Goal: Transaction & Acquisition: Book appointment/travel/reservation

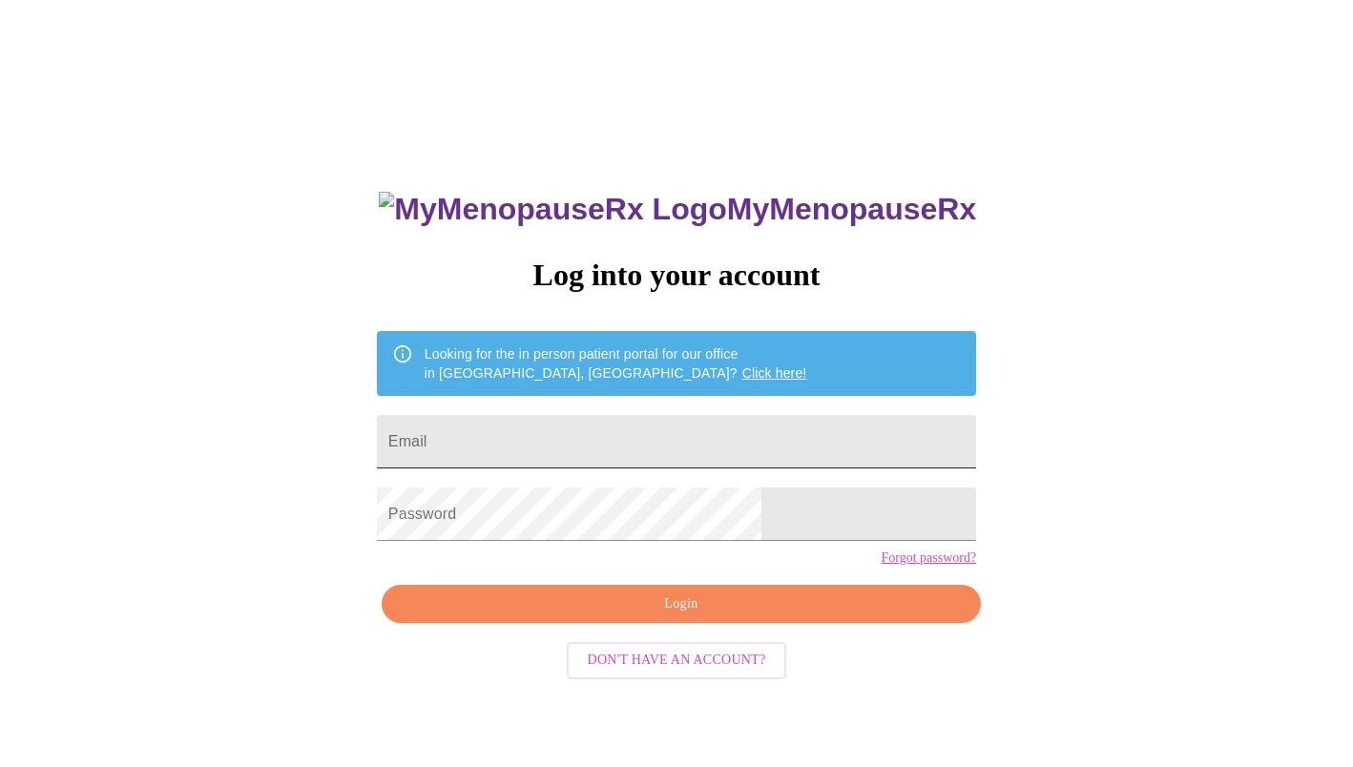
click at [667, 443] on input "Email" at bounding box center [676, 441] width 599 height 53
type input "[EMAIL_ADDRESS][DOMAIN_NAME]"
click at [743, 616] on span "Login" at bounding box center [681, 605] width 555 height 24
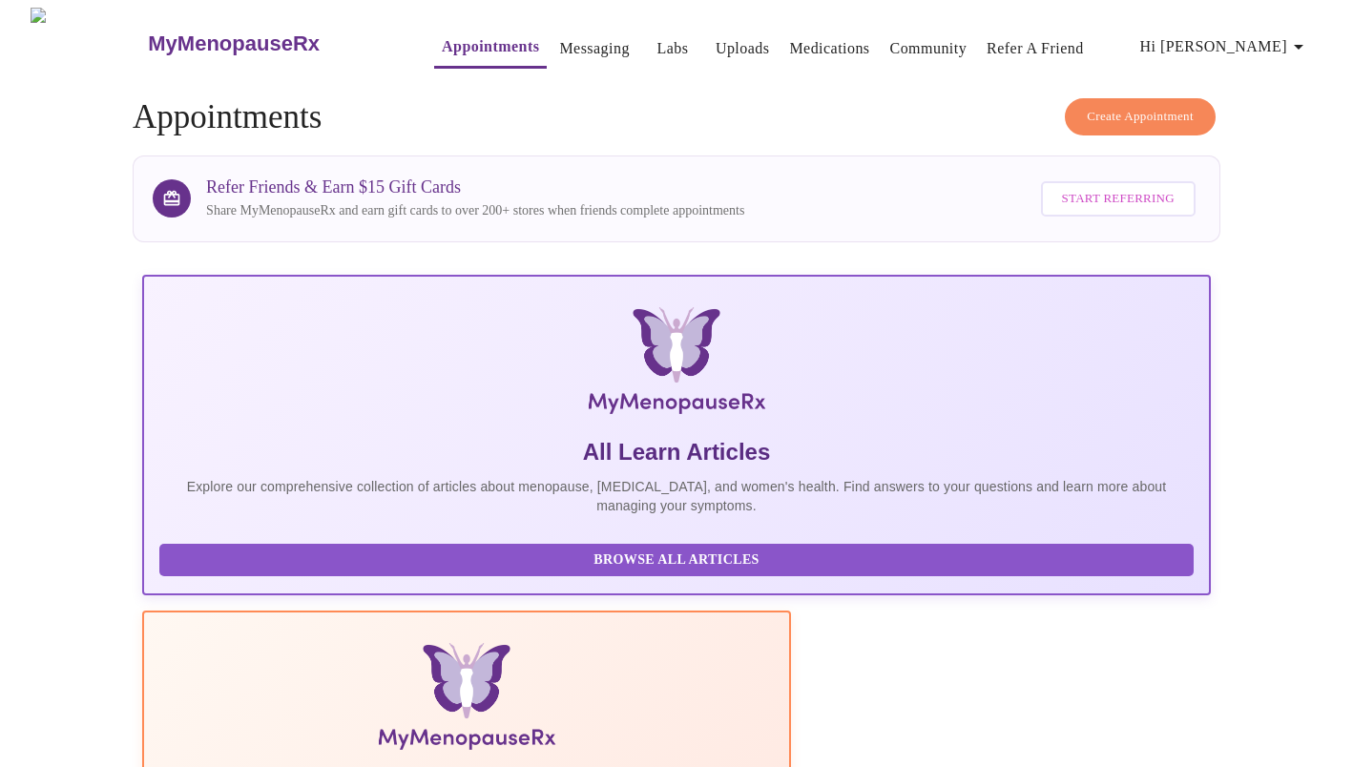
click at [1143, 111] on span "Create Appointment" at bounding box center [1140, 117] width 107 height 22
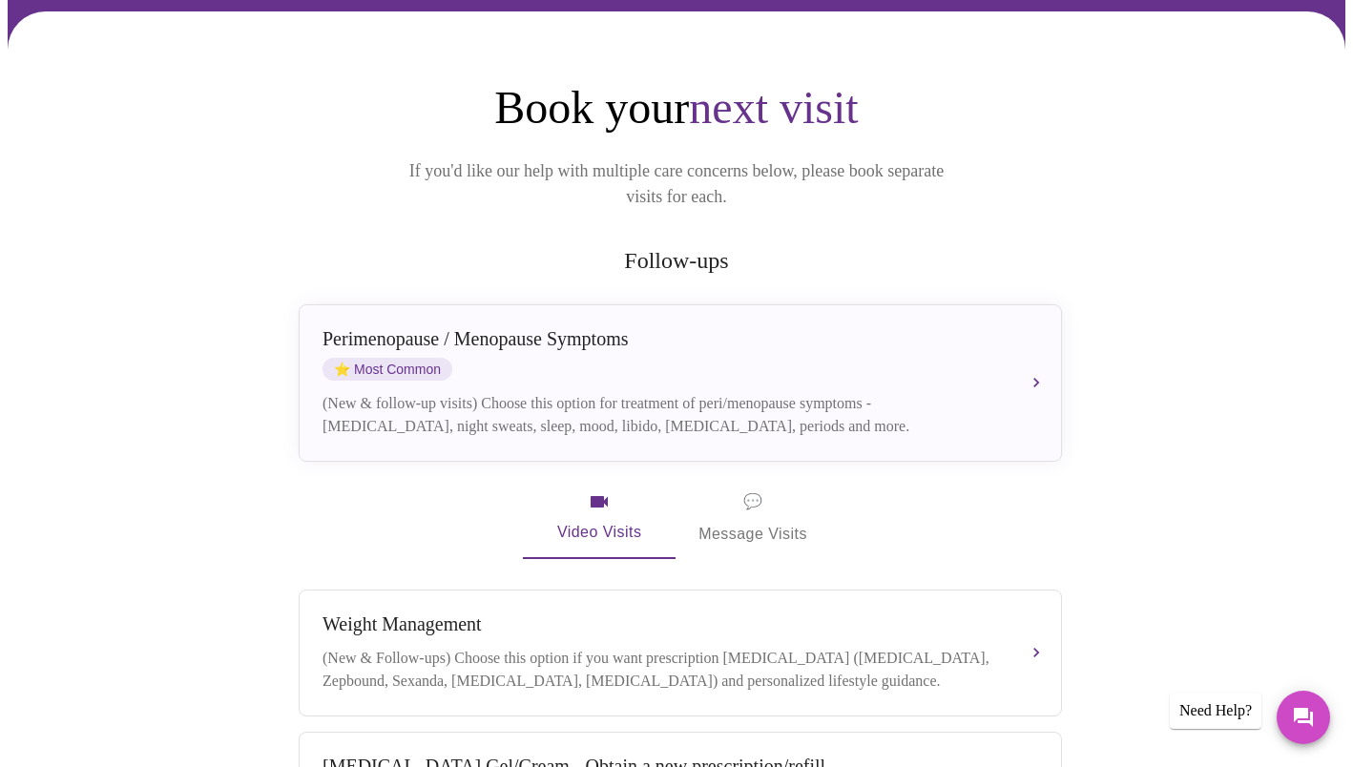
scroll to position [145, 0]
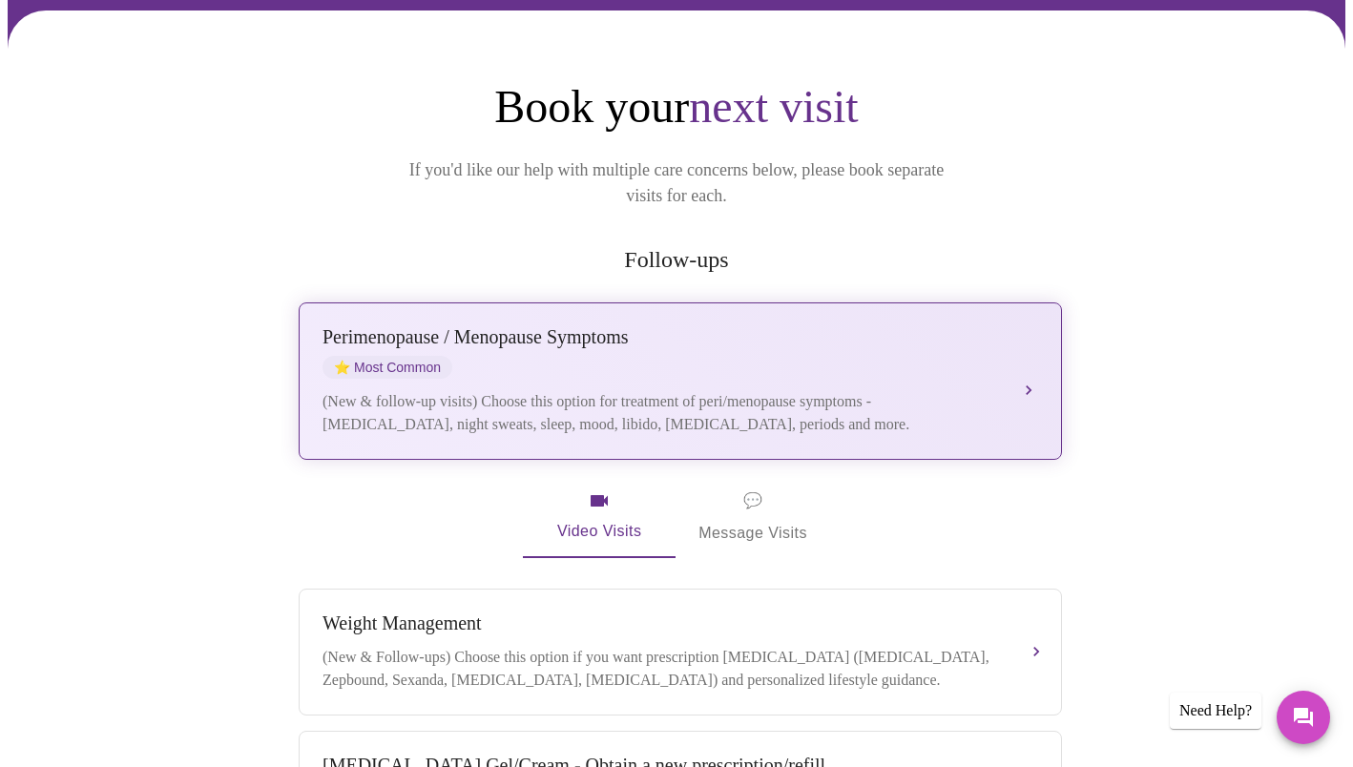
click at [866, 354] on div "[MEDICAL_DATA] / Menopause Symptoms ⭐ Most Common (New & follow-up visits) Choo…" at bounding box center [681, 381] width 716 height 110
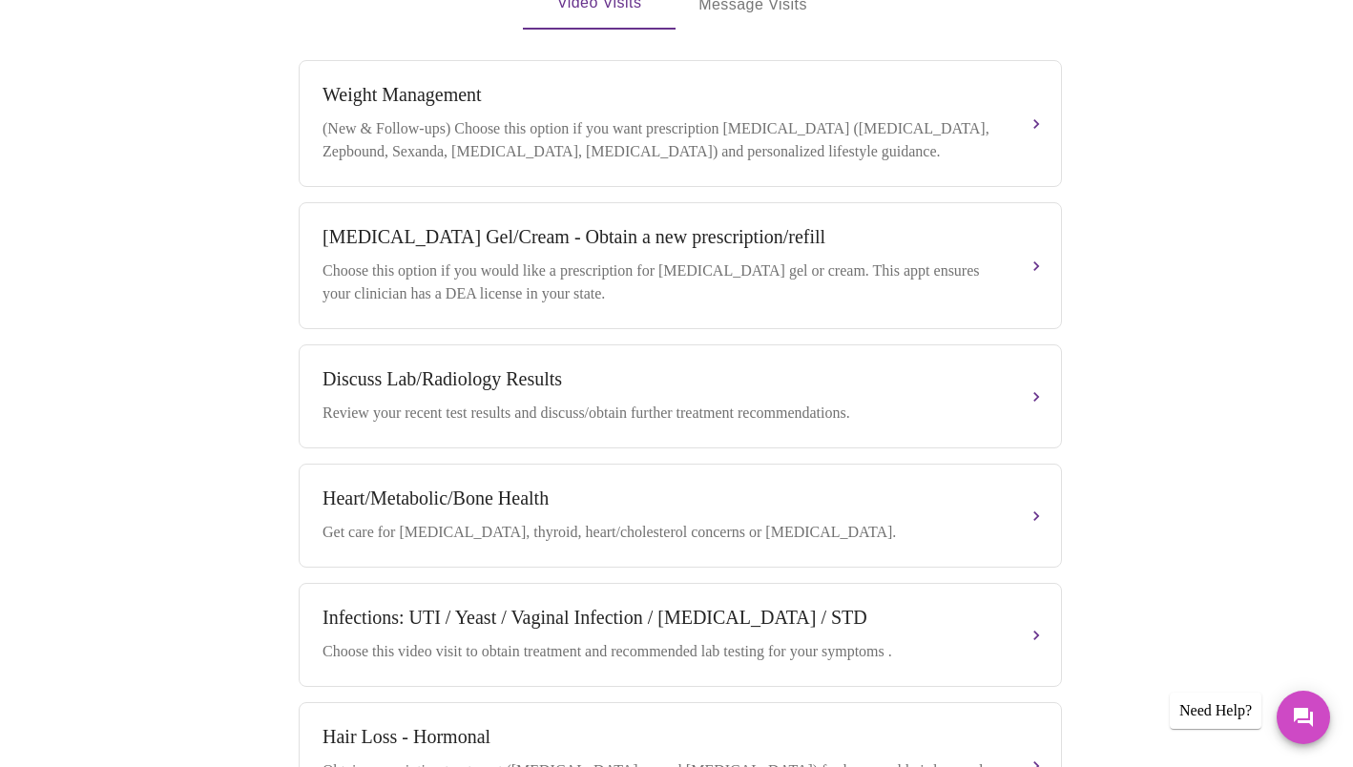
scroll to position [894, 0]
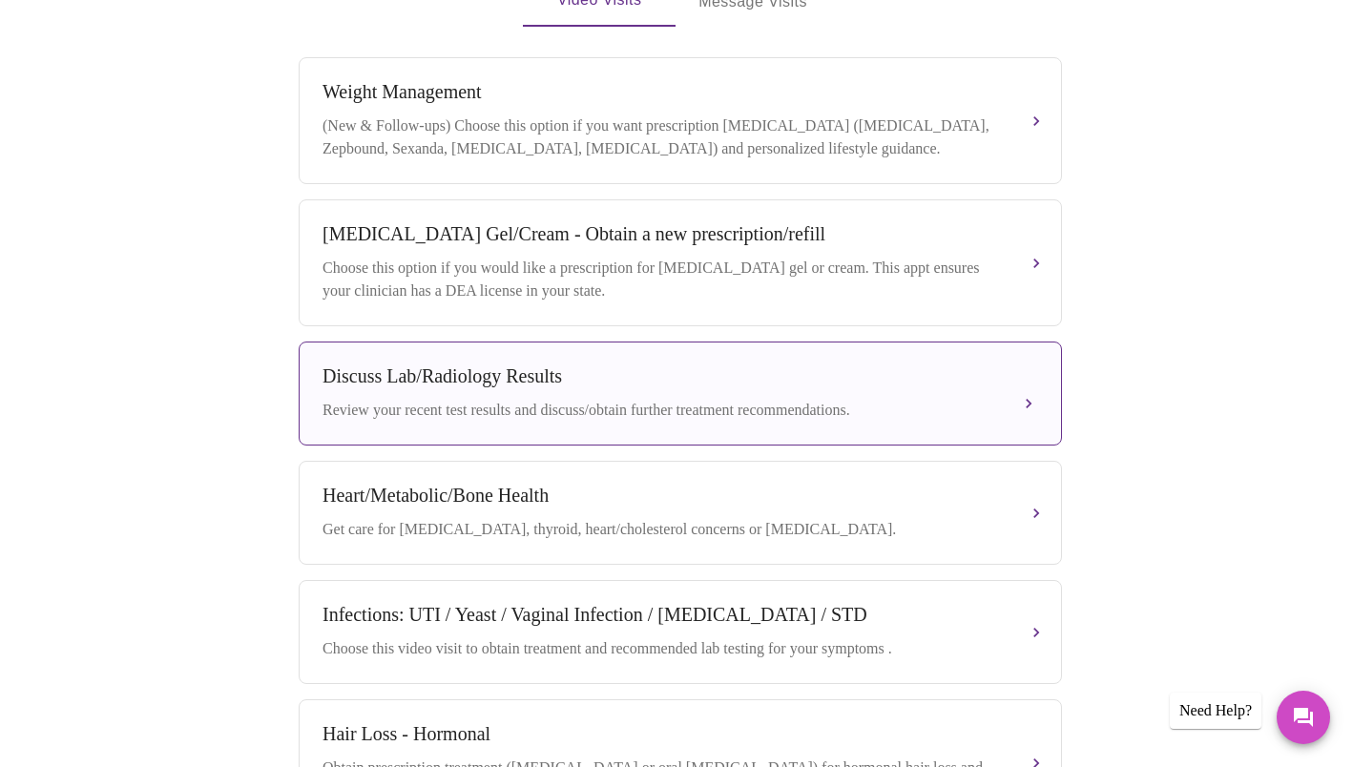
click at [827, 399] on div "Review your recent test results and discuss/obtain further treatment recommenda…" at bounding box center [662, 410] width 678 height 23
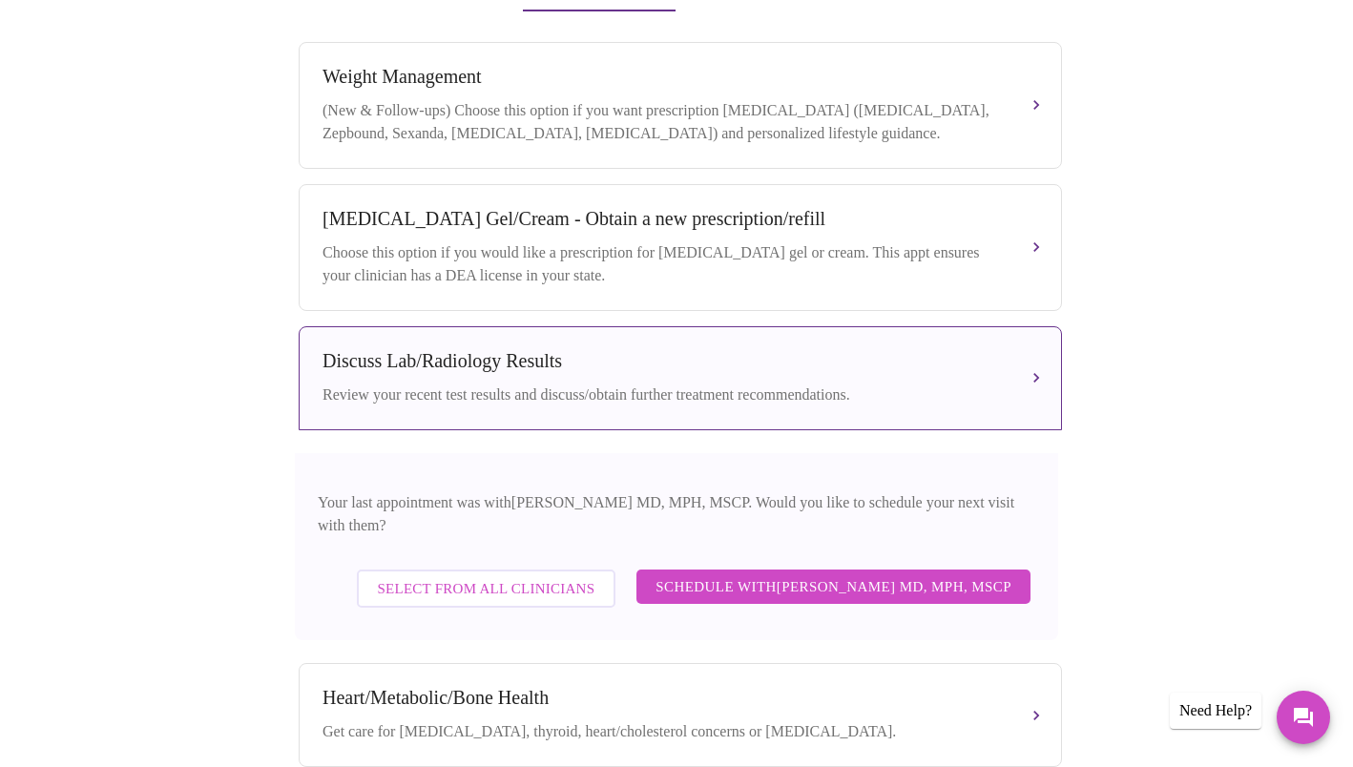
click at [607, 570] on button "Select from All Clinicians" at bounding box center [487, 589] width 260 height 38
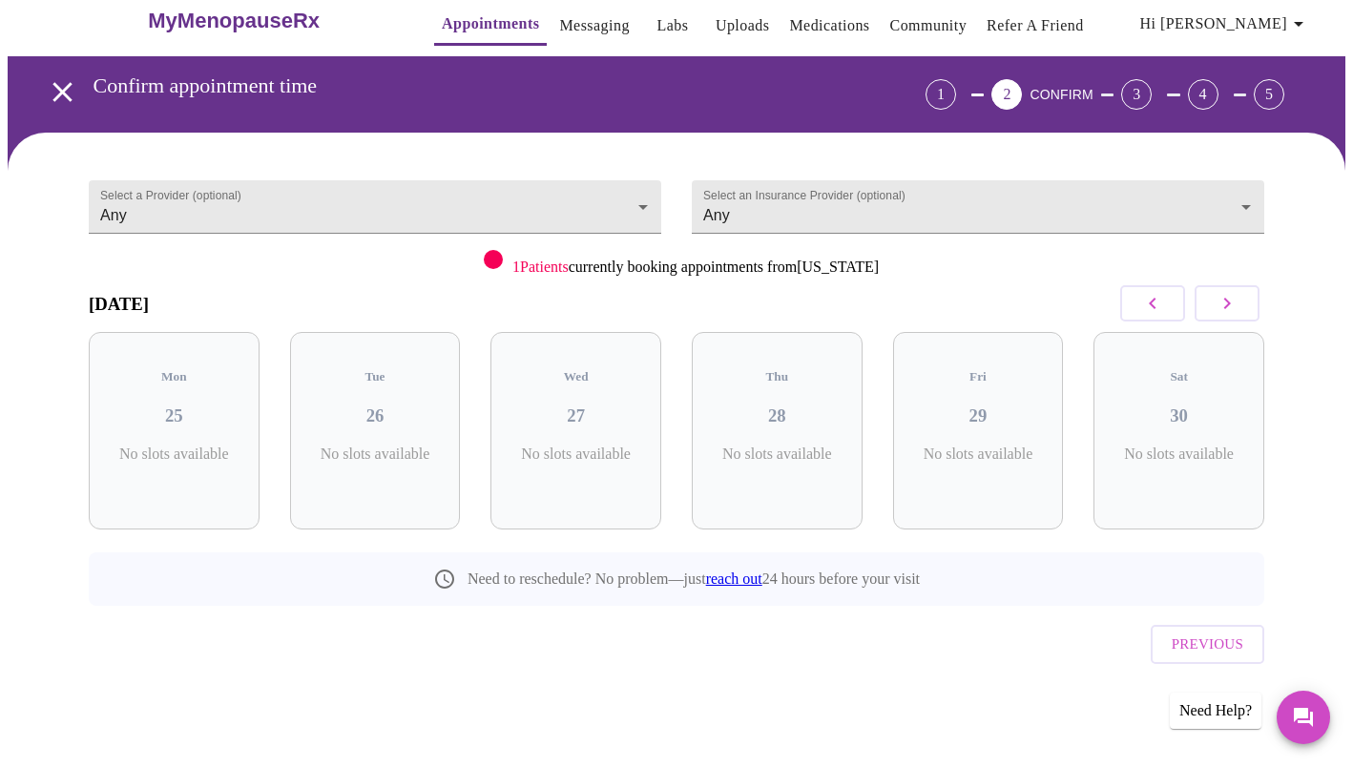
scroll to position [0, 0]
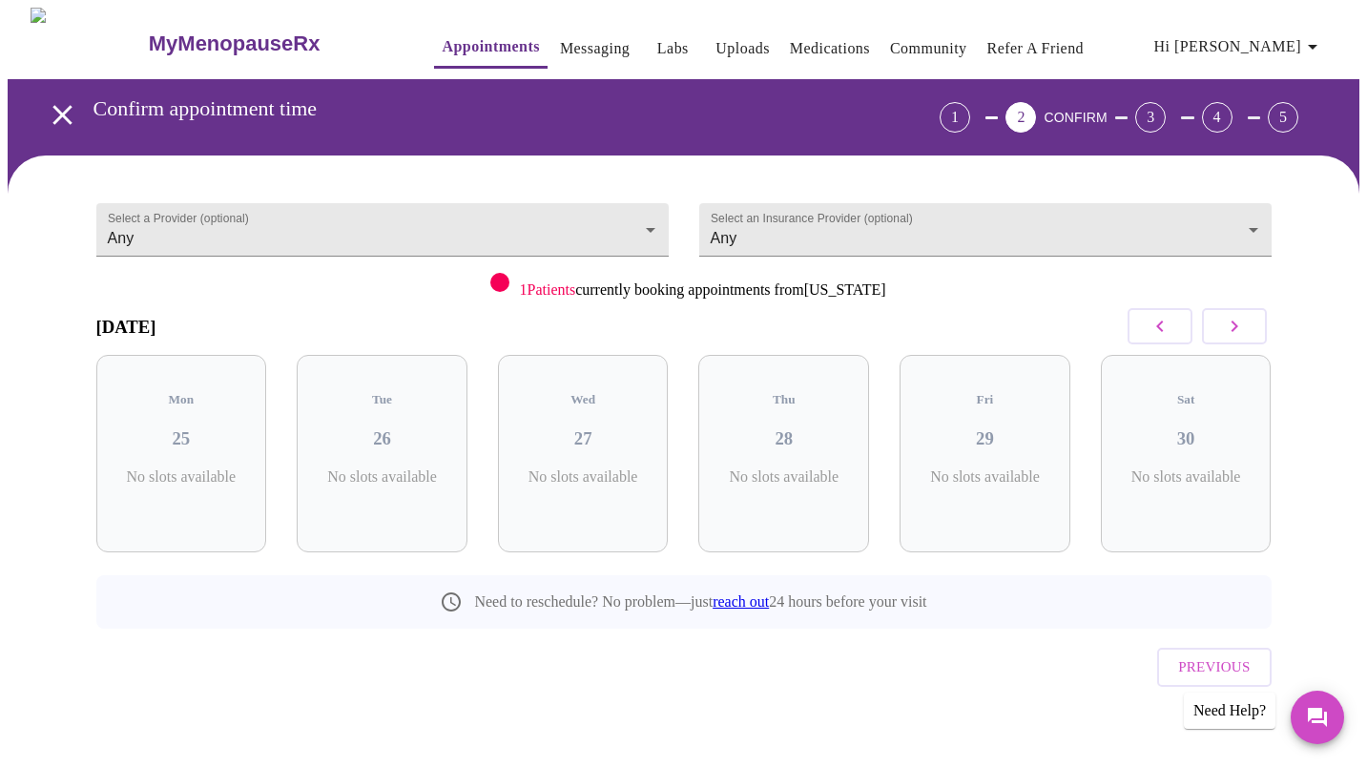
click at [1235, 332] on icon "button" at bounding box center [1234, 326] width 23 height 23
click at [1242, 331] on icon "button" at bounding box center [1234, 326] width 23 height 23
click at [1247, 327] on button "button" at bounding box center [1234, 326] width 65 height 36
click at [1246, 324] on button "button" at bounding box center [1234, 326] width 65 height 36
click at [1239, 327] on icon "button" at bounding box center [1234, 326] width 23 height 23
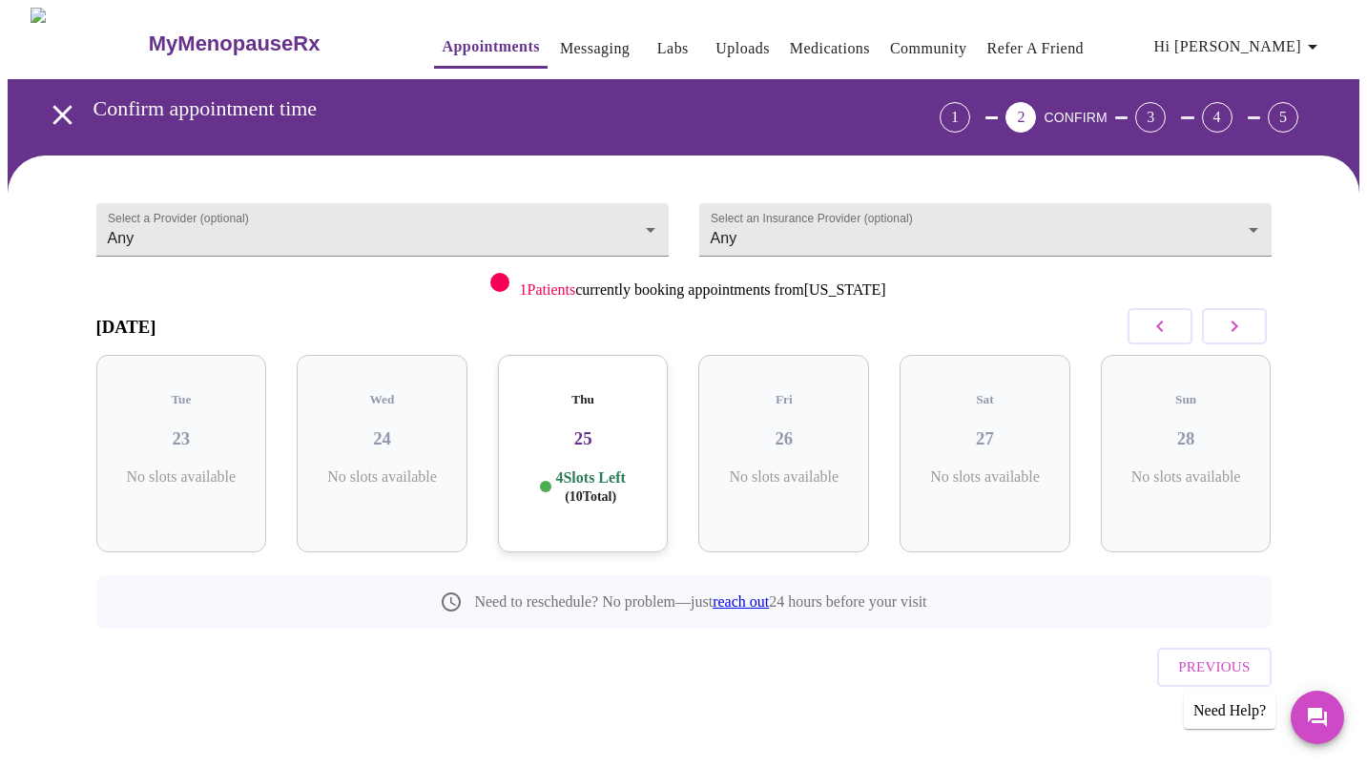
click at [1143, 344] on button "button" at bounding box center [1160, 326] width 65 height 36
click at [420, 469] on p "4 Slots Left ( 8 Total)" at bounding box center [390, 487] width 70 height 37
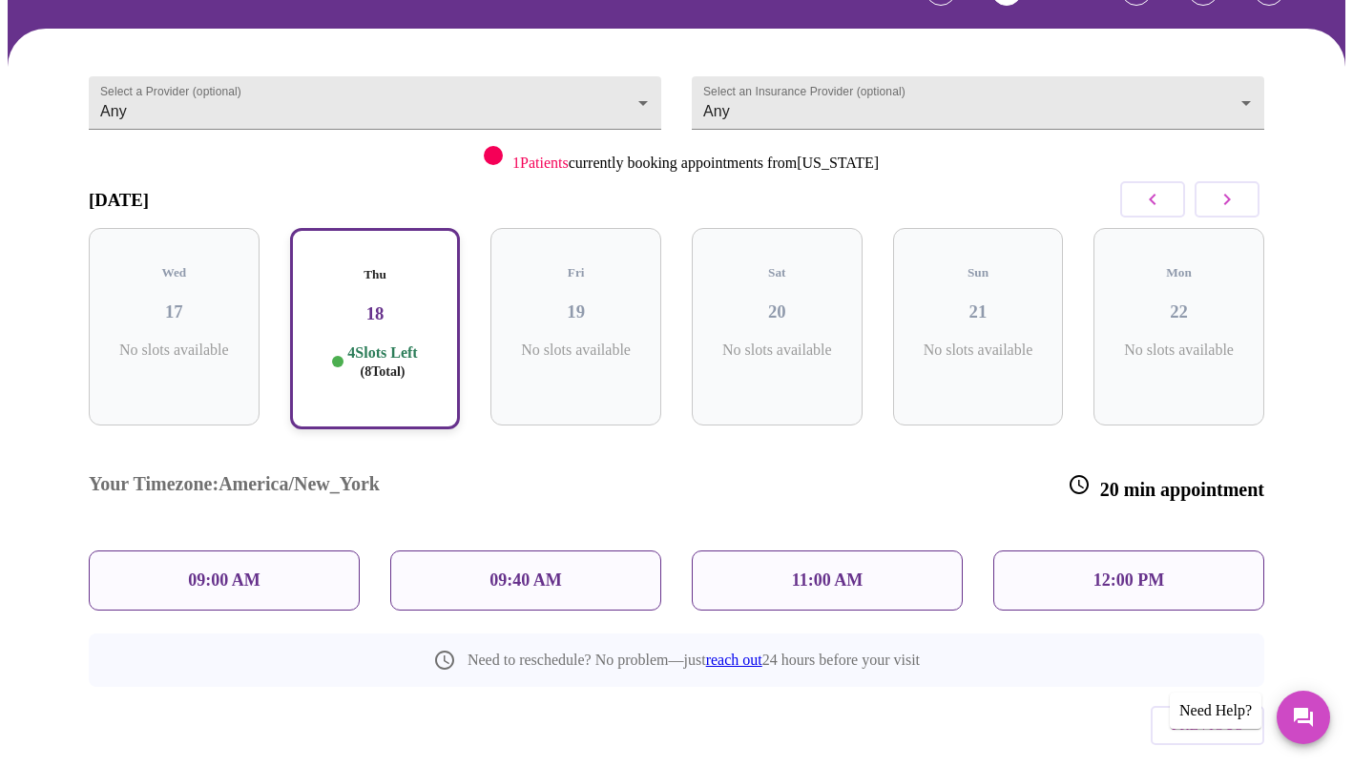
scroll to position [129, 0]
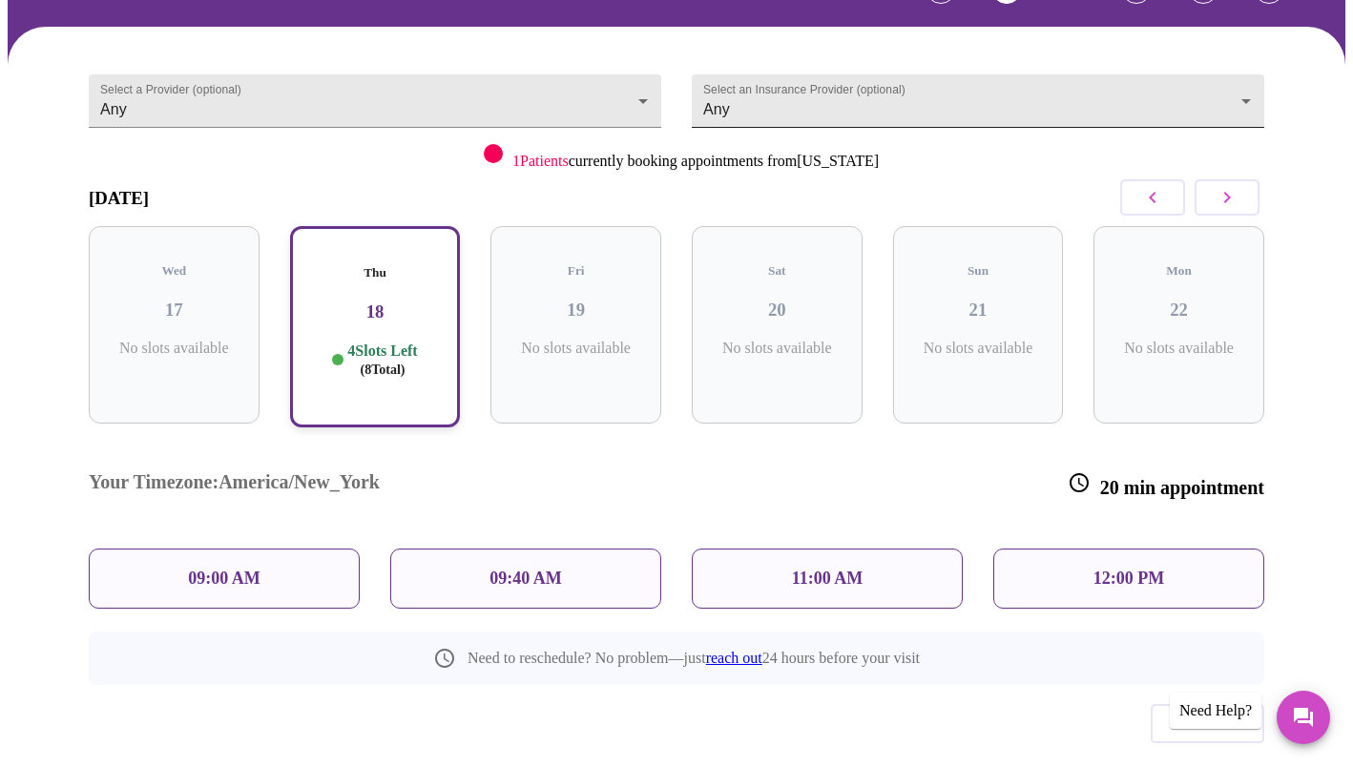
click at [1089, 92] on body "MyMenopauseRx Appointments Messaging Labs Uploads Medications Community Refer a…" at bounding box center [677, 359] width 1338 height 960
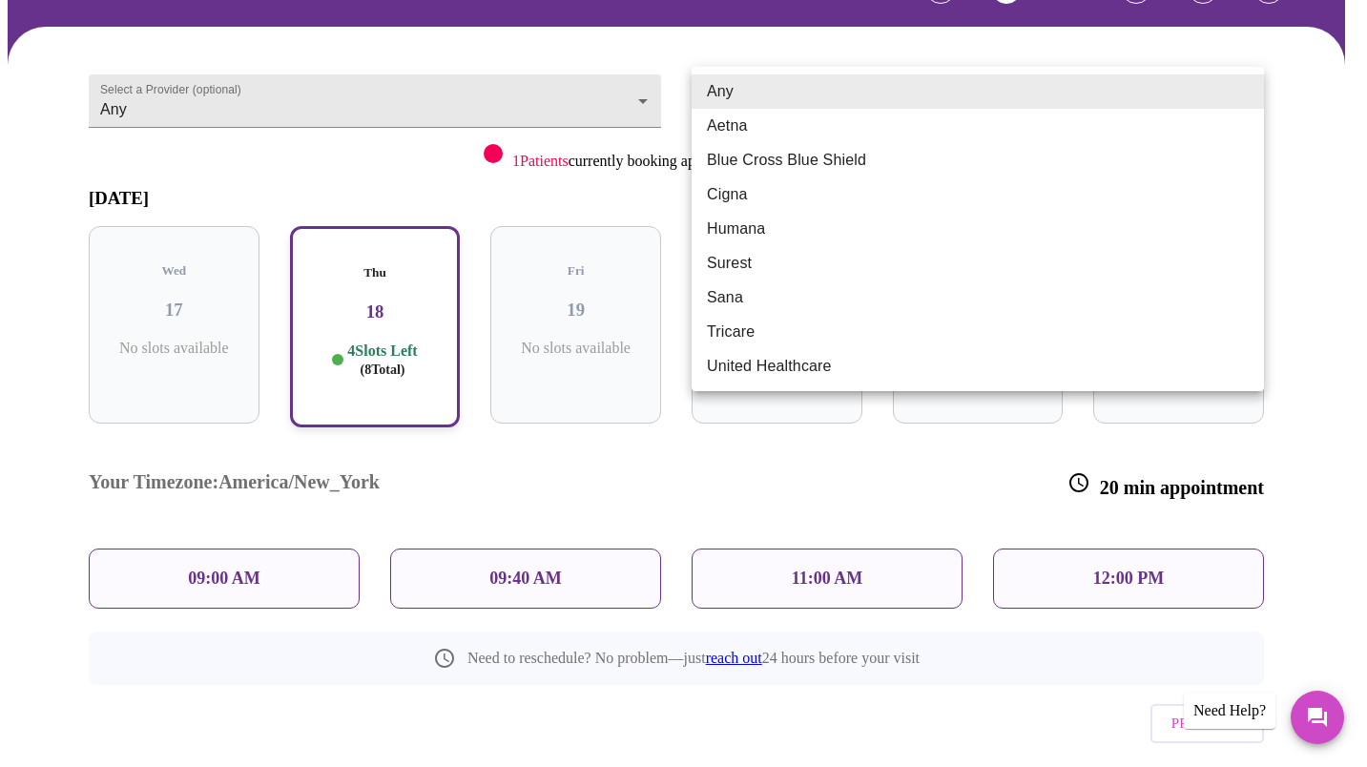
click at [525, 112] on div at bounding box center [683, 383] width 1367 height 767
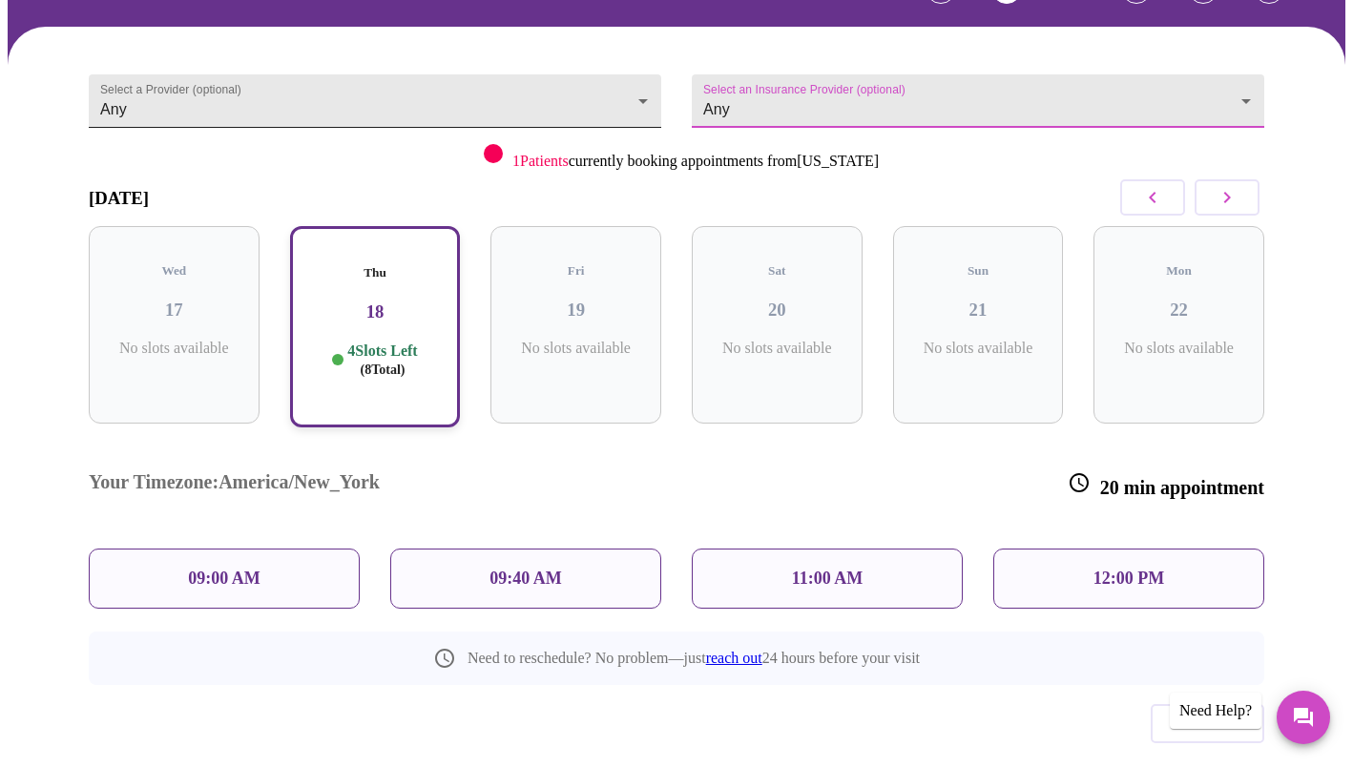
click at [587, 104] on body "MyMenopauseRx Appointments Messaging Labs Uploads Medications Community Refer a…" at bounding box center [677, 359] width 1338 height 960
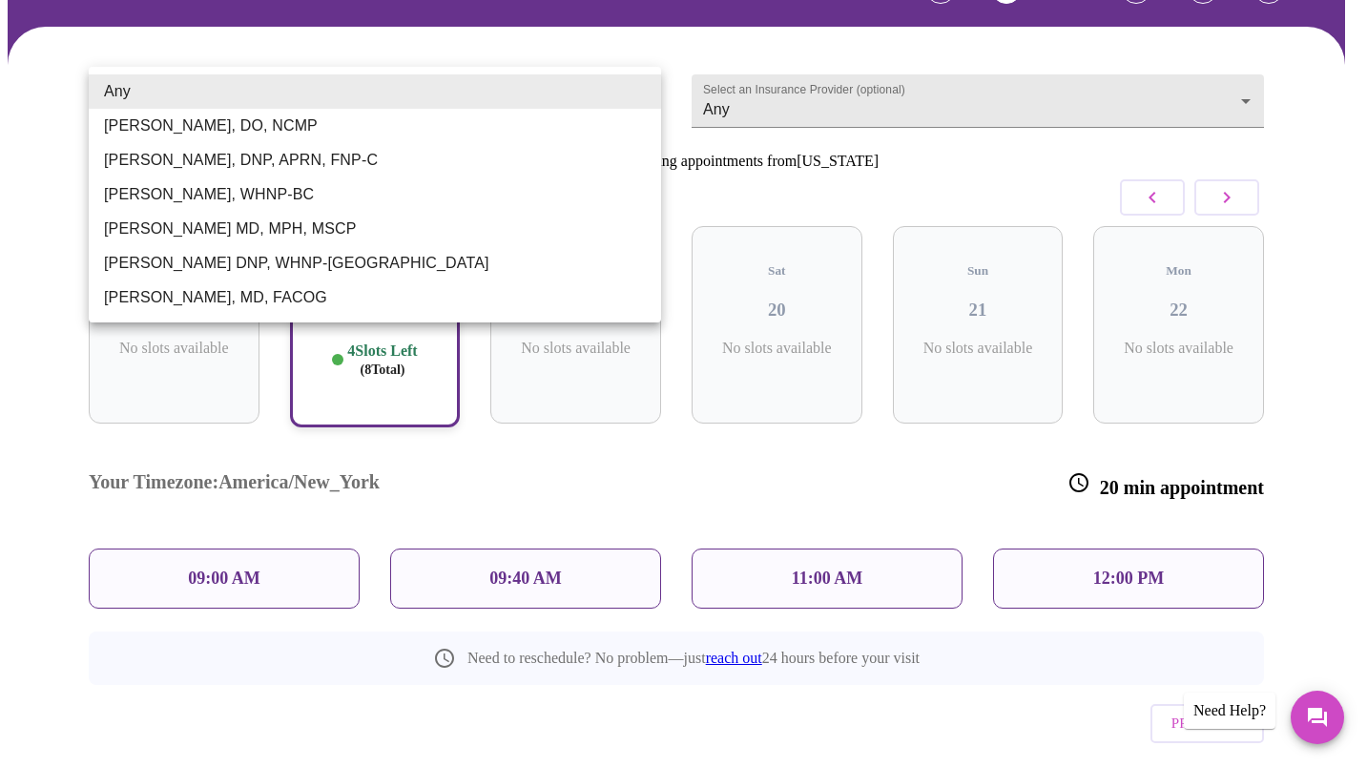
click at [283, 662] on div at bounding box center [683, 383] width 1367 height 767
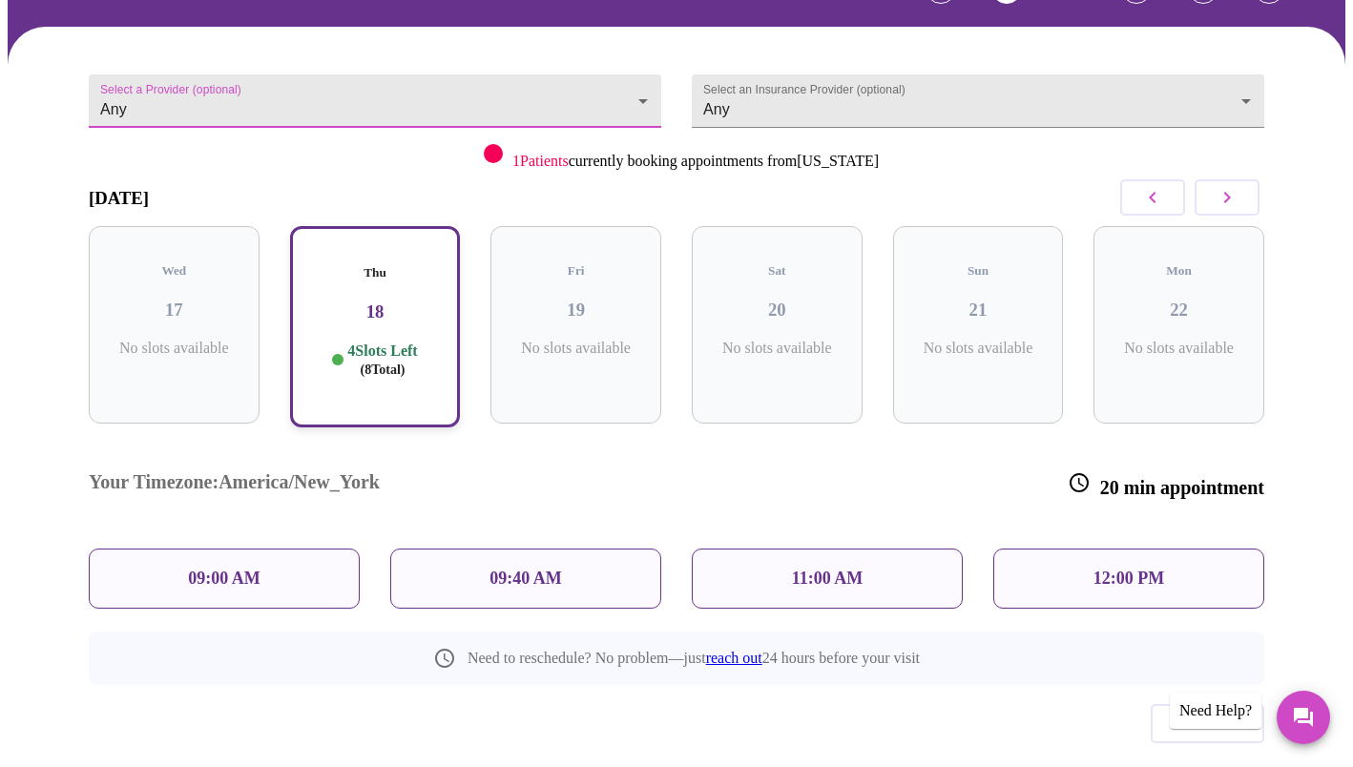
click at [1130, 195] on button "button" at bounding box center [1152, 197] width 65 height 36
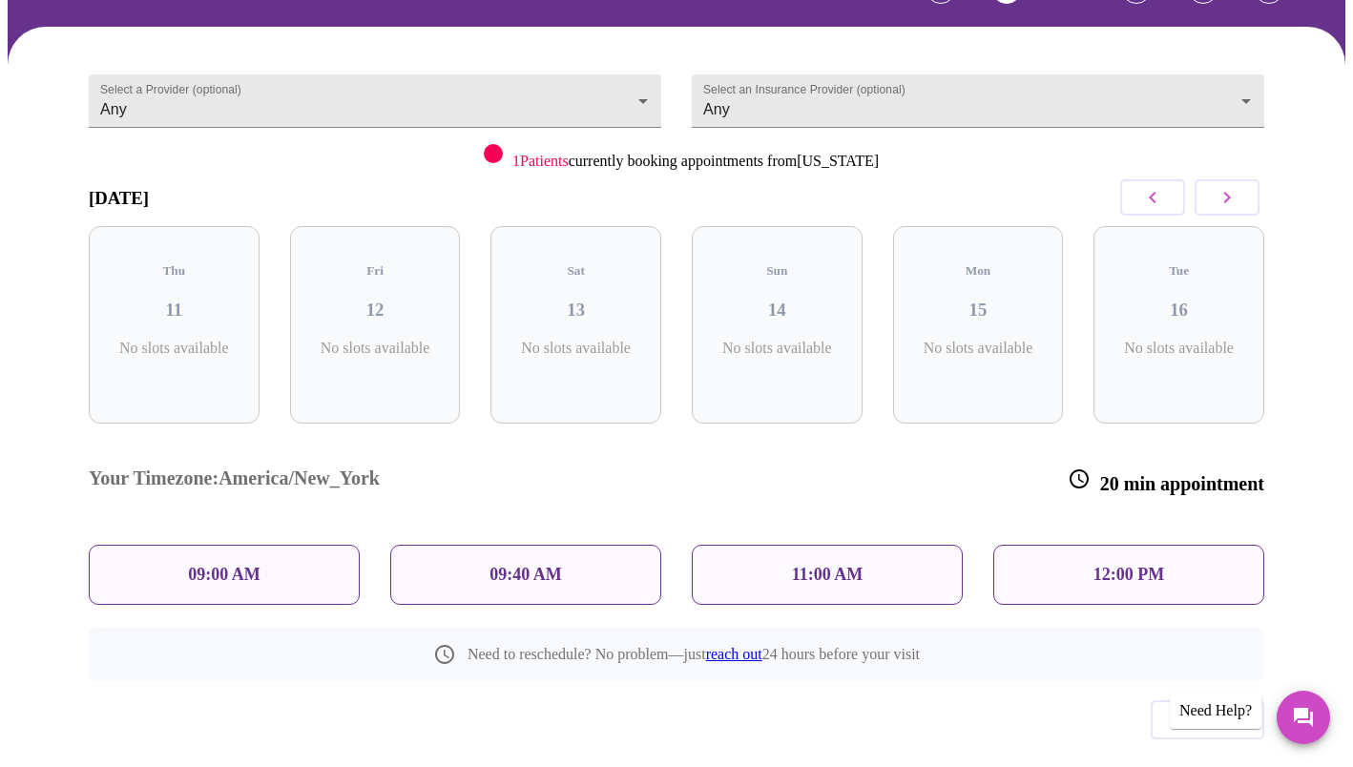
click at [1127, 193] on button "button" at bounding box center [1152, 197] width 65 height 36
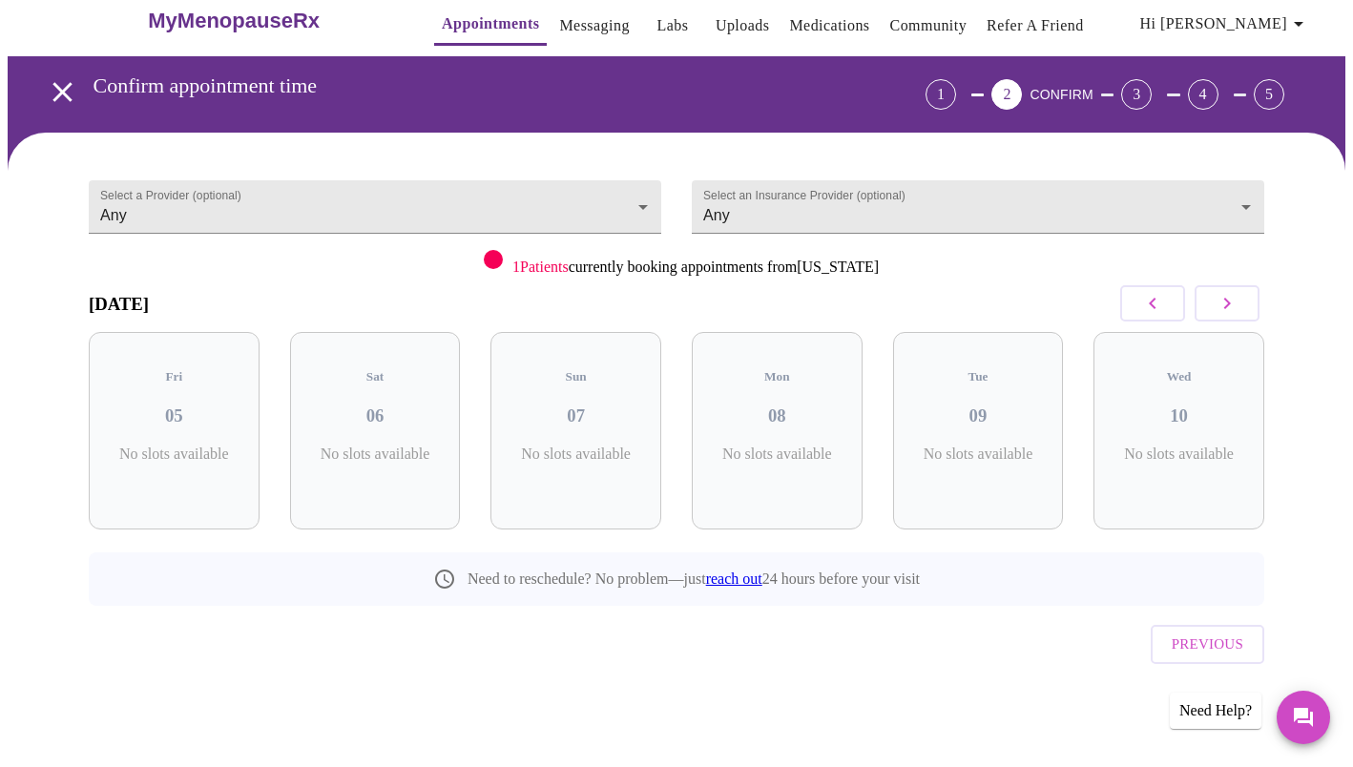
scroll to position [0, 0]
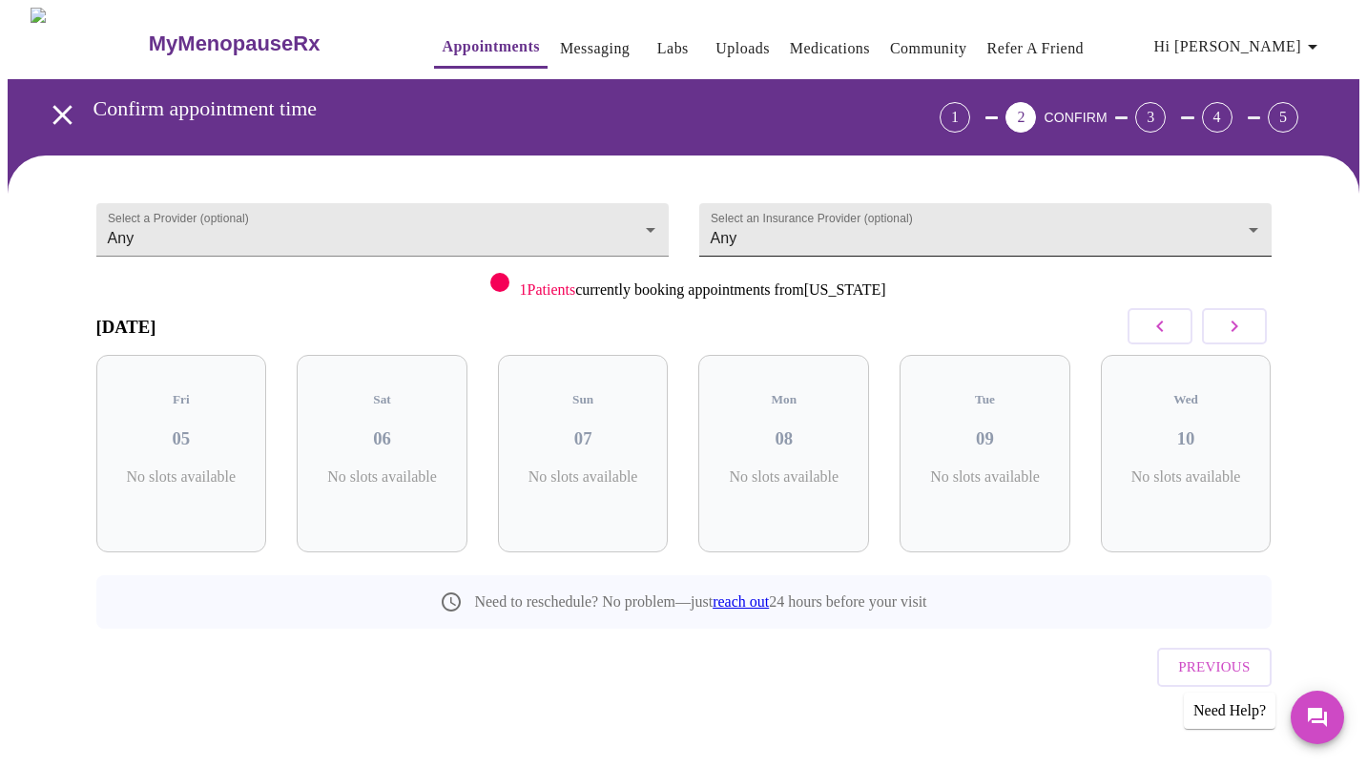
click at [1125, 200] on body "MyMenopauseRx Appointments Messaging Labs Uploads Medications Community Refer a…" at bounding box center [684, 395] width 1352 height 775
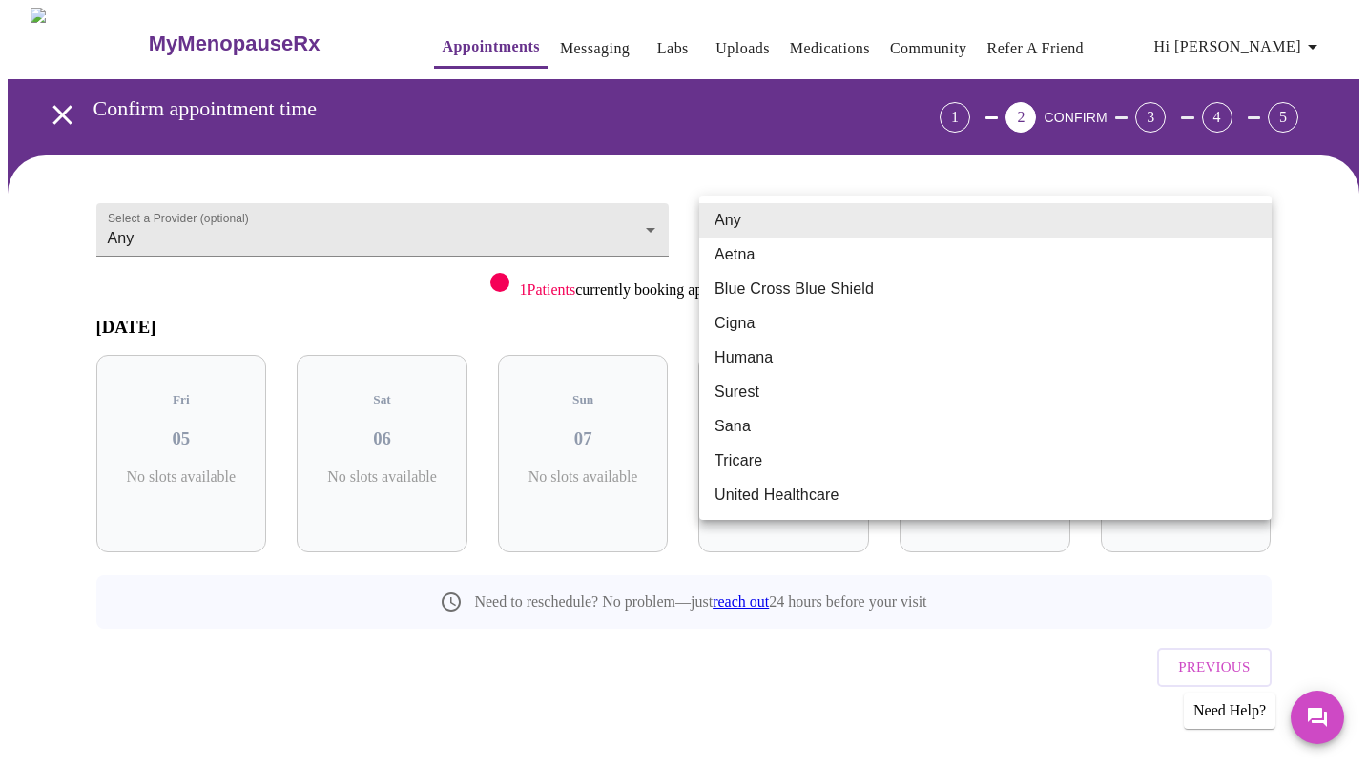
click at [1164, 197] on ul "Any Aetna Blue Cross Blue Shield Cigna Humana Surest Sana Tricare United Health…" at bounding box center [985, 358] width 573 height 324
click at [1347, 276] on div at bounding box center [683, 383] width 1367 height 767
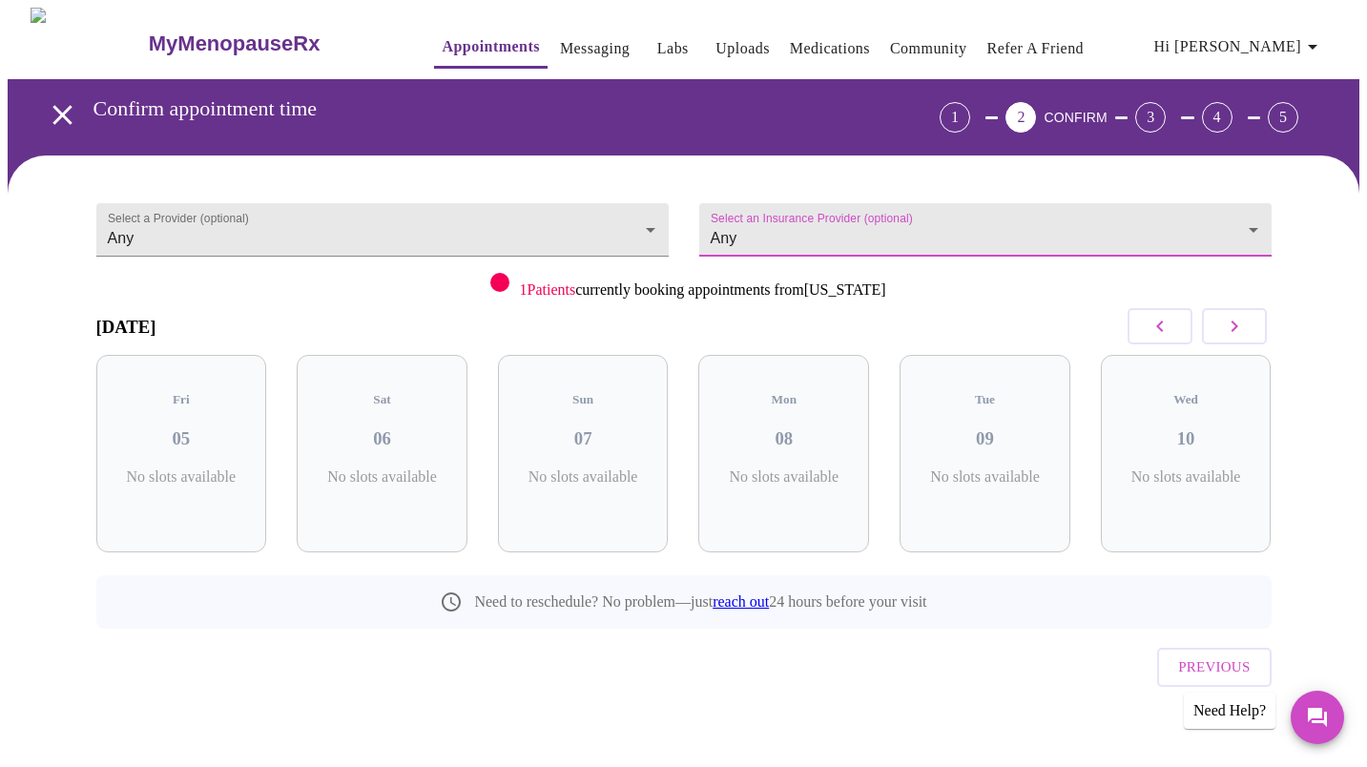
click at [1151, 330] on icon "button" at bounding box center [1160, 326] width 23 height 23
click at [1249, 334] on button "button" at bounding box center [1234, 326] width 65 height 36
click at [1234, 326] on icon "button" at bounding box center [1234, 326] width 23 height 23
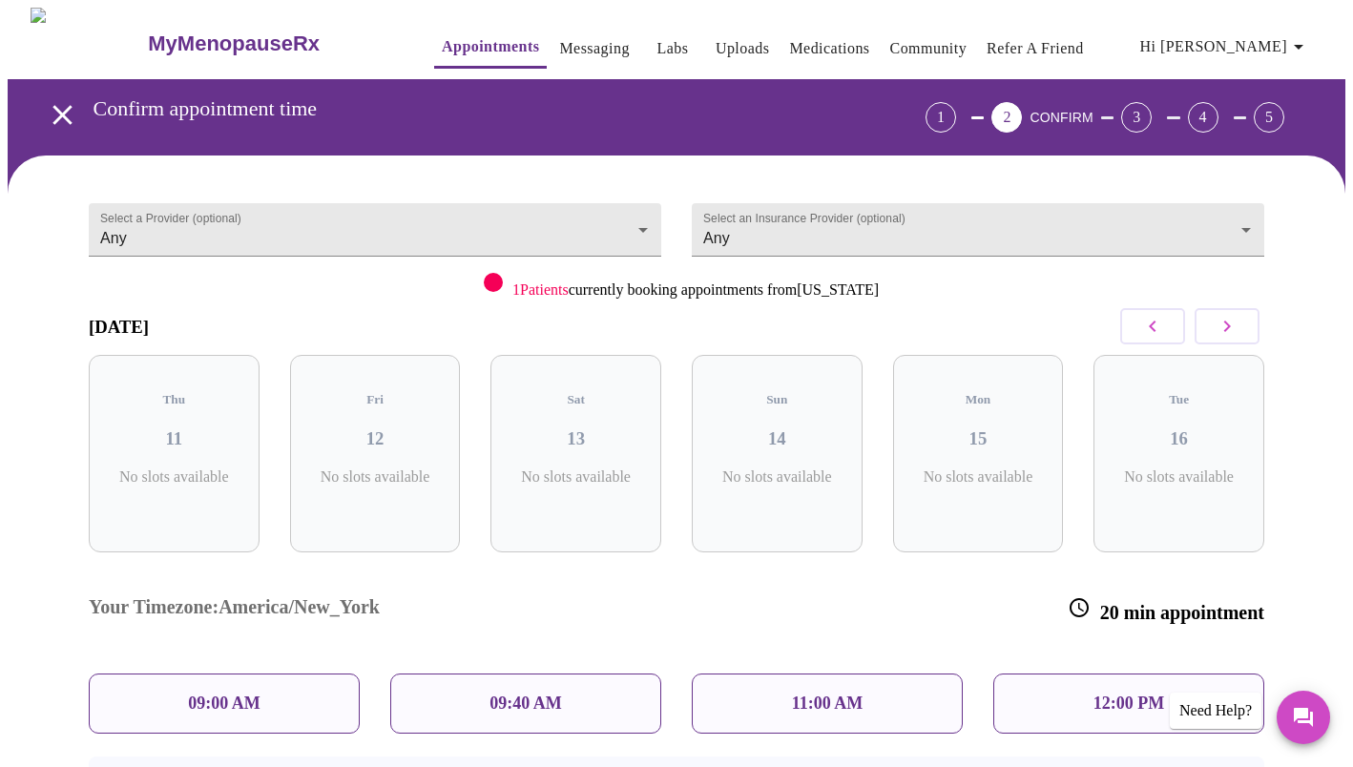
click at [581, 674] on div "09:40 AM" at bounding box center [525, 704] width 271 height 60
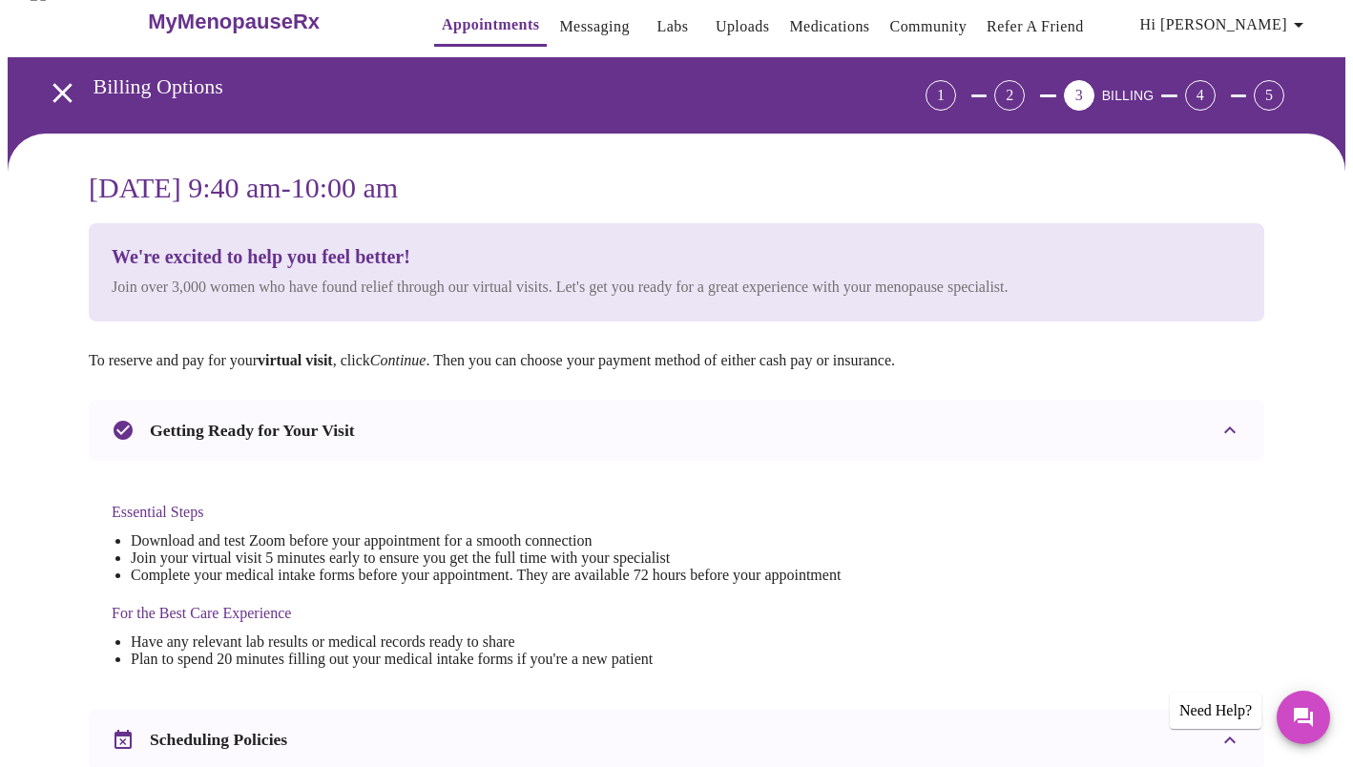
scroll to position [23, 0]
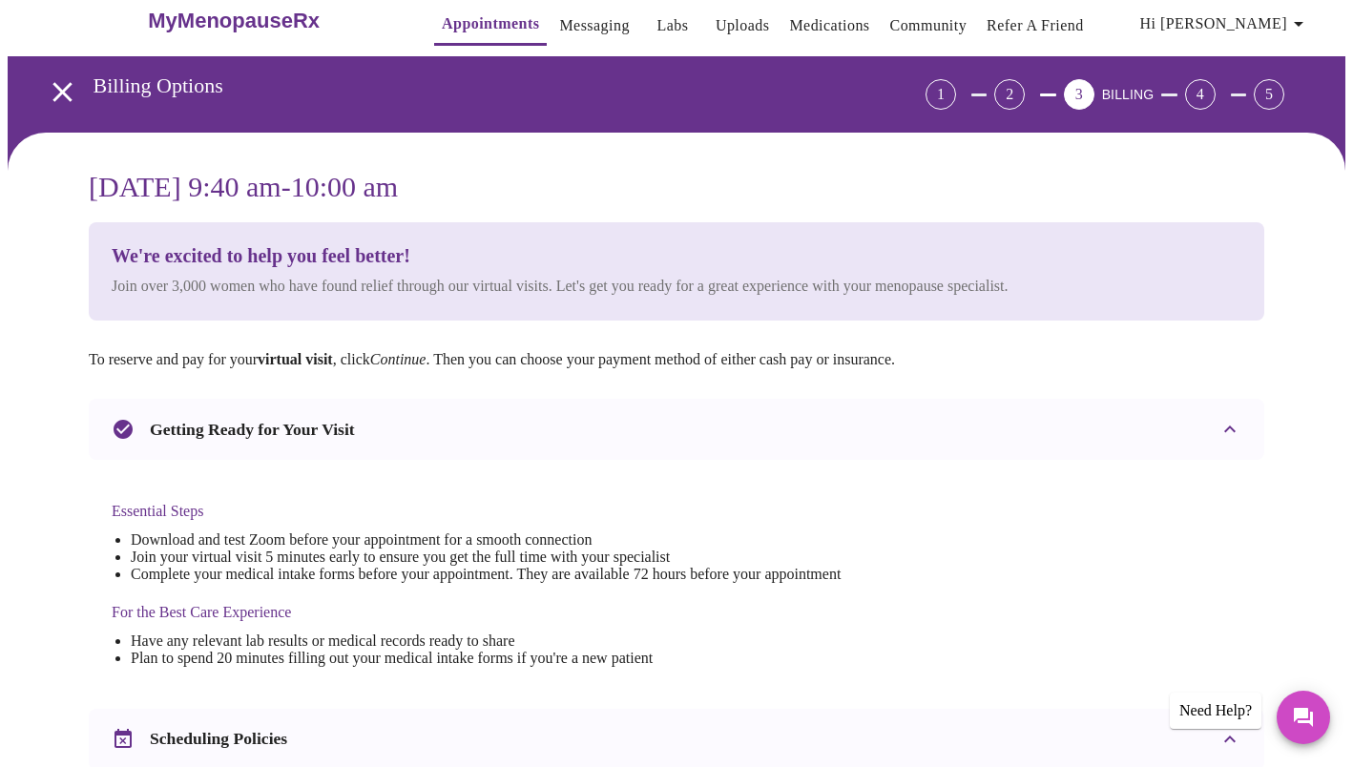
click at [54, 82] on icon "open drawer" at bounding box center [61, 91] width 19 height 19
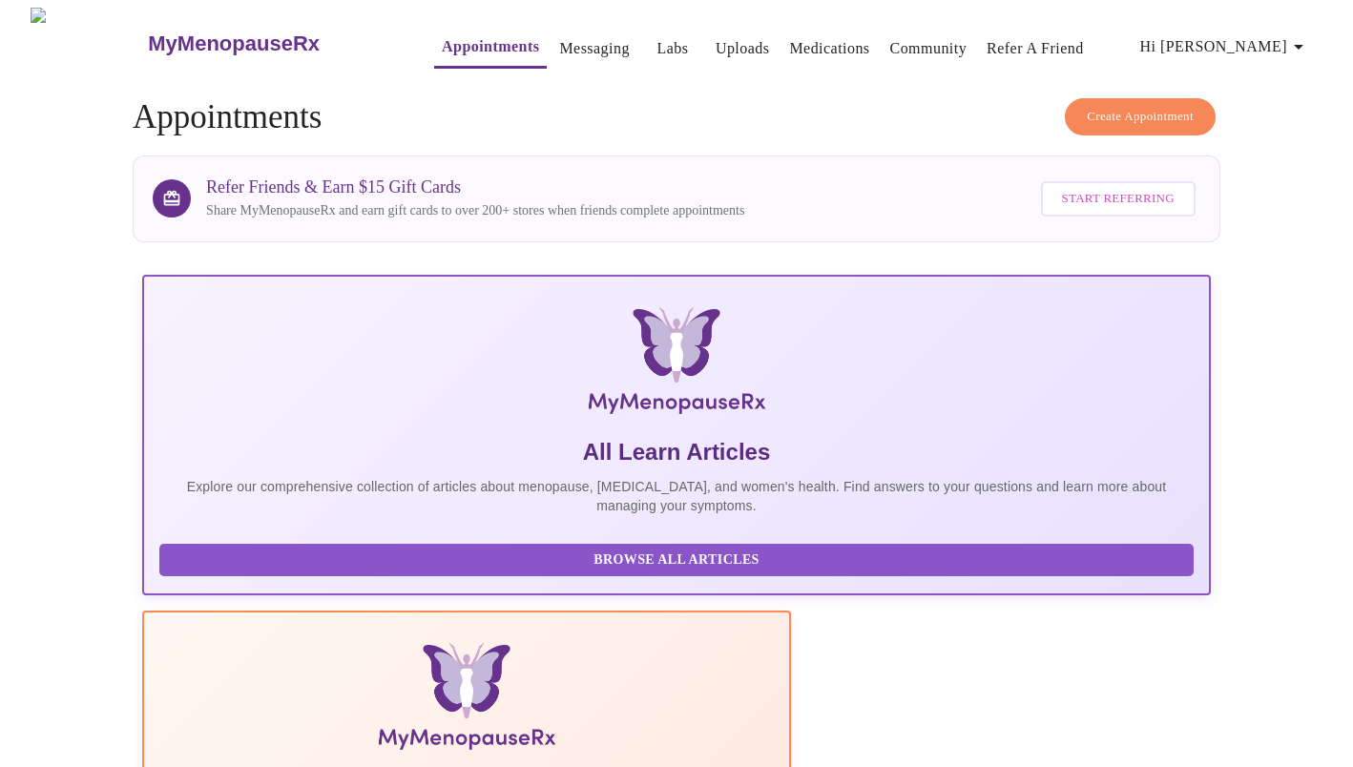
click at [1133, 69] on div "MyMenopauseRx Appointments Messaging Labs Uploads Medications Community Refer a…" at bounding box center [677, 44] width 1338 height 72
click at [1141, 106] on span "Create Appointment" at bounding box center [1140, 117] width 107 height 22
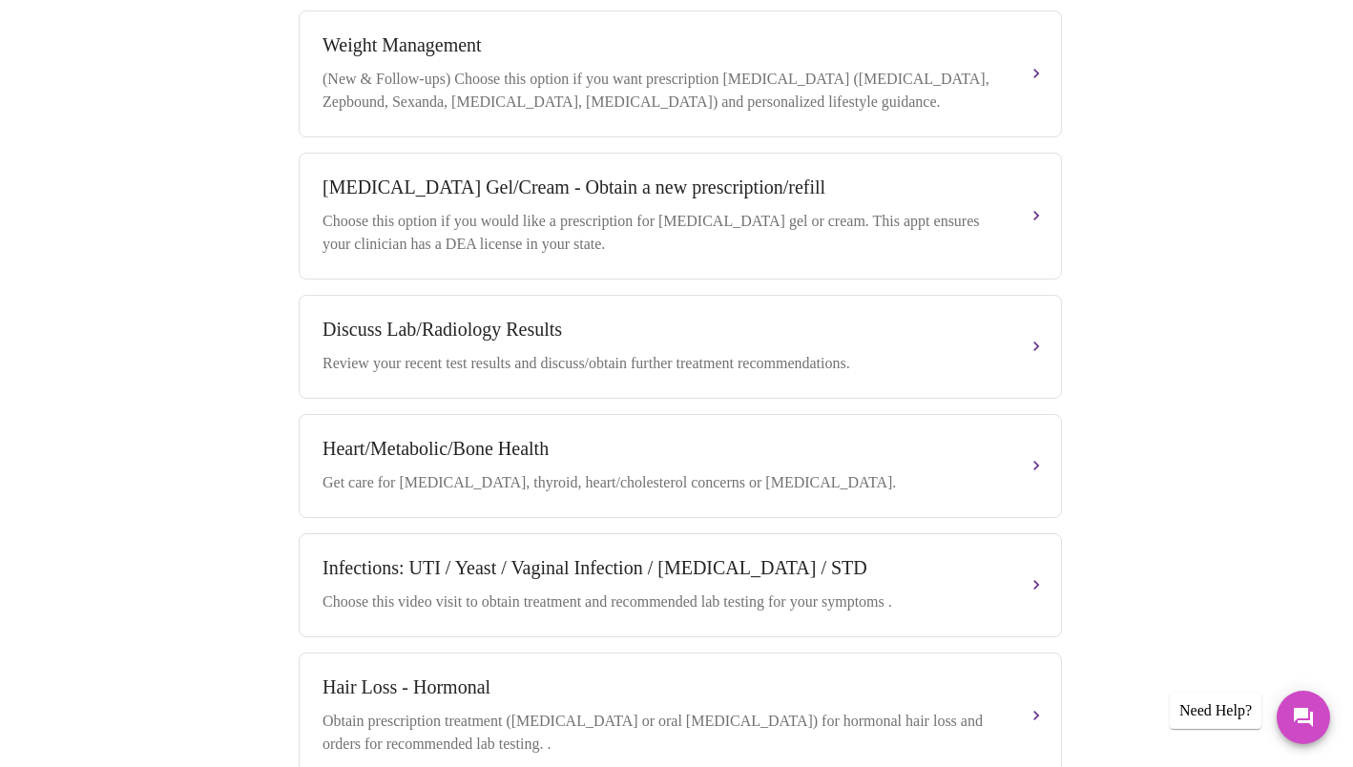
scroll to position [732, 0]
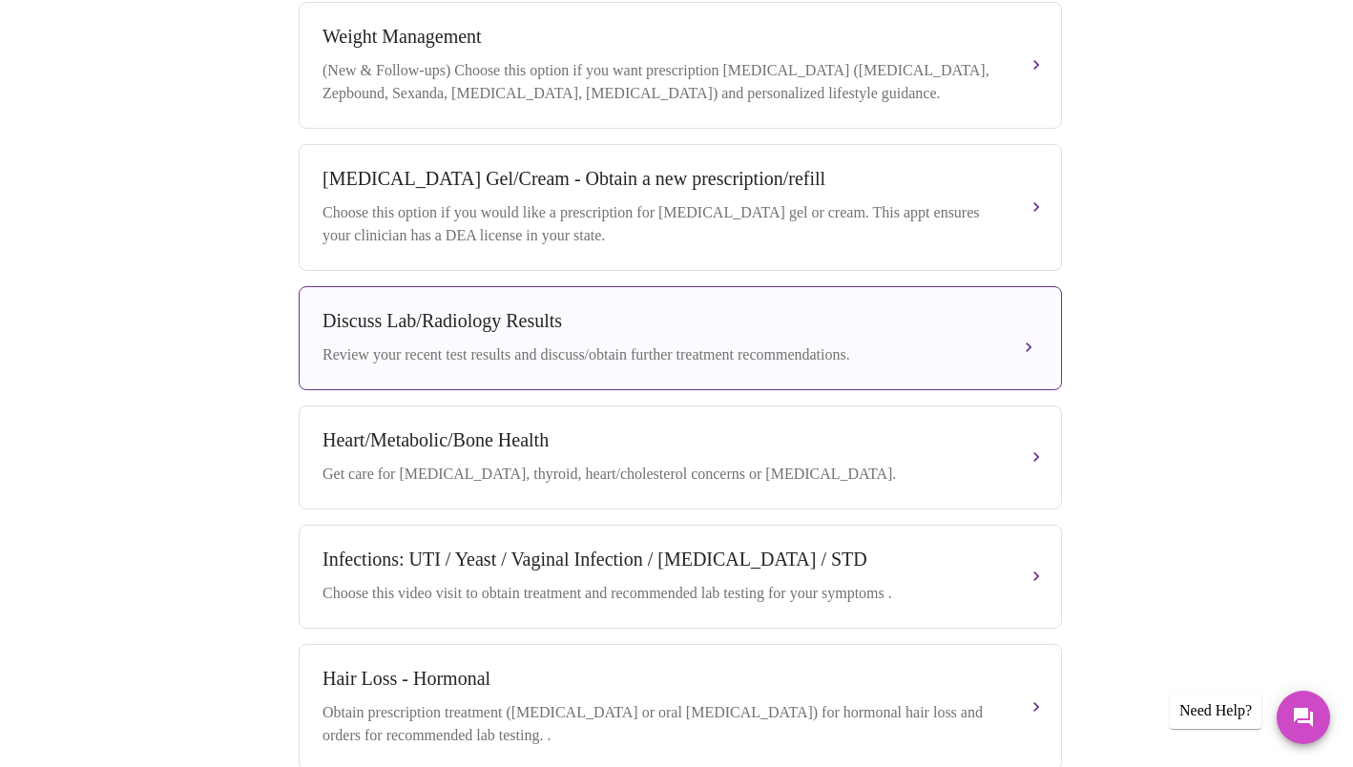
click at [838, 344] on div "Review your recent test results and discuss/obtain further treatment recommenda…" at bounding box center [662, 355] width 678 height 23
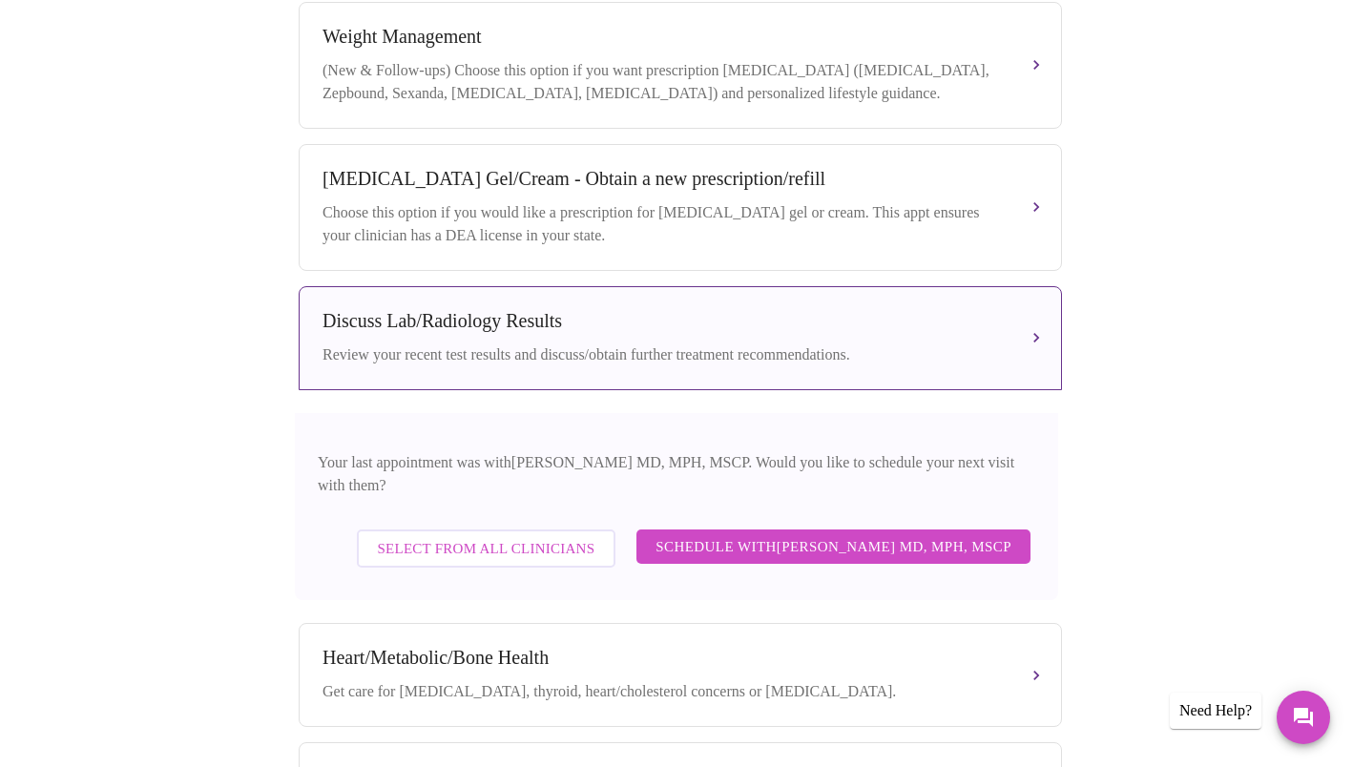
click at [564, 536] on span "Select from All Clinicians" at bounding box center [487, 548] width 218 height 25
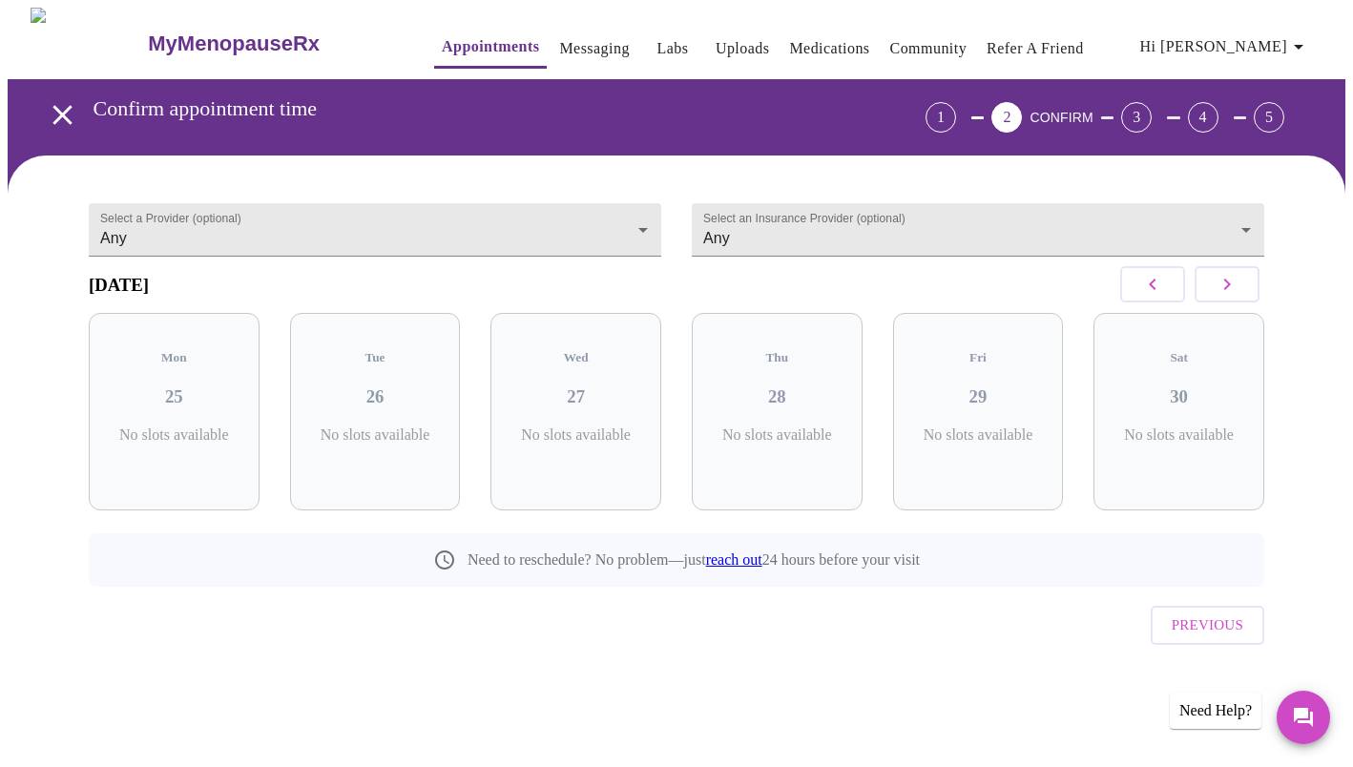
scroll to position [0, 0]
click at [1108, 225] on body "MyMenopauseRx Appointments Messaging Labs Uploads Medications Community Refer a…" at bounding box center [684, 374] width 1352 height 733
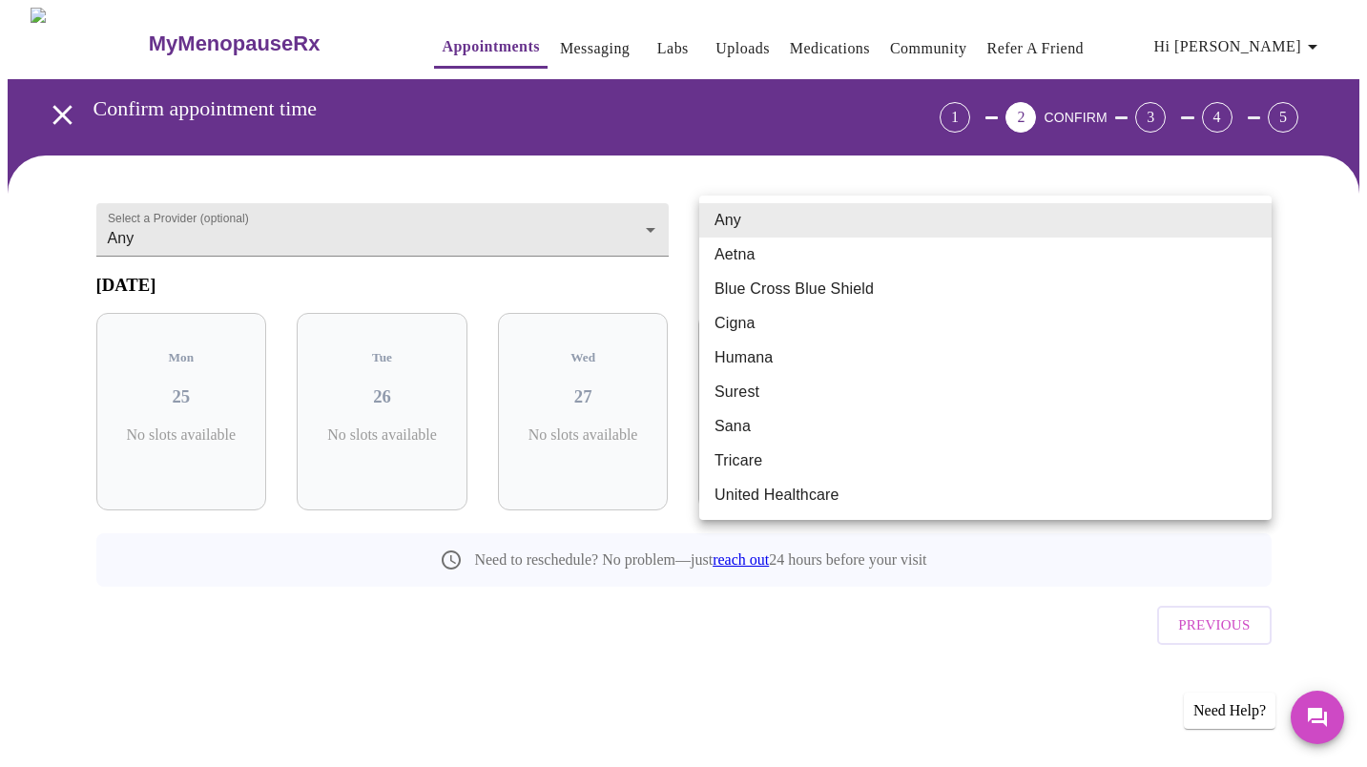
click at [925, 290] on li "Blue Cross Blue Shield" at bounding box center [985, 289] width 573 height 34
type input "Blue Cross Blue Shield"
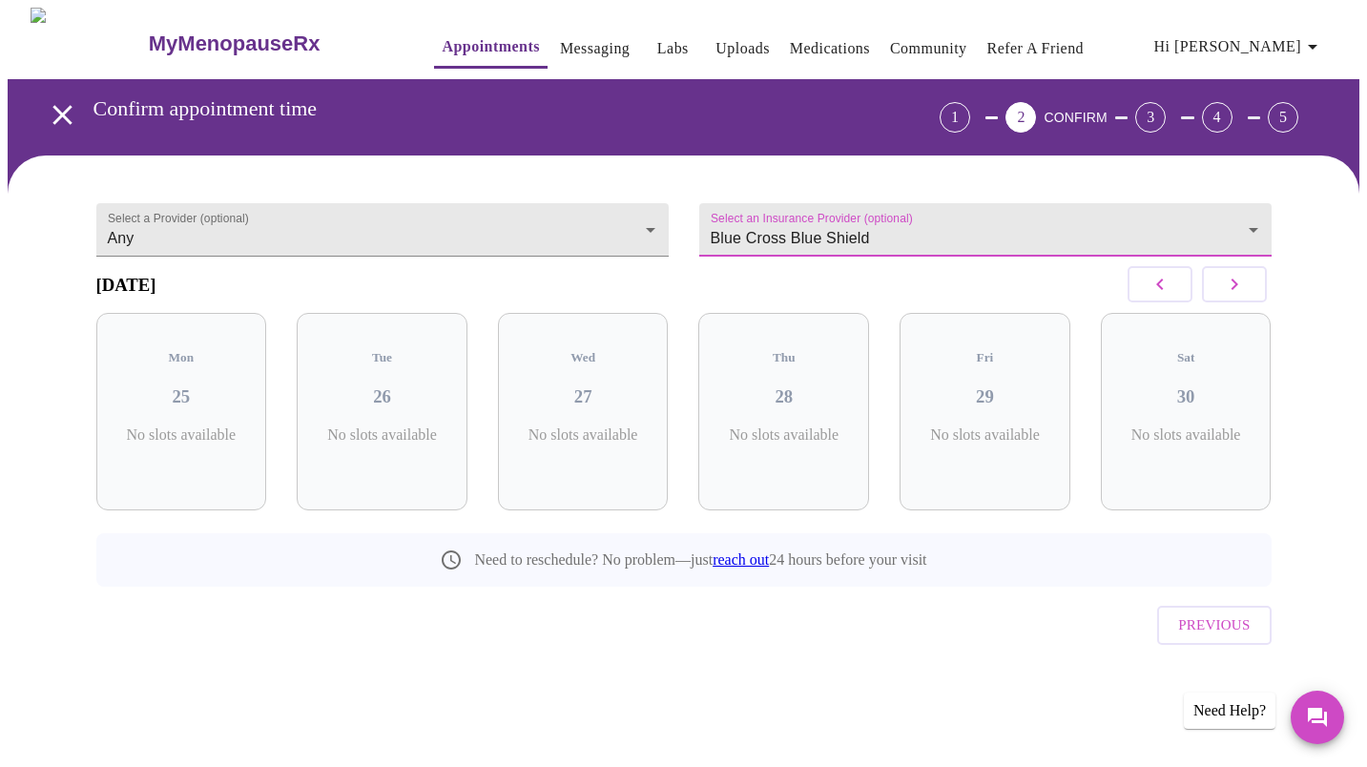
click at [1230, 296] on icon "button" at bounding box center [1234, 284] width 23 height 23
click at [1229, 296] on icon "button" at bounding box center [1234, 284] width 23 height 23
click at [1234, 296] on icon "button" at bounding box center [1234, 284] width 23 height 23
click at [1233, 295] on icon "button" at bounding box center [1234, 284] width 23 height 23
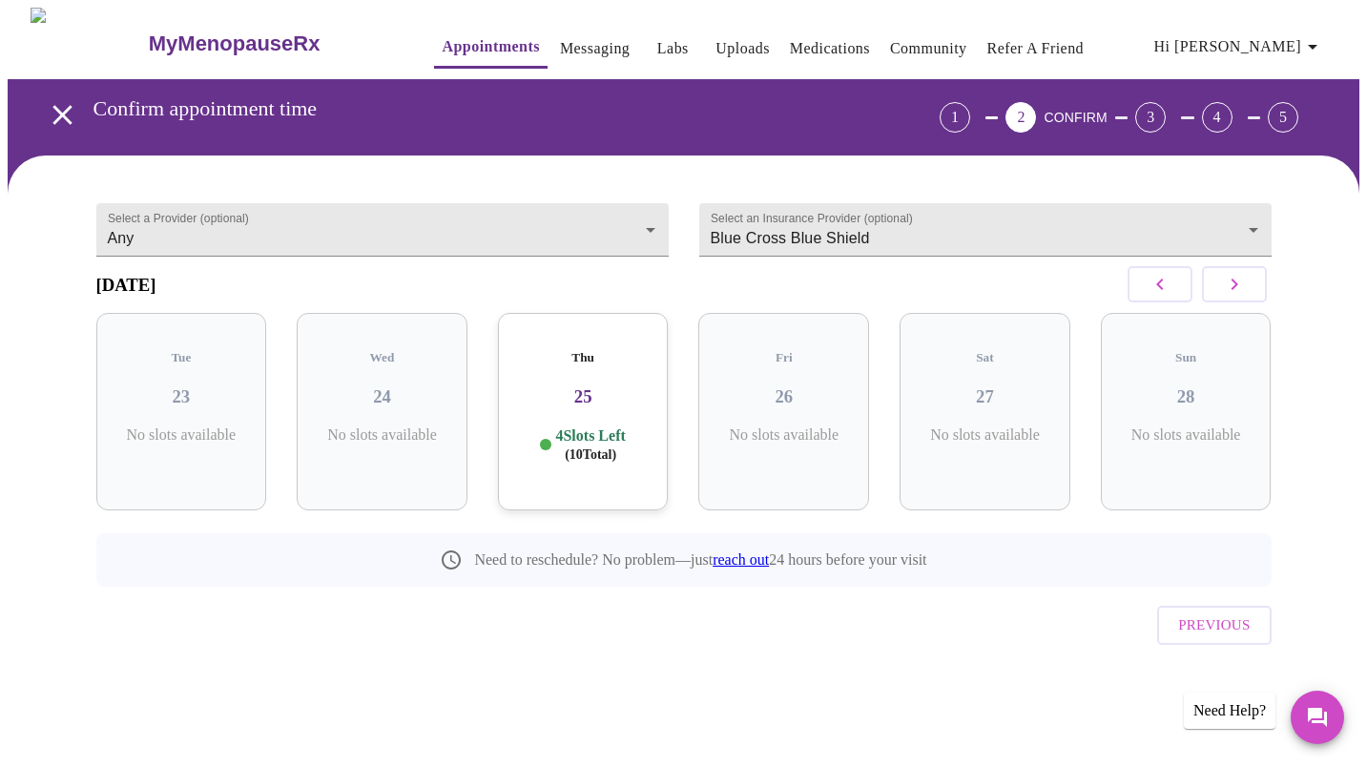
click at [622, 409] on div "Thu 25 4 Slots Left ( 10 Total)" at bounding box center [583, 412] width 171 height 198
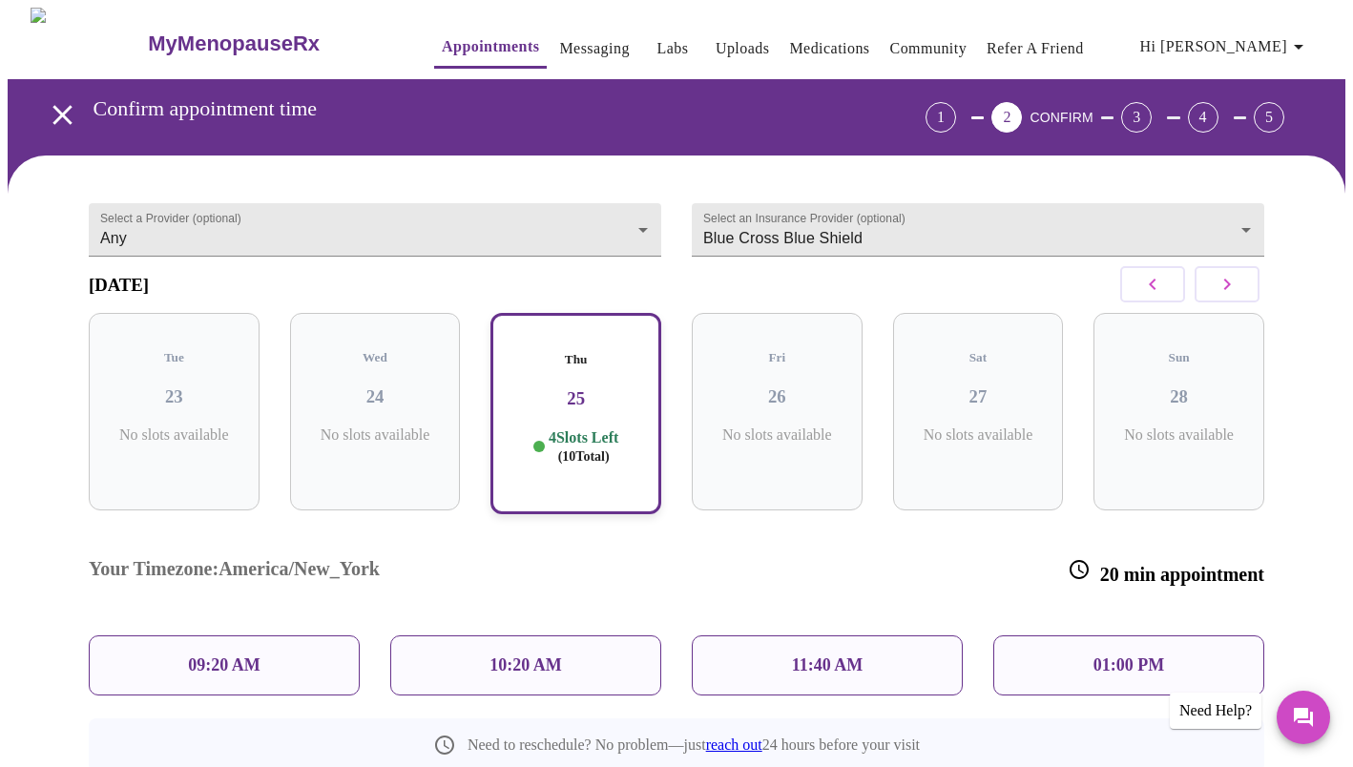
click at [1109, 656] on p "01:00 PM" at bounding box center [1129, 666] width 71 height 20
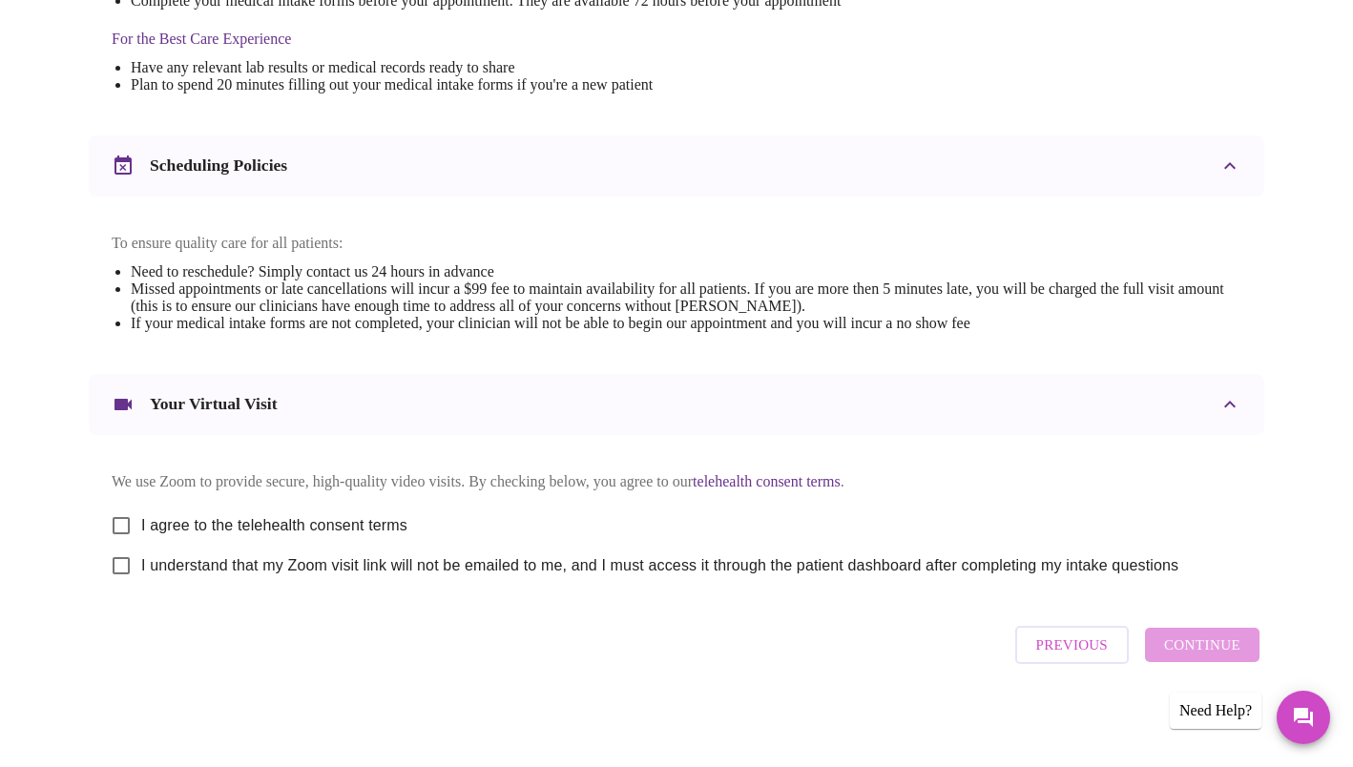
scroll to position [616, 0]
click at [122, 532] on input "I agree to the telehealth consent terms" at bounding box center [121, 526] width 40 height 40
checkbox input "true"
click at [131, 566] on input "I understand that my Zoom visit link will not be emailed to me, and I must acce…" at bounding box center [121, 566] width 40 height 40
checkbox input "true"
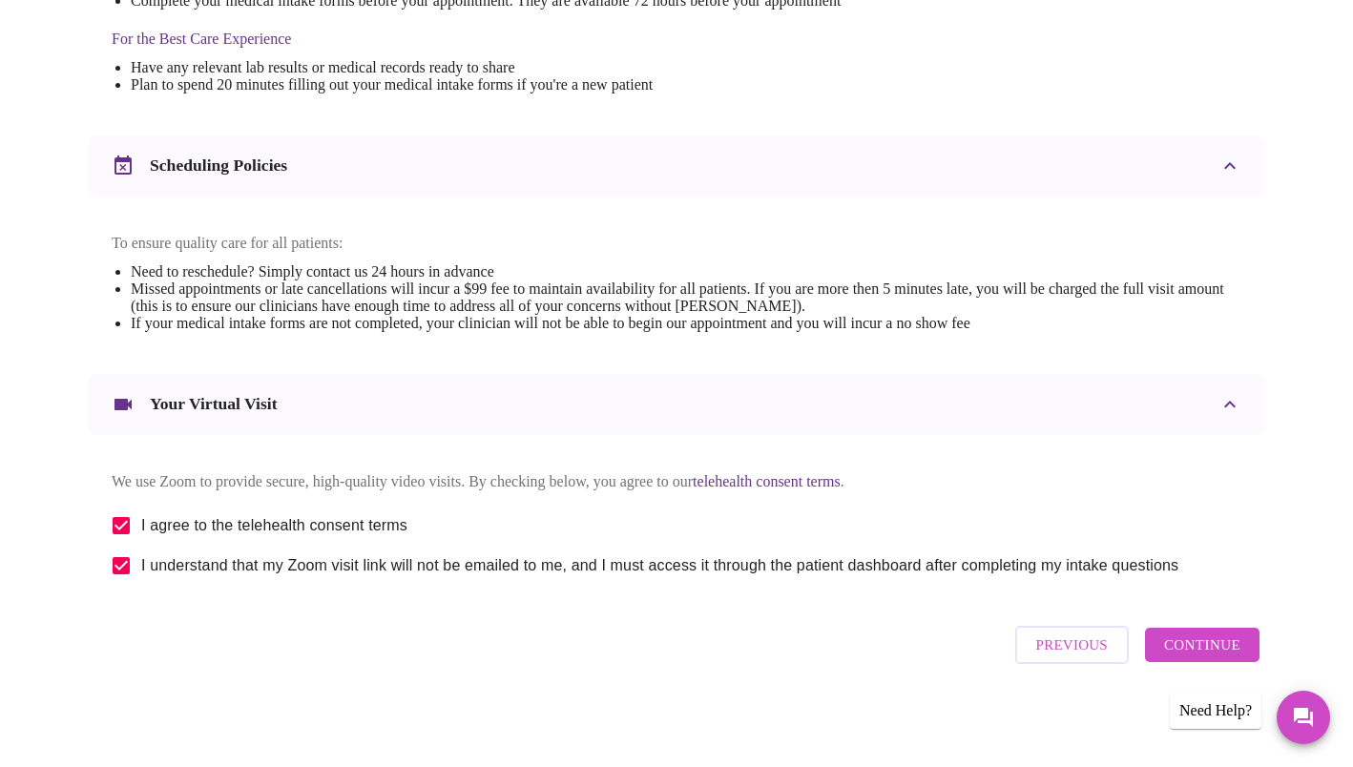
click at [1202, 657] on span "Continue" at bounding box center [1202, 645] width 76 height 25
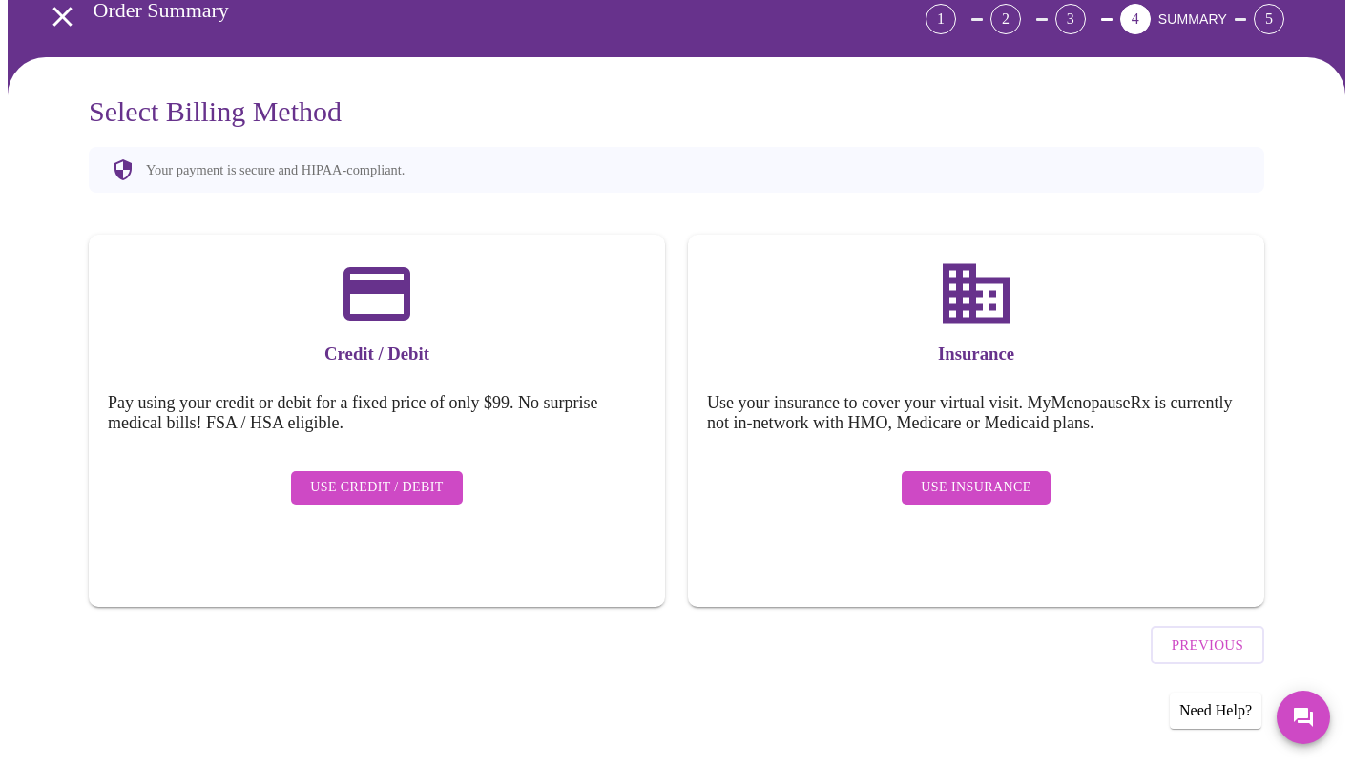
scroll to position [45, 0]
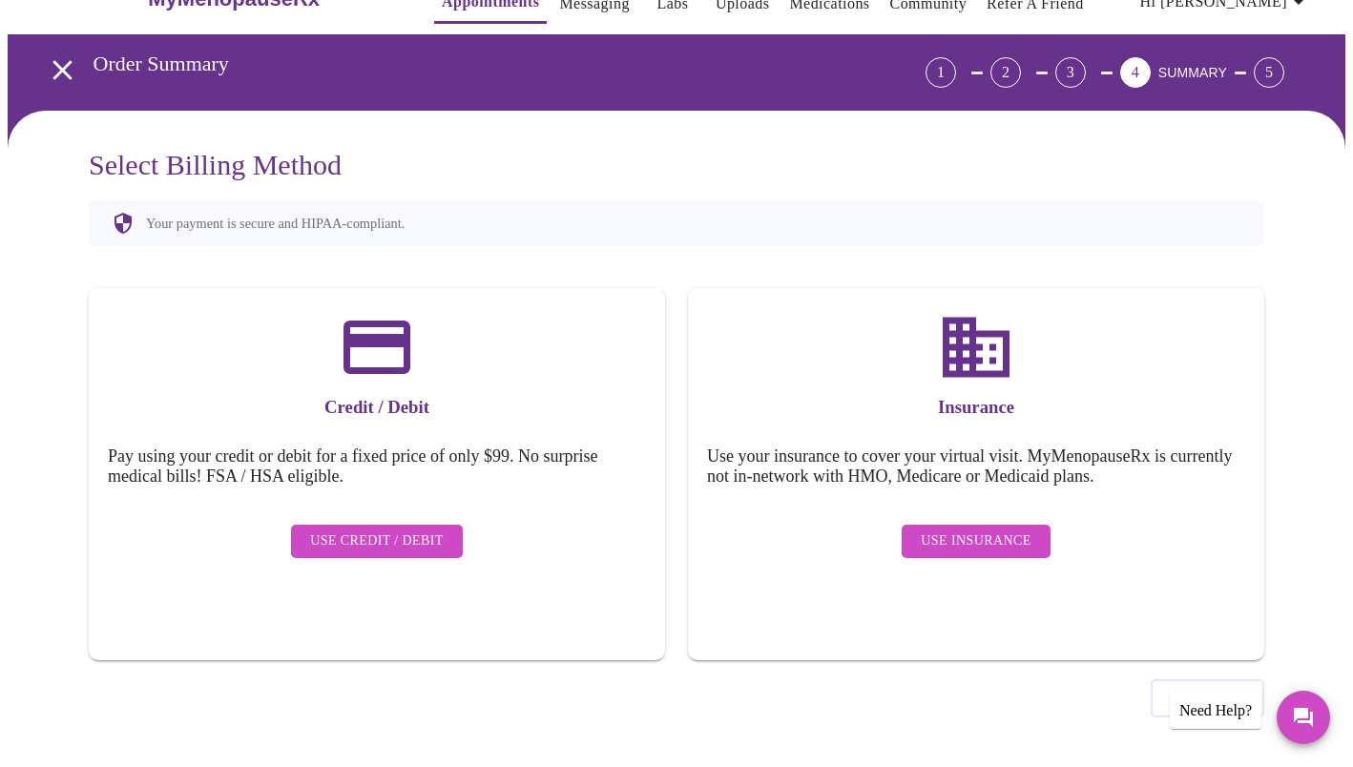
click at [52, 73] on icon "open drawer" at bounding box center [62, 69] width 33 height 33
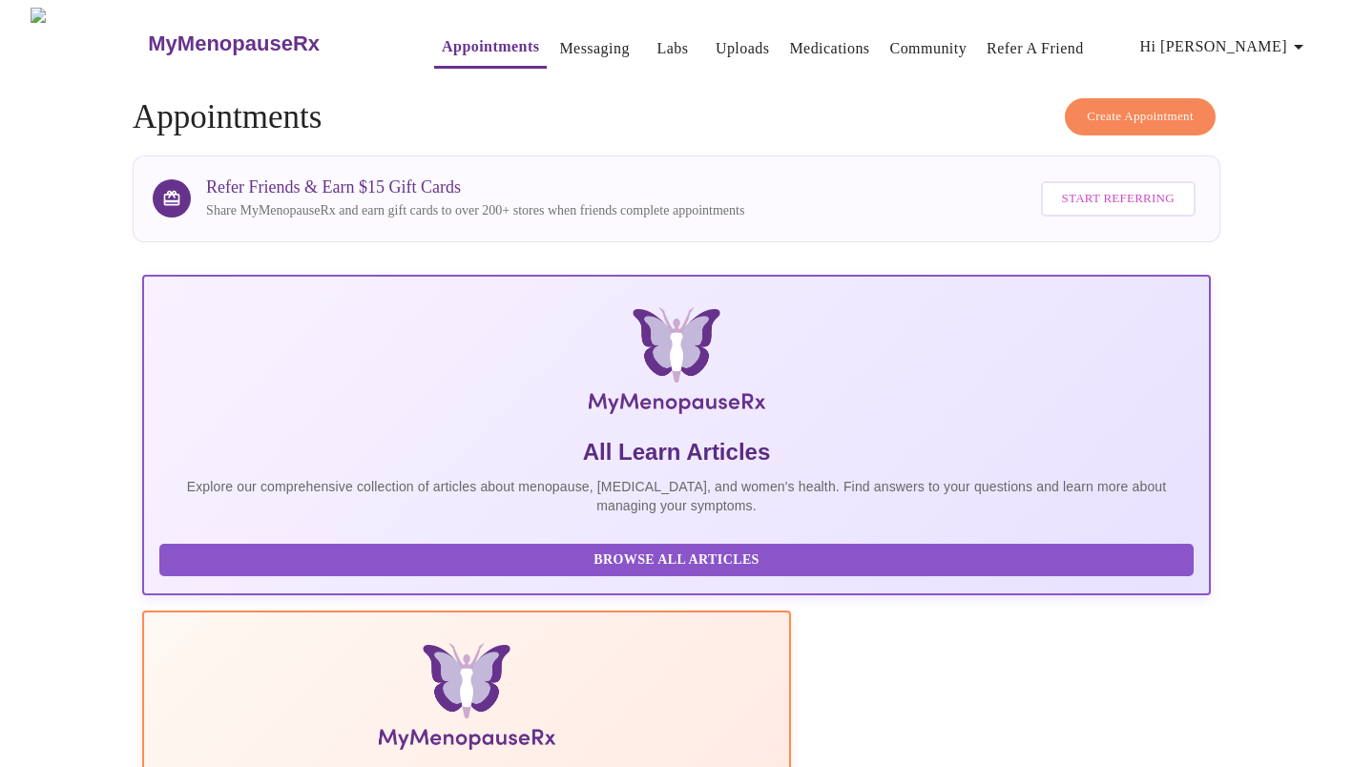
click at [1171, 109] on span "Create Appointment" at bounding box center [1140, 117] width 107 height 22
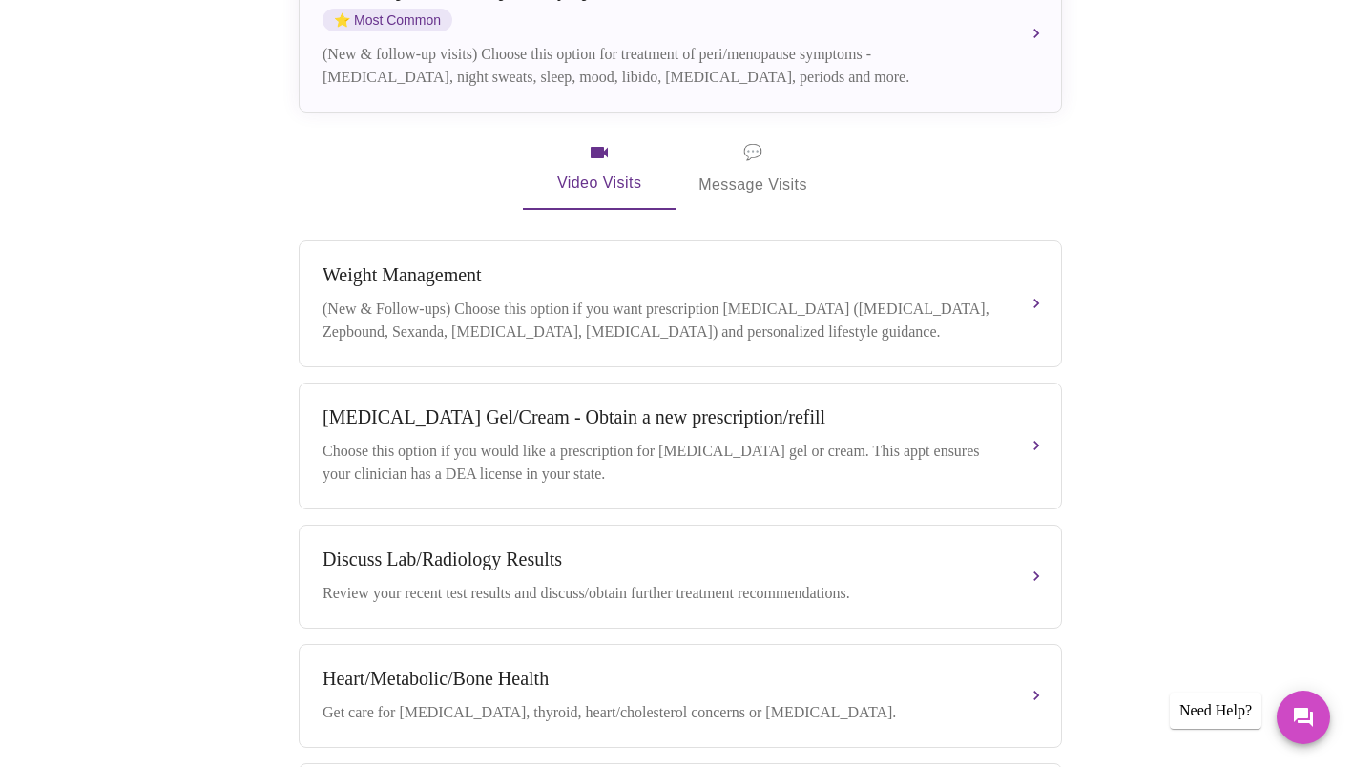
scroll to position [539, 0]
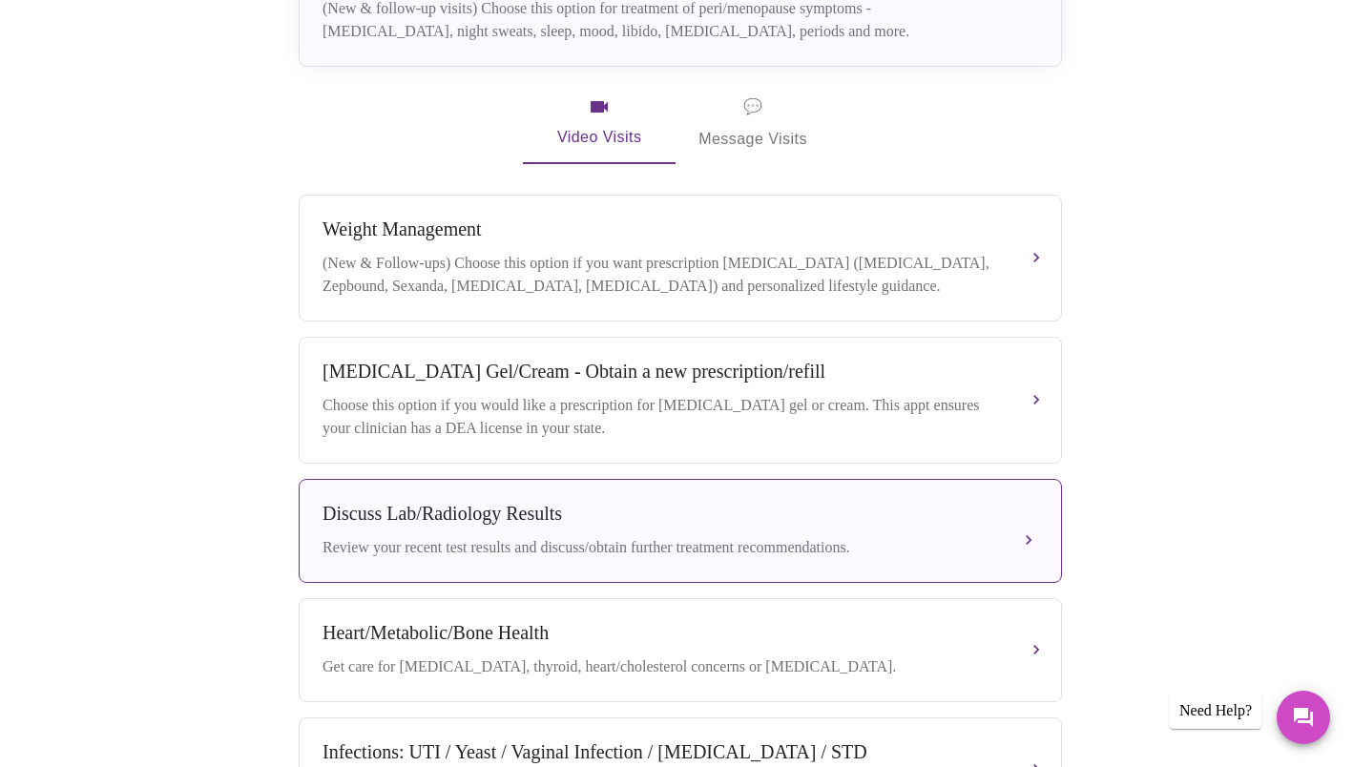
click at [647, 536] on div "Review your recent test results and discuss/obtain further treatment recommenda…" at bounding box center [662, 547] width 678 height 23
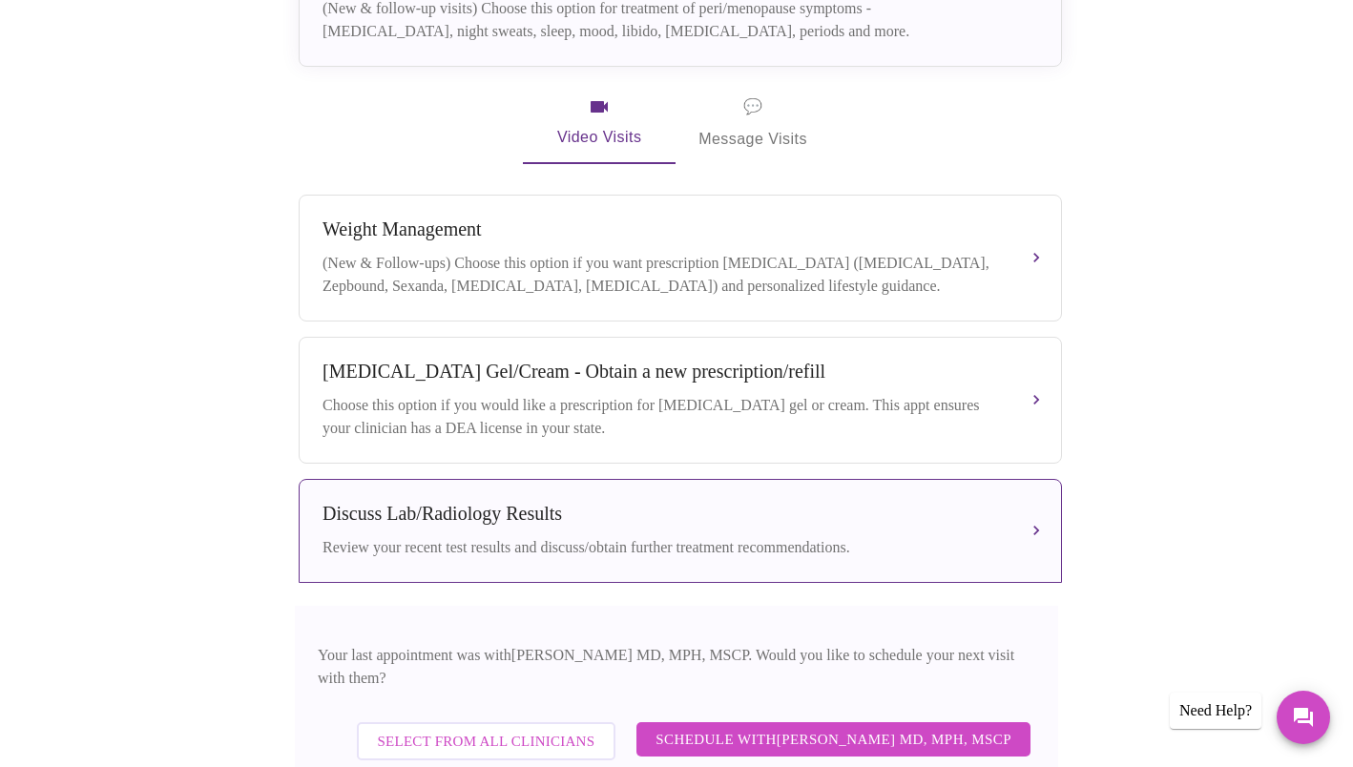
click at [776, 727] on span "Schedule with [PERSON_NAME] MD, MPH, MSCP" at bounding box center [834, 739] width 356 height 25
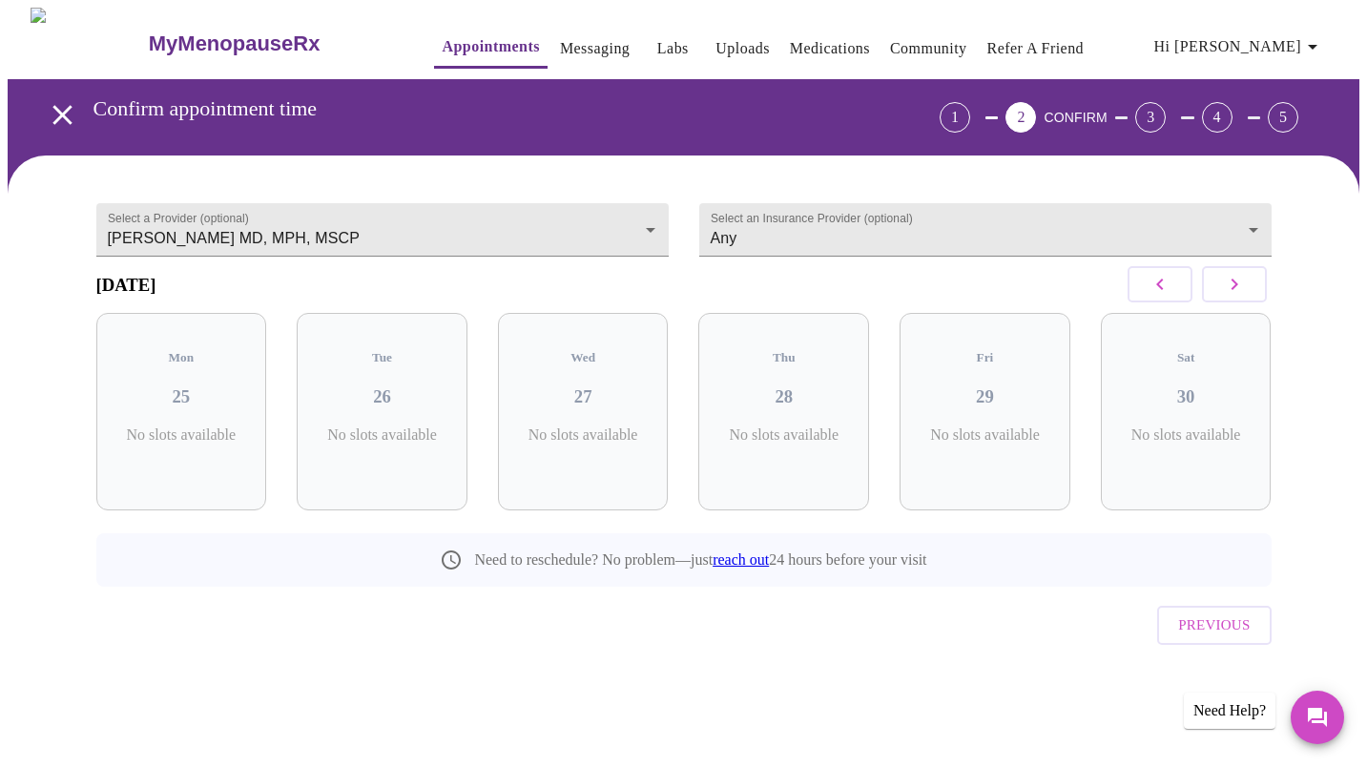
click at [1236, 296] on icon "button" at bounding box center [1234, 284] width 23 height 23
click at [1202, 295] on button "button" at bounding box center [1234, 284] width 65 height 36
click at [1188, 290] on button "button" at bounding box center [1160, 284] width 65 height 36
click at [1155, 303] on button "button" at bounding box center [1160, 284] width 65 height 36
click at [1140, 302] on button "button" at bounding box center [1160, 284] width 65 height 36
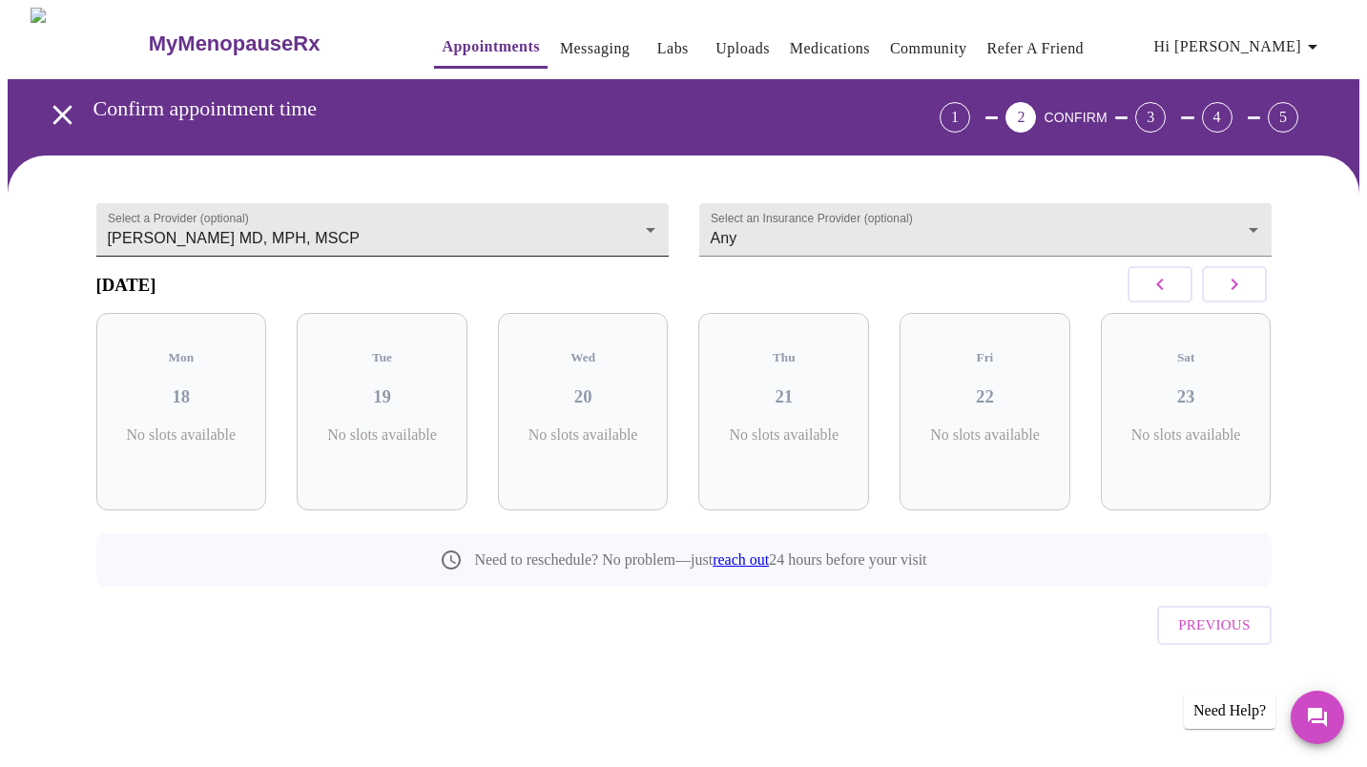
click at [568, 221] on body "MyMenopauseRx Appointments Messaging Labs Uploads Medications Community Refer a…" at bounding box center [684, 374] width 1352 height 733
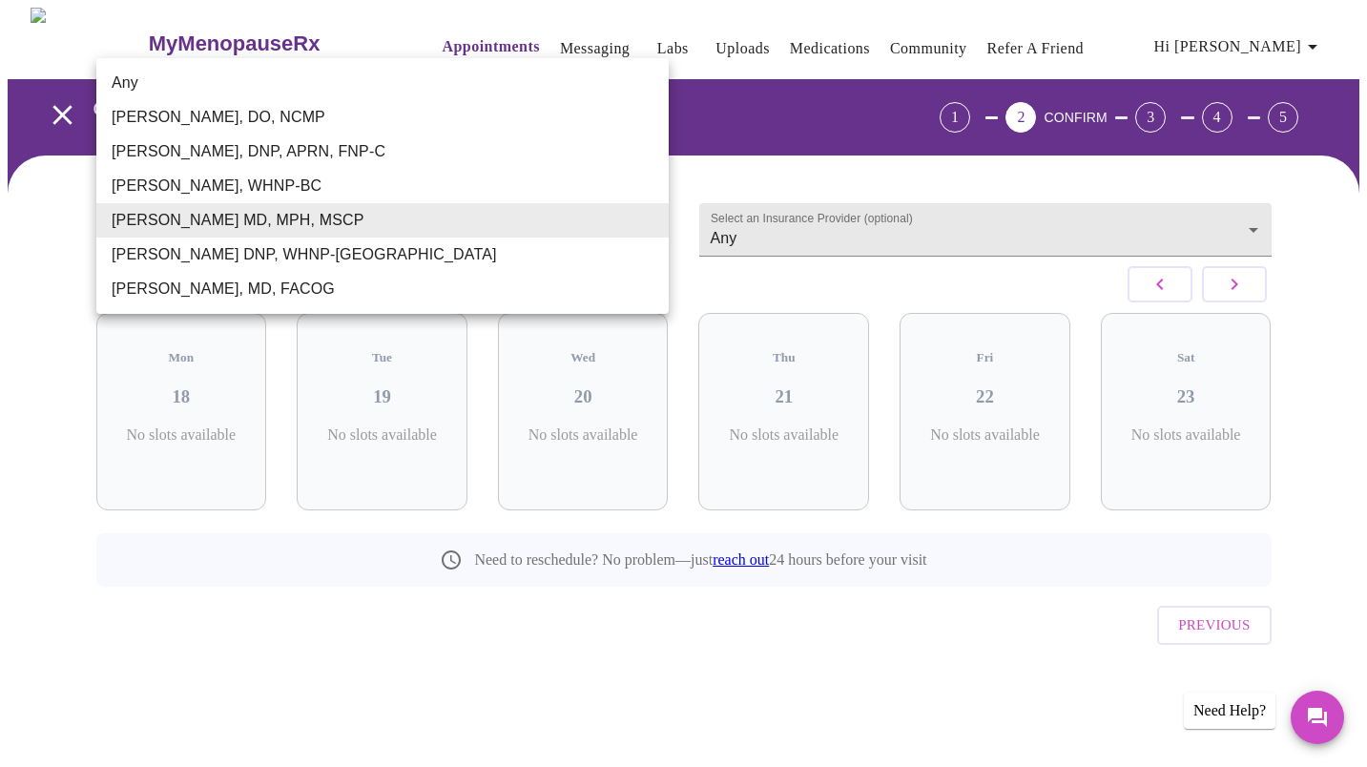
click at [327, 108] on li "[PERSON_NAME], DO, NCMP" at bounding box center [382, 117] width 573 height 34
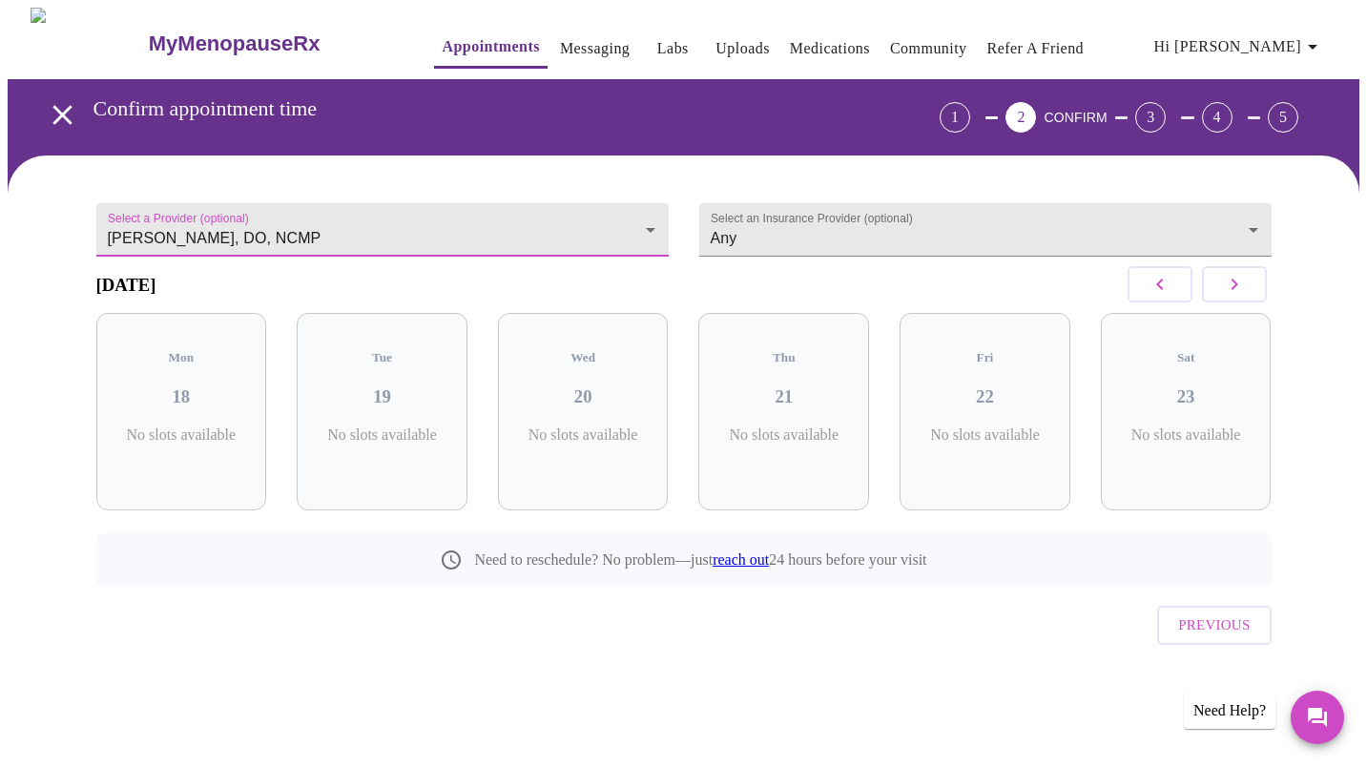
click at [1240, 303] on button "button" at bounding box center [1234, 284] width 65 height 36
click at [1239, 303] on button "button" at bounding box center [1234, 284] width 65 height 36
click at [1234, 294] on icon "button" at bounding box center [1234, 284] width 23 height 23
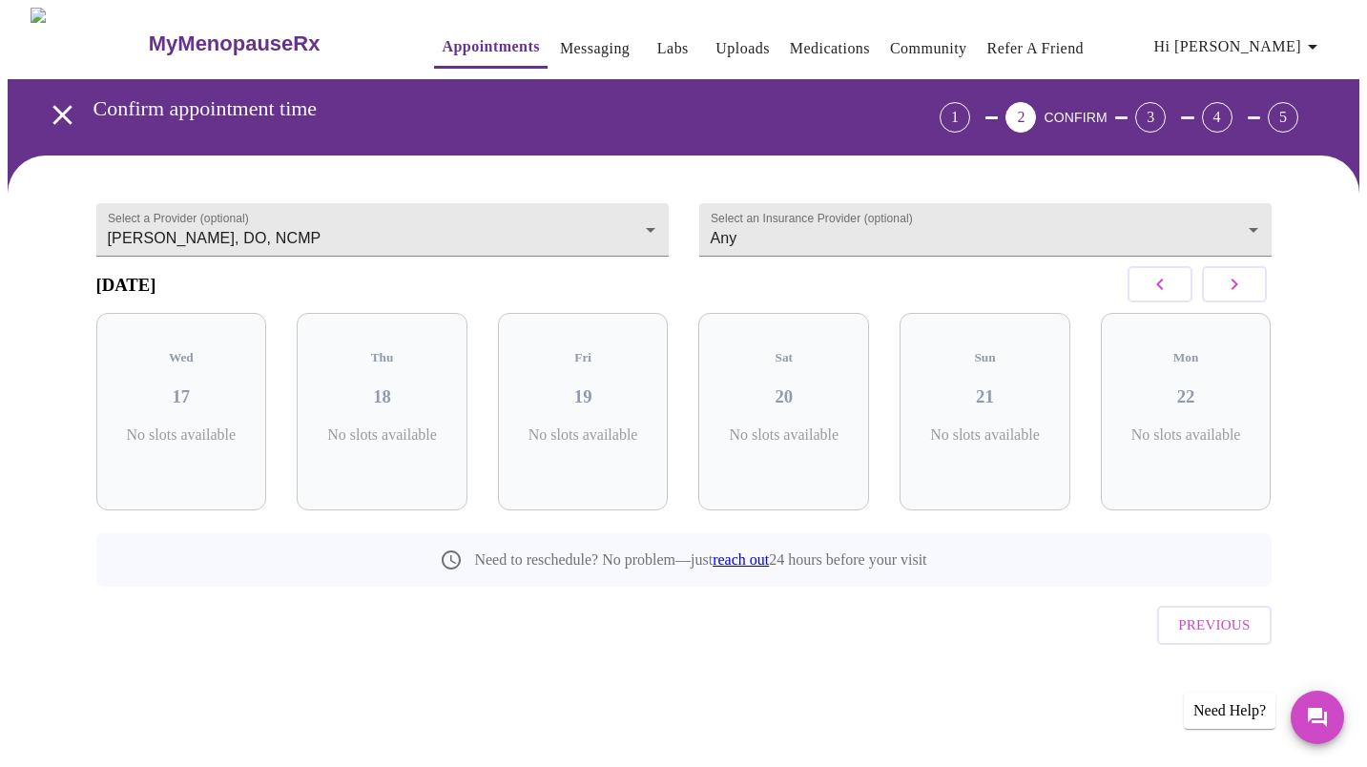
click at [1145, 299] on button "button" at bounding box center [1160, 284] width 65 height 36
click at [1147, 300] on button "button" at bounding box center [1160, 284] width 65 height 36
click at [567, 244] on body "MyMenopauseRx Appointments Messaging Labs Uploads Medications Community Refer a…" at bounding box center [684, 374] width 1352 height 733
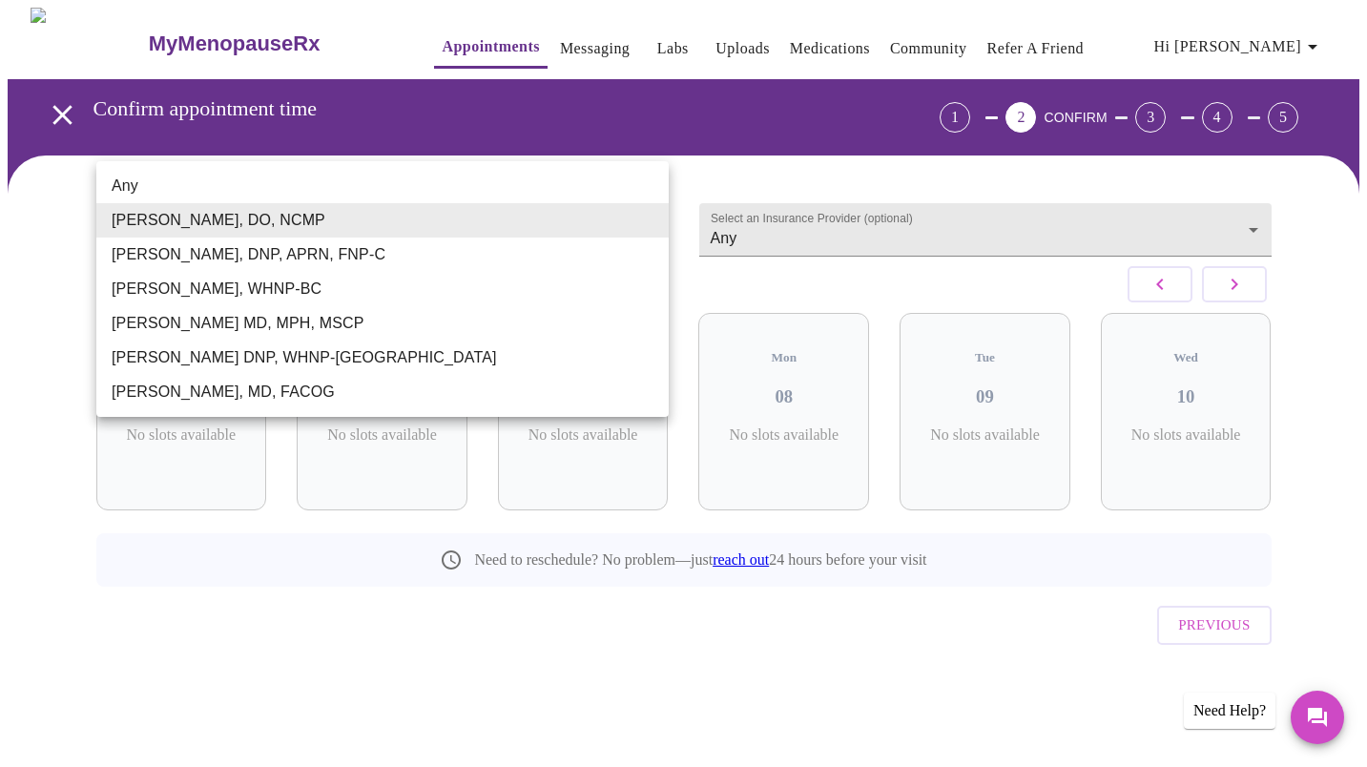
click at [381, 261] on li "[PERSON_NAME], DNP, APRN, FNP-C" at bounding box center [382, 255] width 573 height 34
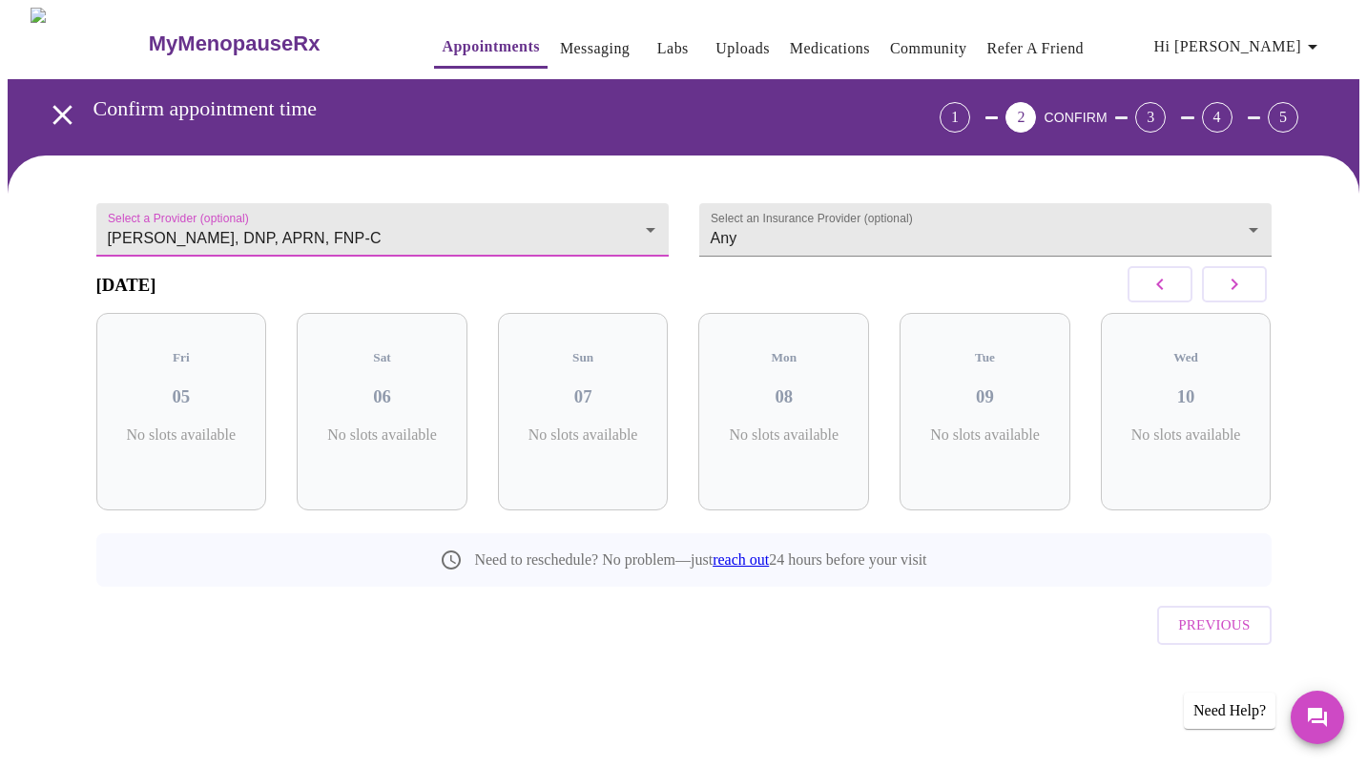
click at [1229, 284] on icon "button" at bounding box center [1234, 284] width 23 height 23
click at [1230, 282] on button "button" at bounding box center [1234, 284] width 65 height 36
click at [1229, 295] on icon "button" at bounding box center [1234, 284] width 23 height 23
click at [1159, 296] on icon "button" at bounding box center [1160, 284] width 23 height 23
click at [1162, 291] on icon "button" at bounding box center [1160, 284] width 23 height 23
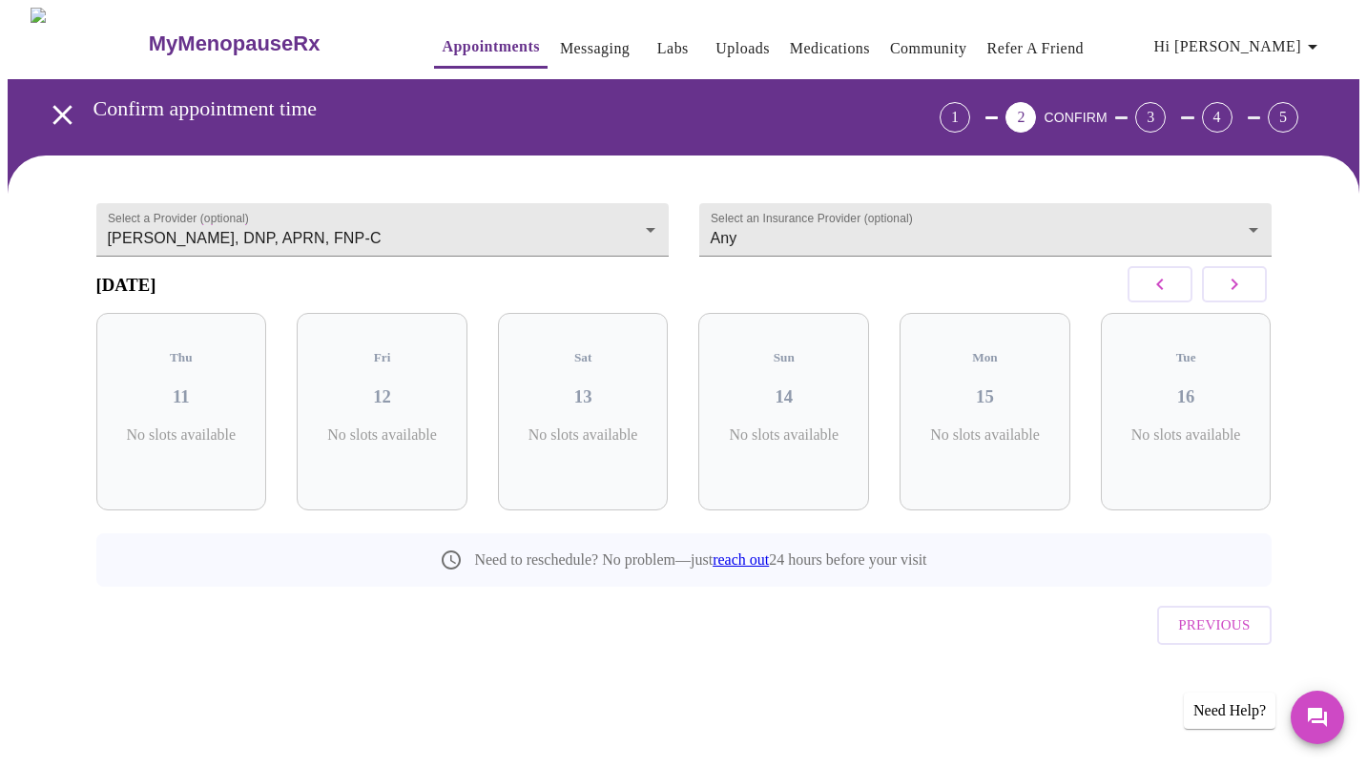
click at [1156, 288] on icon "button" at bounding box center [1160, 284] width 23 height 23
click at [1158, 289] on icon "button" at bounding box center [1160, 284] width 23 height 23
click at [1162, 290] on icon "button" at bounding box center [1160, 284] width 7 height 11
click at [1165, 287] on icon "button" at bounding box center [1160, 284] width 23 height 23
click at [1221, 287] on button "button" at bounding box center [1234, 284] width 65 height 36
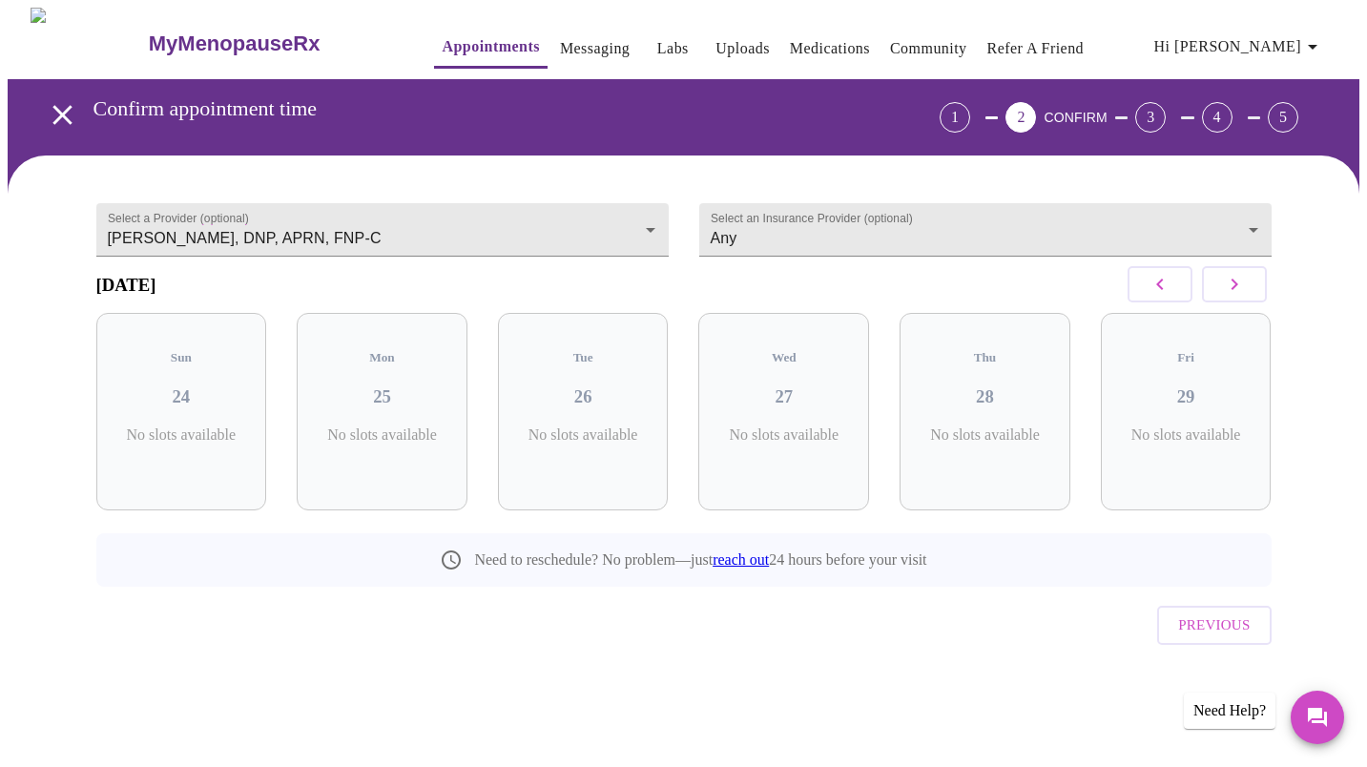
click at [1232, 288] on icon "button" at bounding box center [1234, 284] width 7 height 11
click at [1229, 293] on icon "button" at bounding box center [1234, 284] width 23 height 23
click at [1228, 293] on icon "button" at bounding box center [1234, 284] width 23 height 23
click at [1229, 294] on icon "button" at bounding box center [1234, 284] width 23 height 23
click at [1231, 295] on icon "button" at bounding box center [1234, 284] width 23 height 23
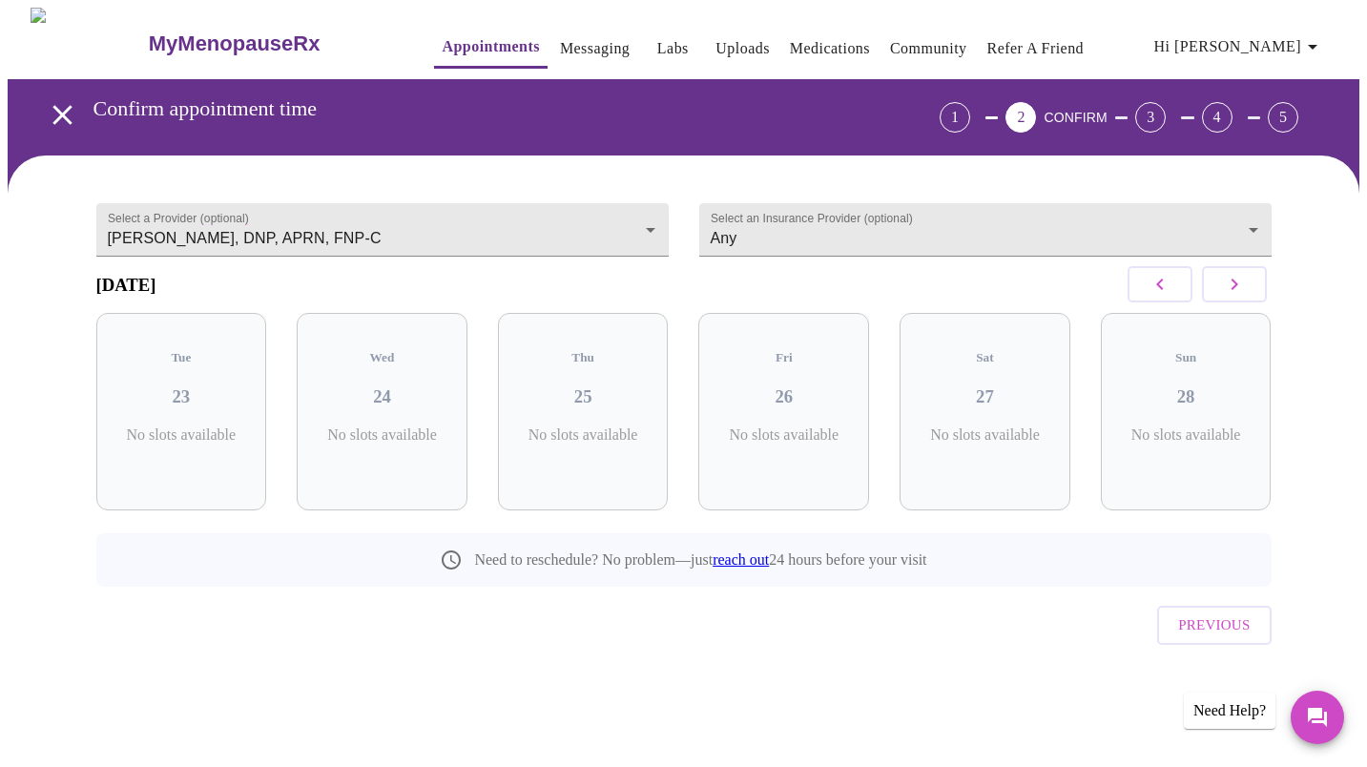
click at [1235, 290] on icon "button" at bounding box center [1234, 284] width 7 height 11
click at [1234, 294] on icon "button" at bounding box center [1234, 284] width 23 height 23
click at [1232, 290] on icon "button" at bounding box center [1234, 284] width 7 height 11
click at [1233, 296] on icon "button" at bounding box center [1234, 284] width 23 height 23
click at [1142, 303] on button "button" at bounding box center [1160, 284] width 65 height 36
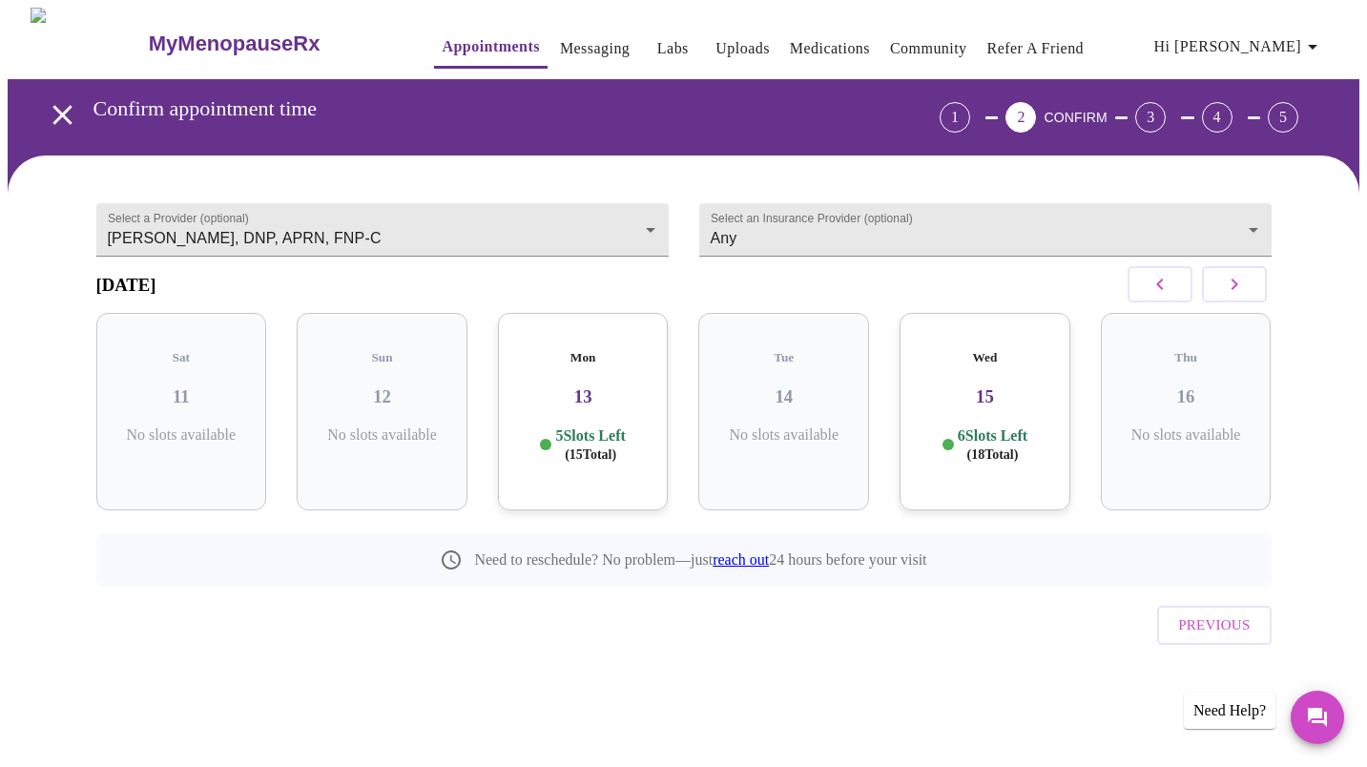
click at [1154, 296] on icon "button" at bounding box center [1160, 284] width 23 height 23
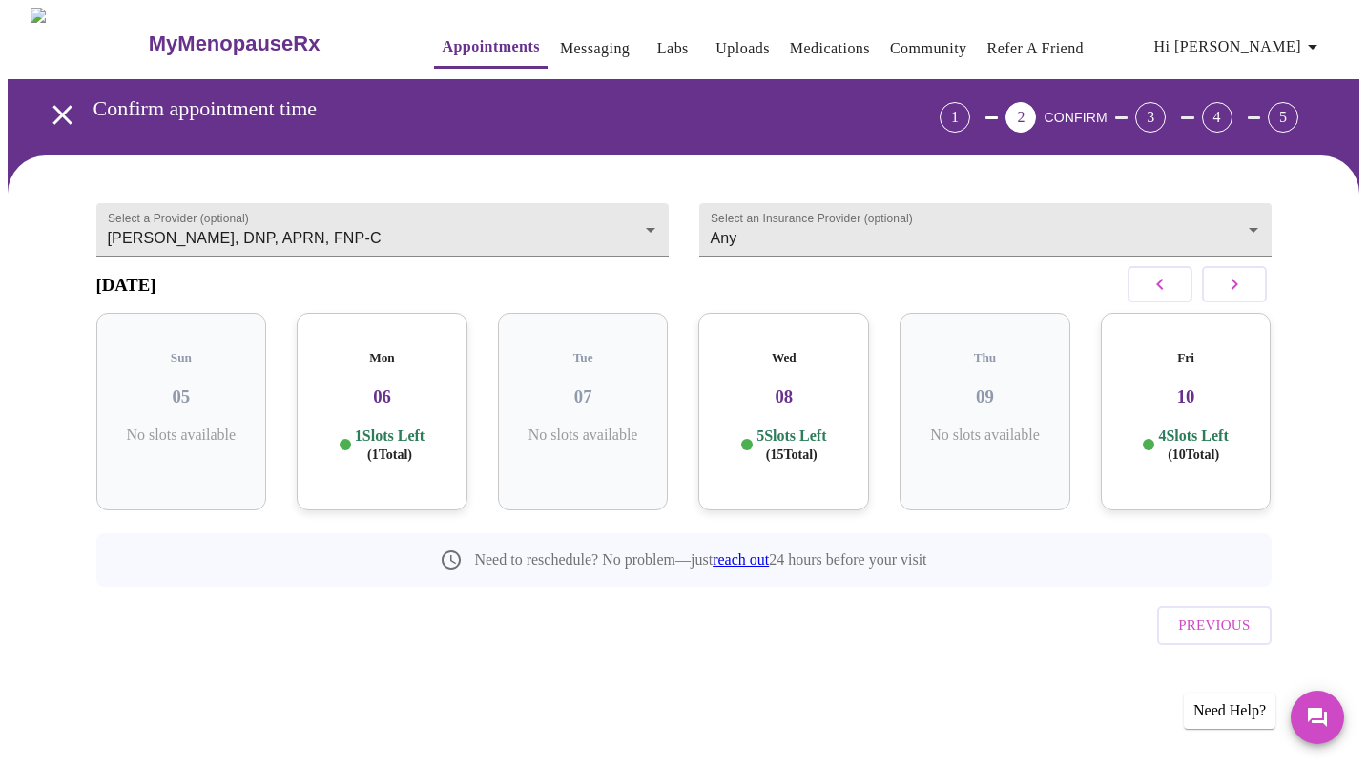
click at [1148, 303] on button "button" at bounding box center [1160, 284] width 65 height 36
click at [1159, 294] on icon "button" at bounding box center [1160, 284] width 23 height 23
click at [548, 211] on body "MyMenopauseRx Appointments Messaging Labs Uploads Medications Community Refer a…" at bounding box center [684, 374] width 1352 height 733
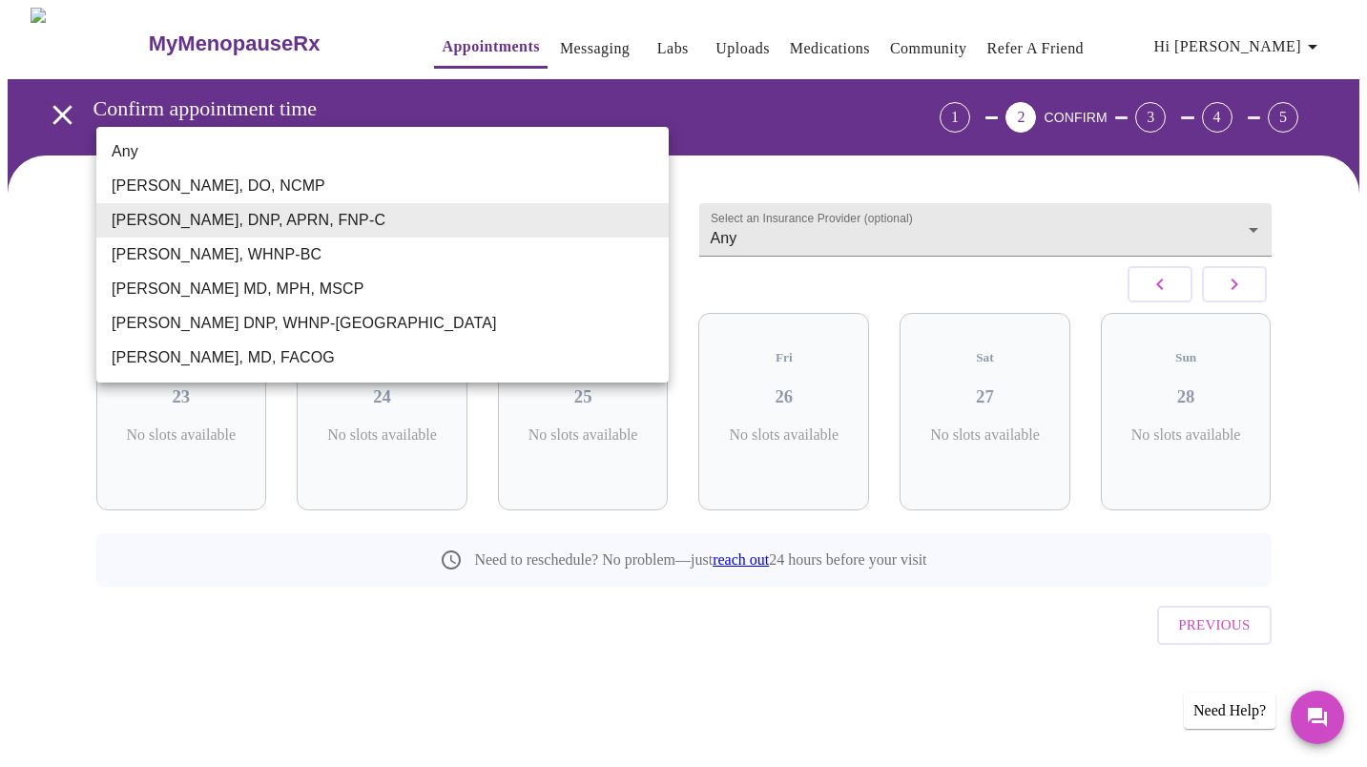
click at [327, 327] on li "[PERSON_NAME] DNP, WHNP-[GEOGRAPHIC_DATA]" at bounding box center [382, 323] width 573 height 34
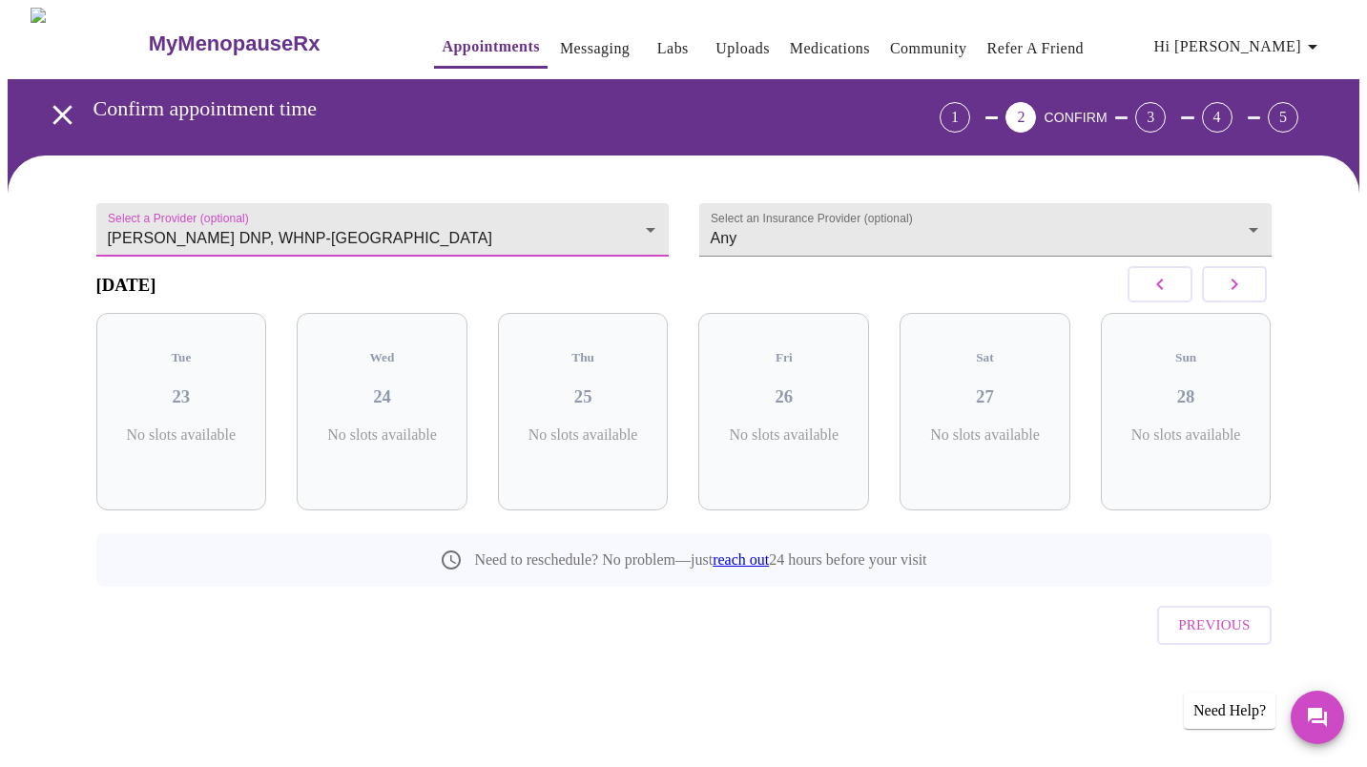
click at [1212, 293] on button "button" at bounding box center [1234, 284] width 65 height 36
click at [1185, 303] on button "button" at bounding box center [1160, 284] width 65 height 36
click at [1150, 303] on button "button" at bounding box center [1160, 284] width 65 height 36
click at [1148, 303] on button "button" at bounding box center [1160, 284] width 65 height 36
click at [1150, 296] on icon "button" at bounding box center [1160, 284] width 23 height 23
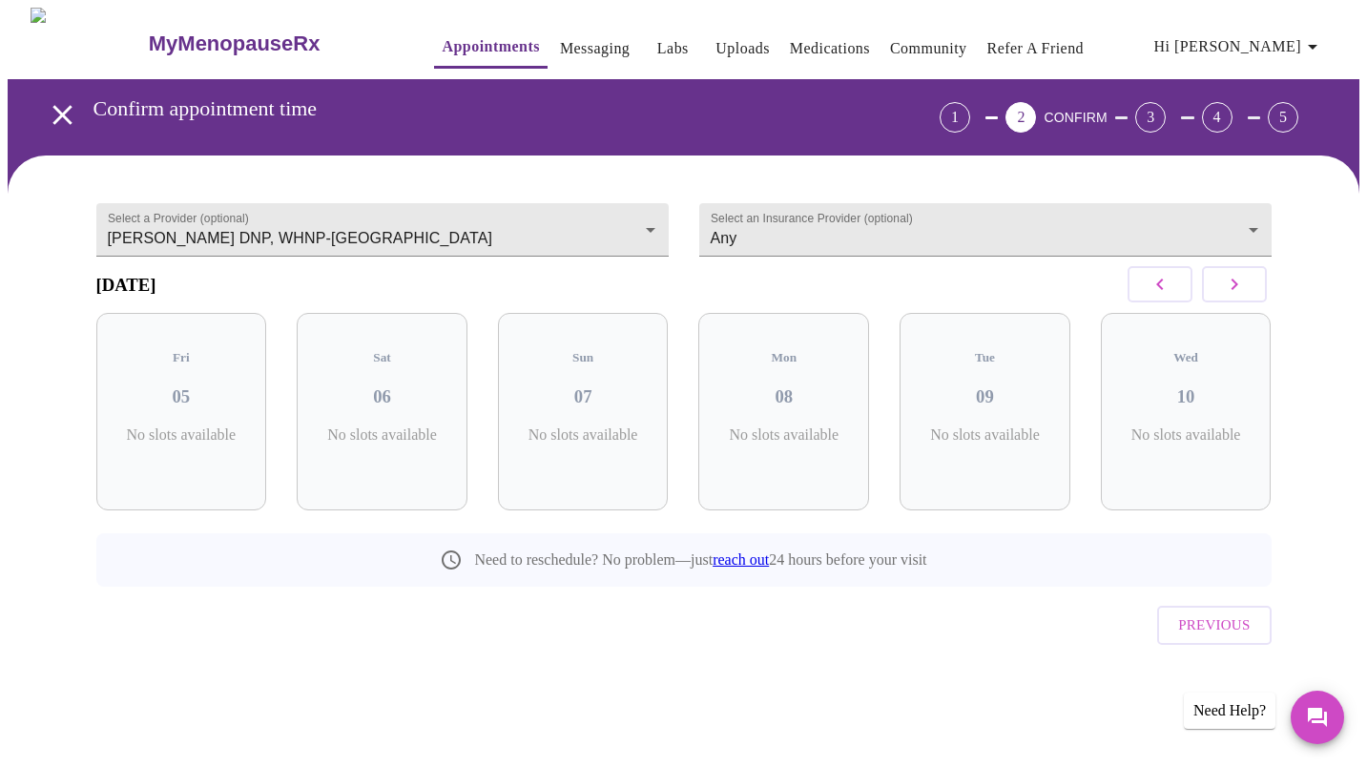
click at [1149, 303] on button "button" at bounding box center [1160, 284] width 65 height 36
click at [1148, 303] on button "button" at bounding box center [1160, 284] width 65 height 36
click at [1234, 294] on icon "button" at bounding box center [1234, 284] width 23 height 23
click at [1231, 296] on icon "button" at bounding box center [1234, 284] width 23 height 23
click at [1232, 295] on icon "button" at bounding box center [1234, 284] width 23 height 23
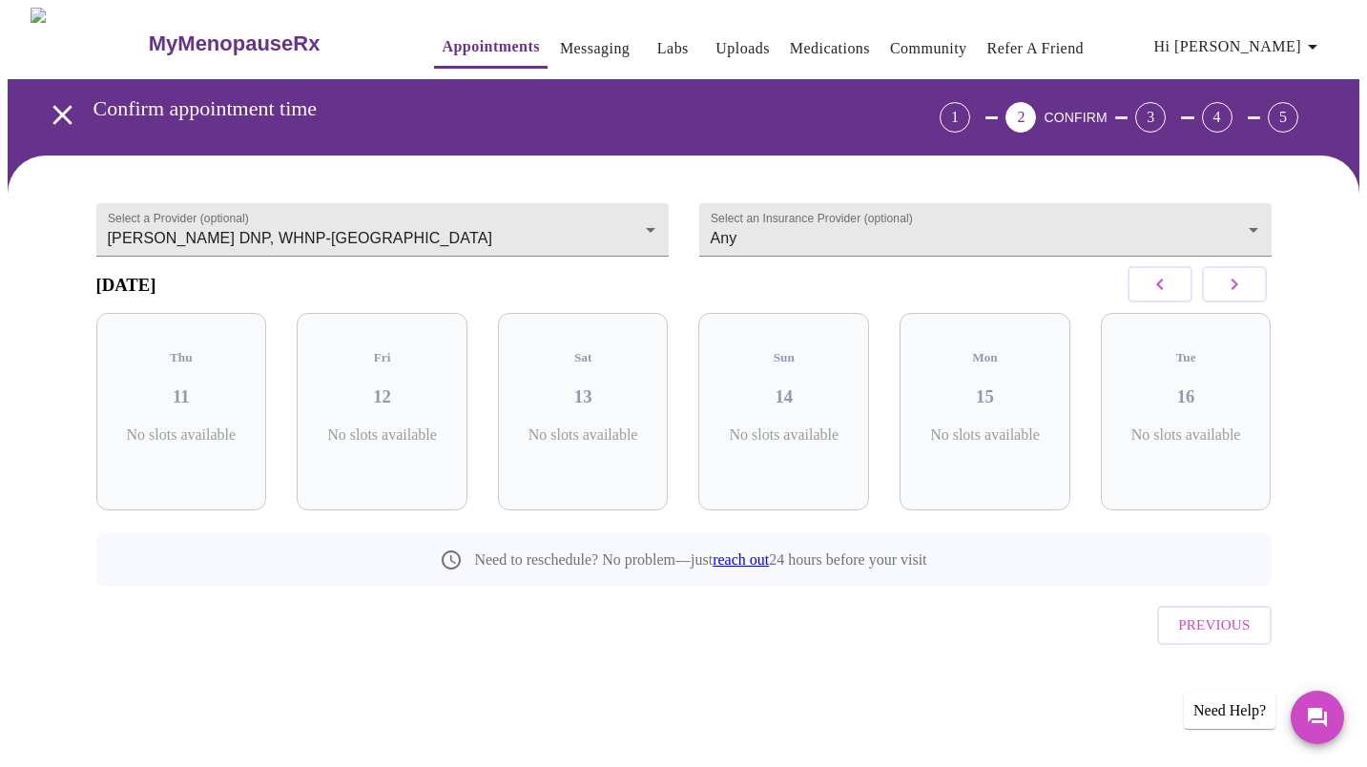
click at [1234, 290] on icon "button" at bounding box center [1234, 284] width 7 height 11
click at [1236, 296] on icon "button" at bounding box center [1234, 284] width 23 height 23
click at [575, 199] on body "MyMenopauseRx Appointments Messaging Labs Uploads Medications Community Refer a…" at bounding box center [684, 374] width 1352 height 733
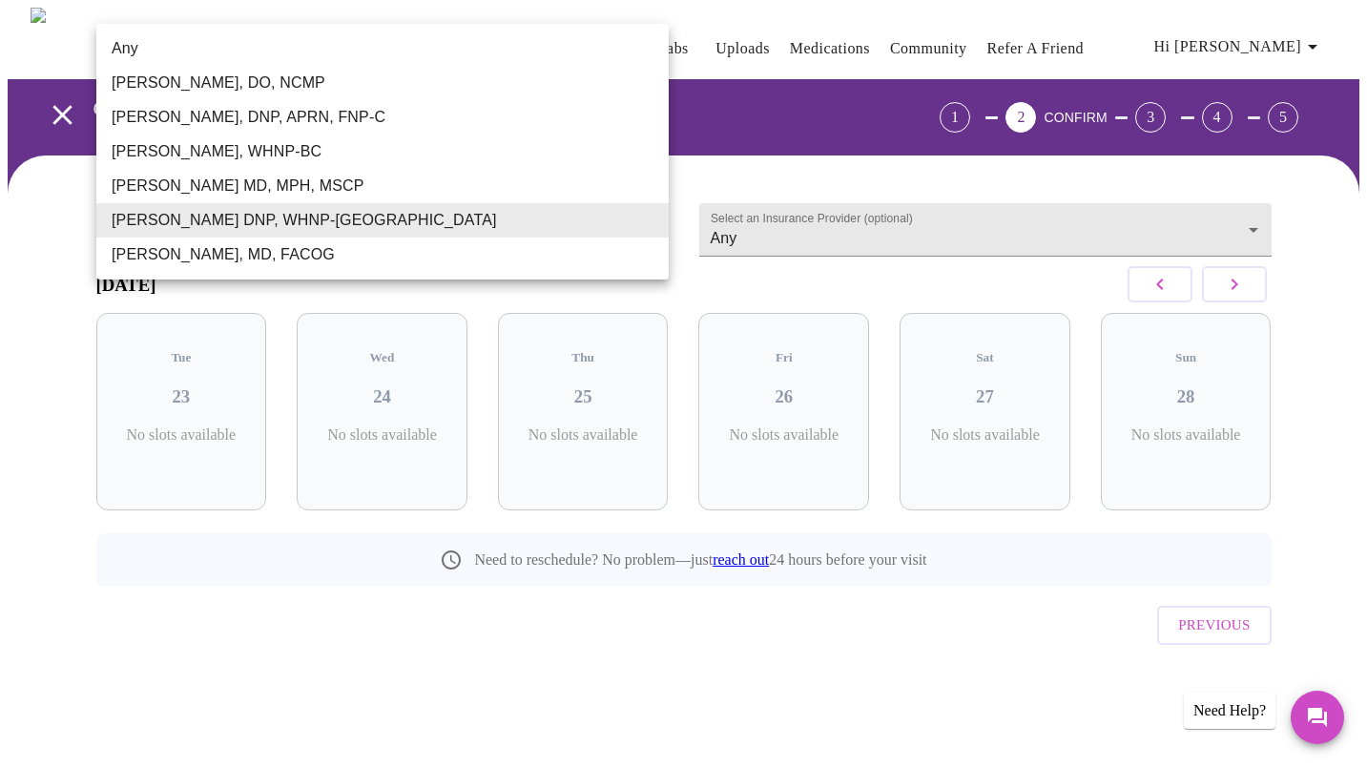
click at [469, 254] on li "[PERSON_NAME], MD, FACOG" at bounding box center [382, 255] width 573 height 34
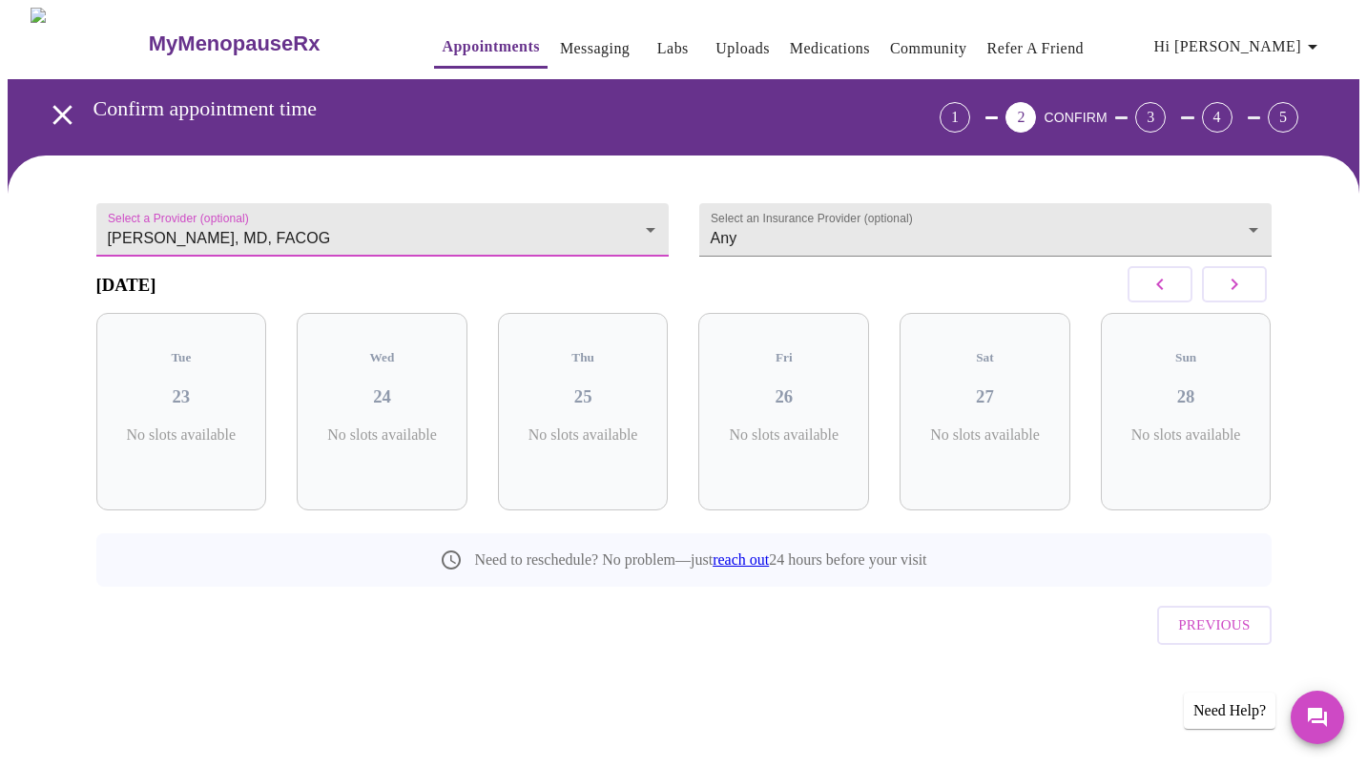
click at [1146, 303] on button "button" at bounding box center [1160, 284] width 65 height 36
click at [1135, 303] on button "button" at bounding box center [1160, 284] width 65 height 36
click at [1130, 303] on button "button" at bounding box center [1160, 284] width 65 height 36
click at [551, 234] on body "MyMenopauseRx Appointments Messaging Labs Uploads Medications Community Refer a…" at bounding box center [684, 374] width 1352 height 733
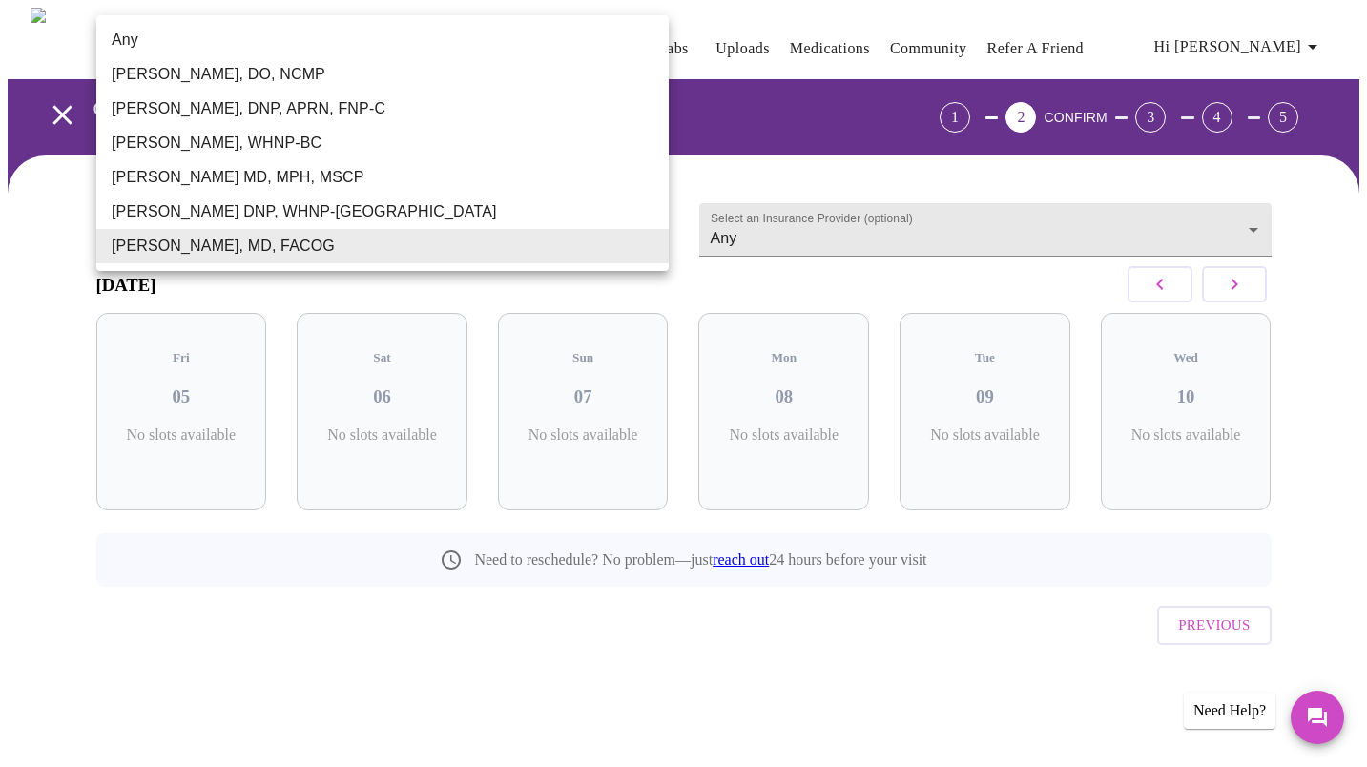
click at [372, 156] on li "[PERSON_NAME], WHNP-BC" at bounding box center [382, 143] width 573 height 34
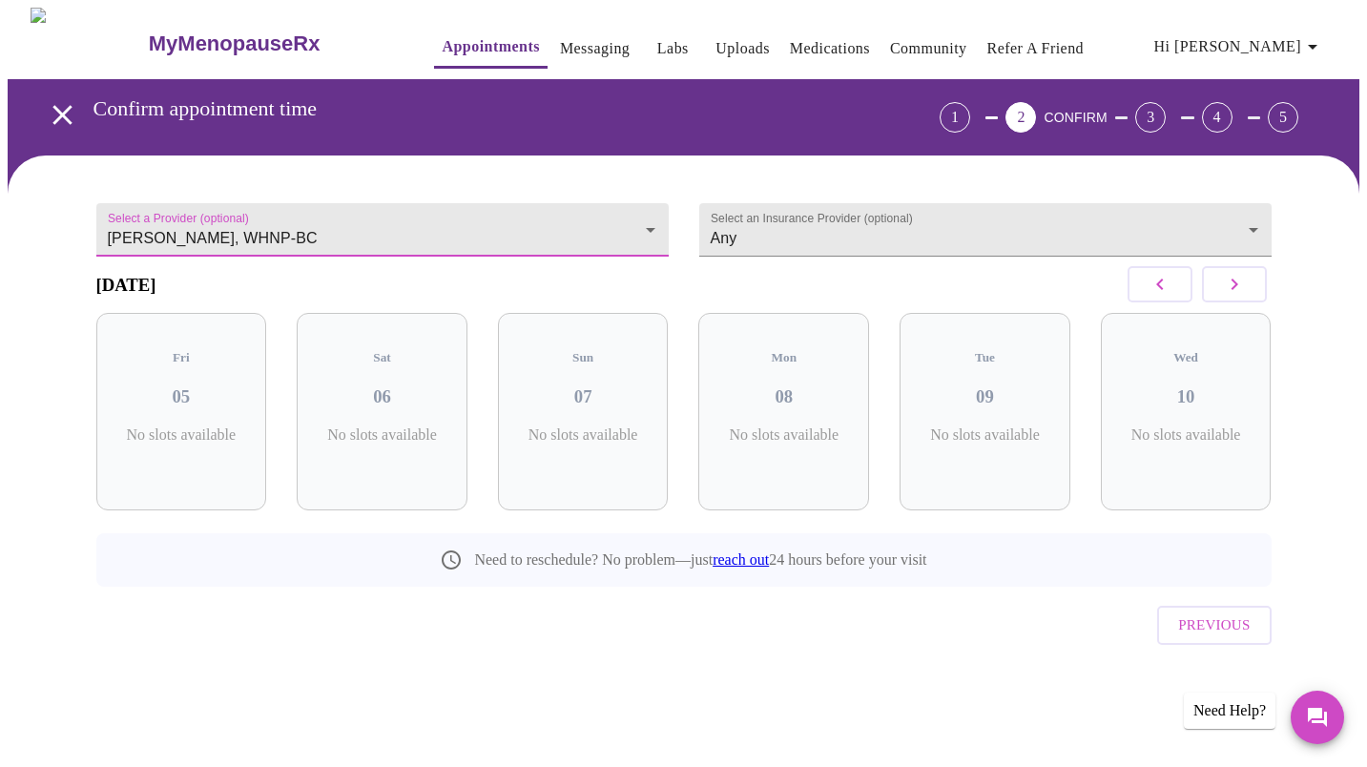
click at [1240, 303] on button "button" at bounding box center [1234, 284] width 65 height 36
click at [1151, 303] on button "button" at bounding box center [1160, 284] width 65 height 36
click at [1172, 303] on button "button" at bounding box center [1160, 284] width 65 height 36
click at [607, 228] on body "MyMenopauseRx Appointments Messaging Labs Uploads Medications Community Refer a…" at bounding box center [684, 374] width 1352 height 733
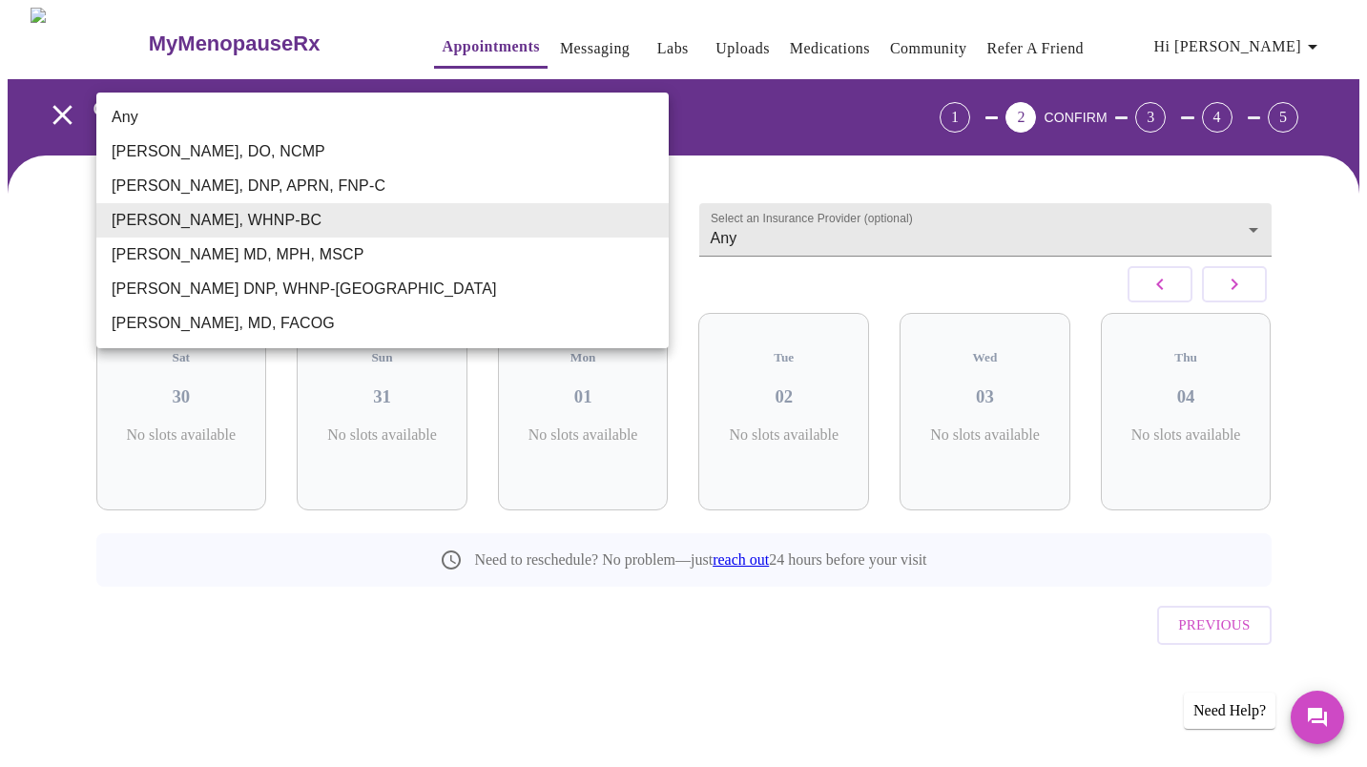
click at [488, 118] on li "Any" at bounding box center [382, 117] width 573 height 34
type input "Any"
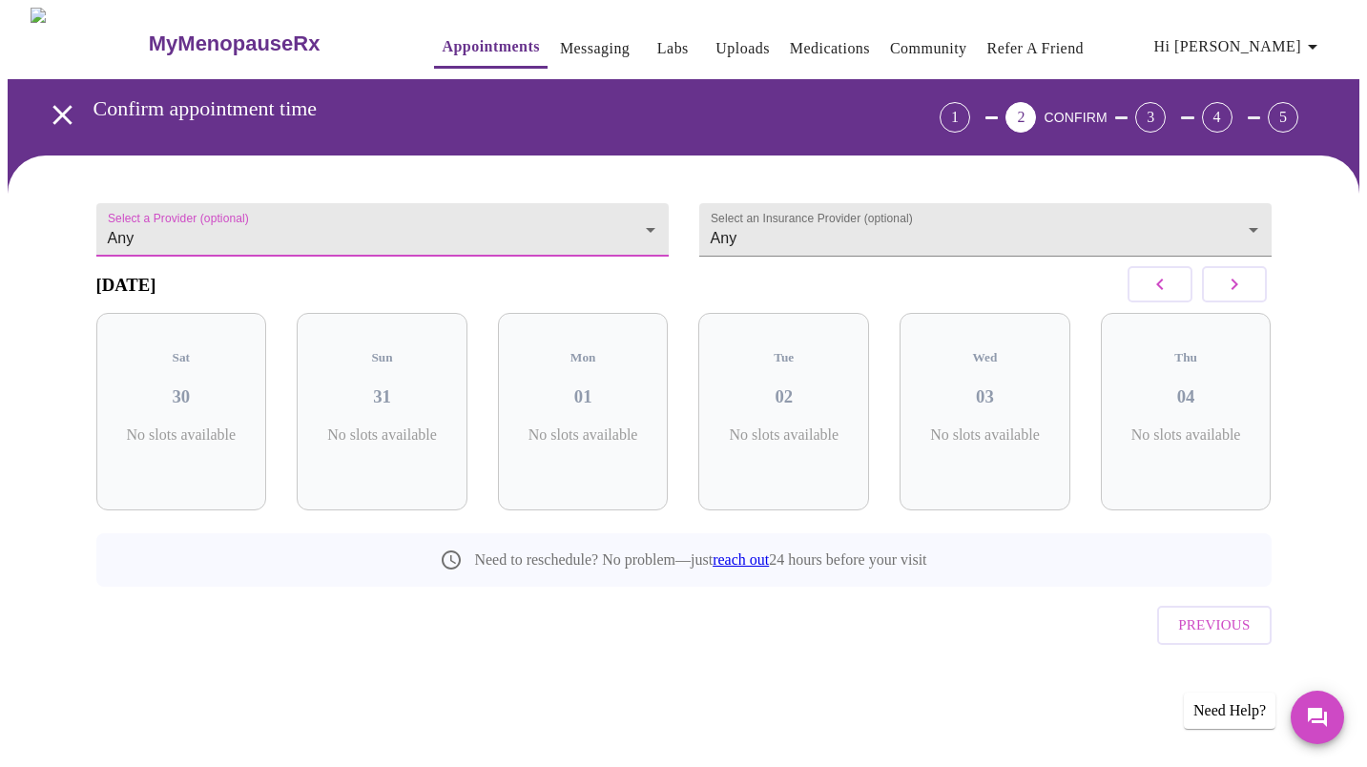
click at [1230, 303] on button "button" at bounding box center [1234, 284] width 65 height 36
click at [1255, 296] on button "button" at bounding box center [1234, 284] width 65 height 36
click at [1244, 296] on icon "button" at bounding box center [1234, 284] width 23 height 23
click at [380, 386] on h3 "18" at bounding box center [382, 396] width 140 height 21
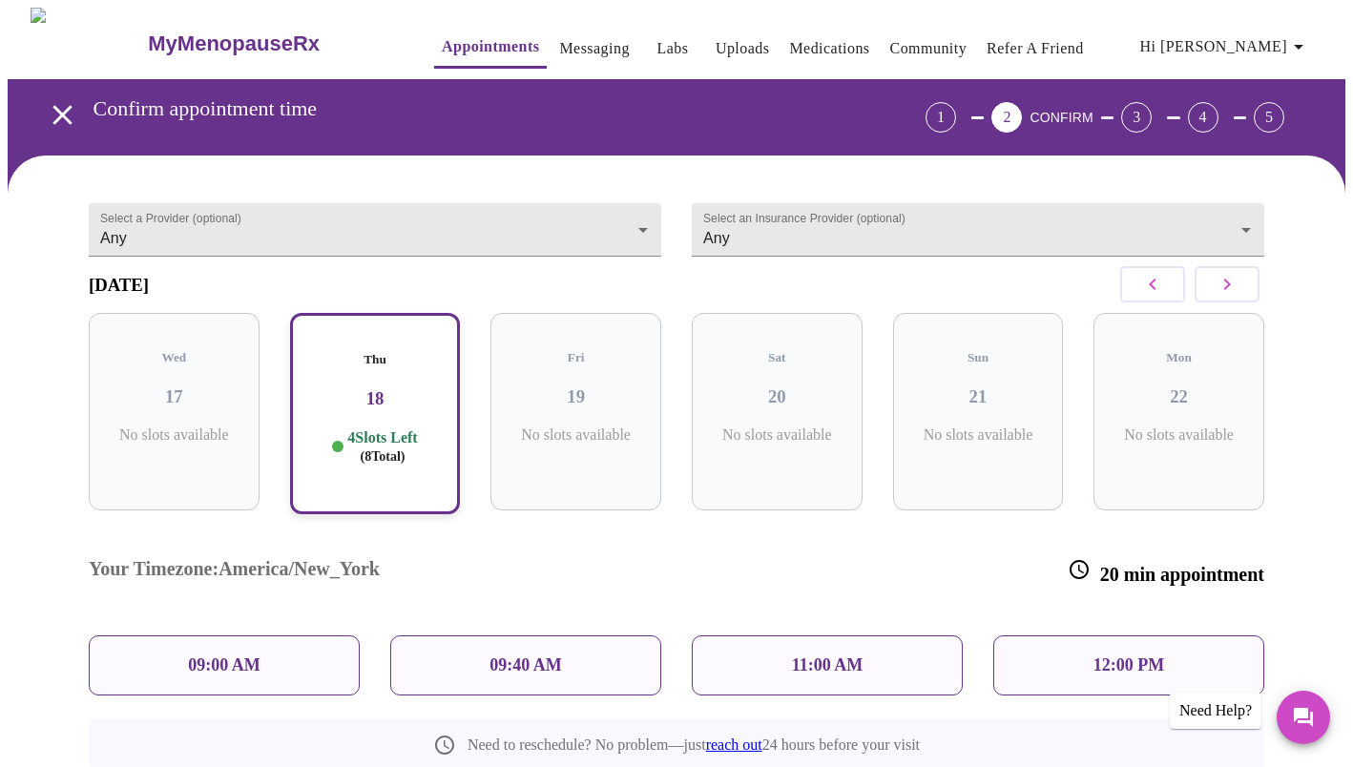
click at [515, 656] on p "09:40 AM" at bounding box center [526, 666] width 73 height 20
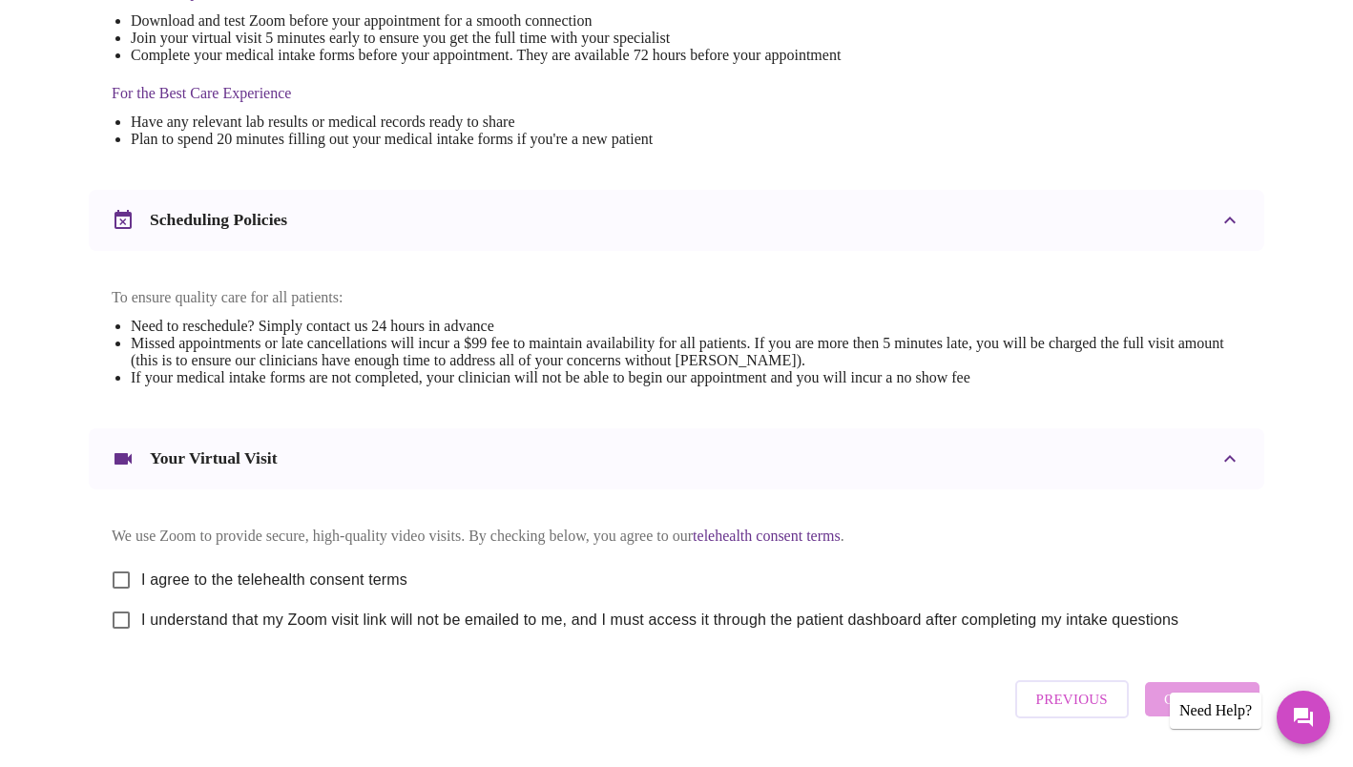
scroll to position [551, 0]
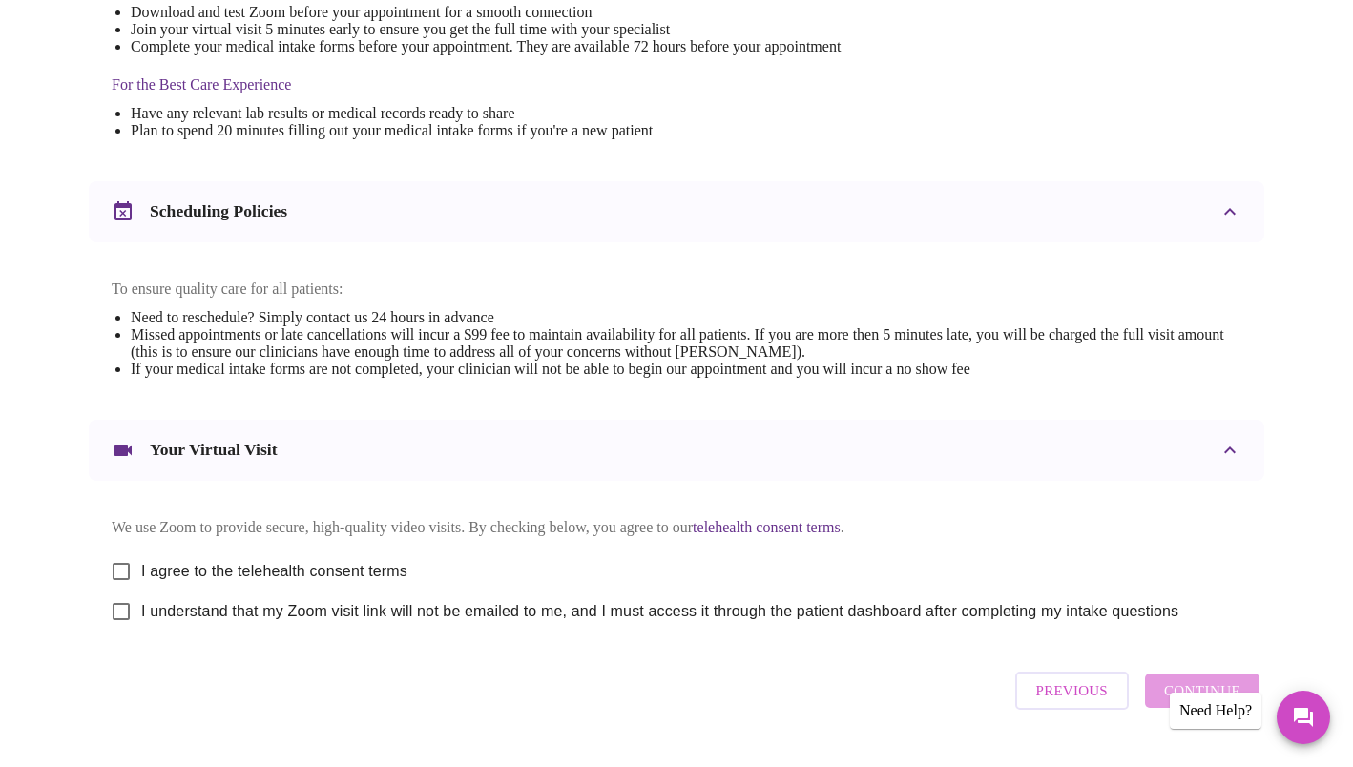
click at [116, 574] on input "I agree to the telehealth consent terms" at bounding box center [121, 572] width 40 height 40
checkbox input "true"
click at [122, 627] on input "I understand that my Zoom visit link will not be emailed to me, and I must acce…" at bounding box center [121, 612] width 40 height 40
checkbox input "true"
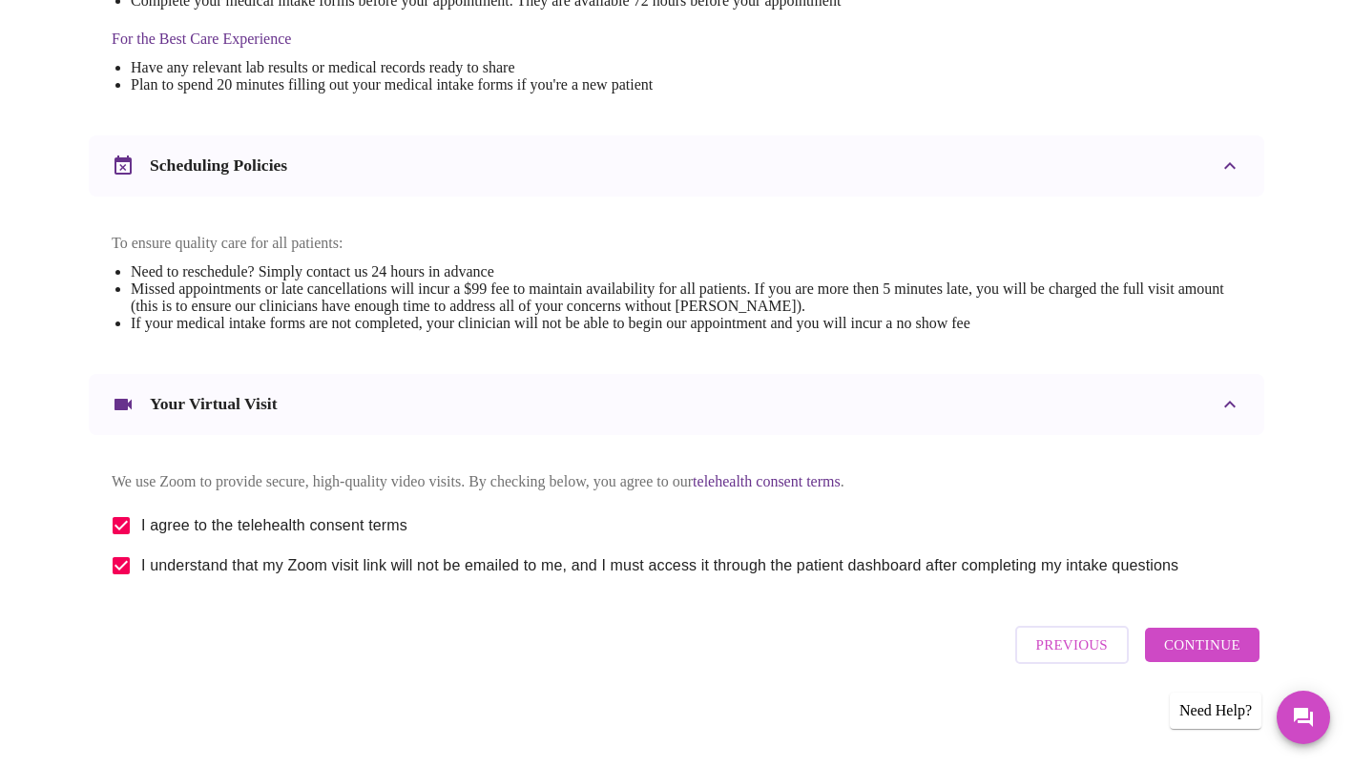
click at [1184, 637] on button "Continue" at bounding box center [1202, 645] width 115 height 34
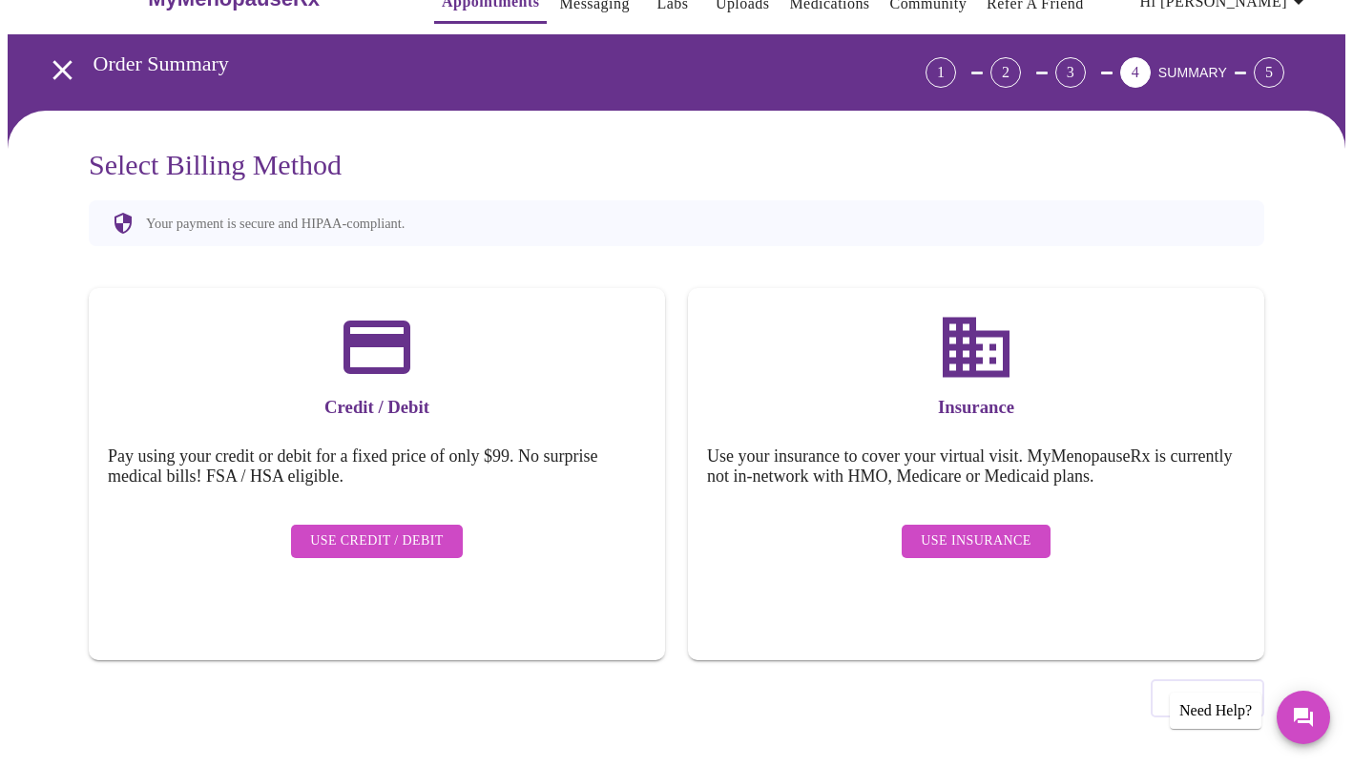
click at [403, 532] on span "Use Credit / Debit" at bounding box center [377, 542] width 134 height 24
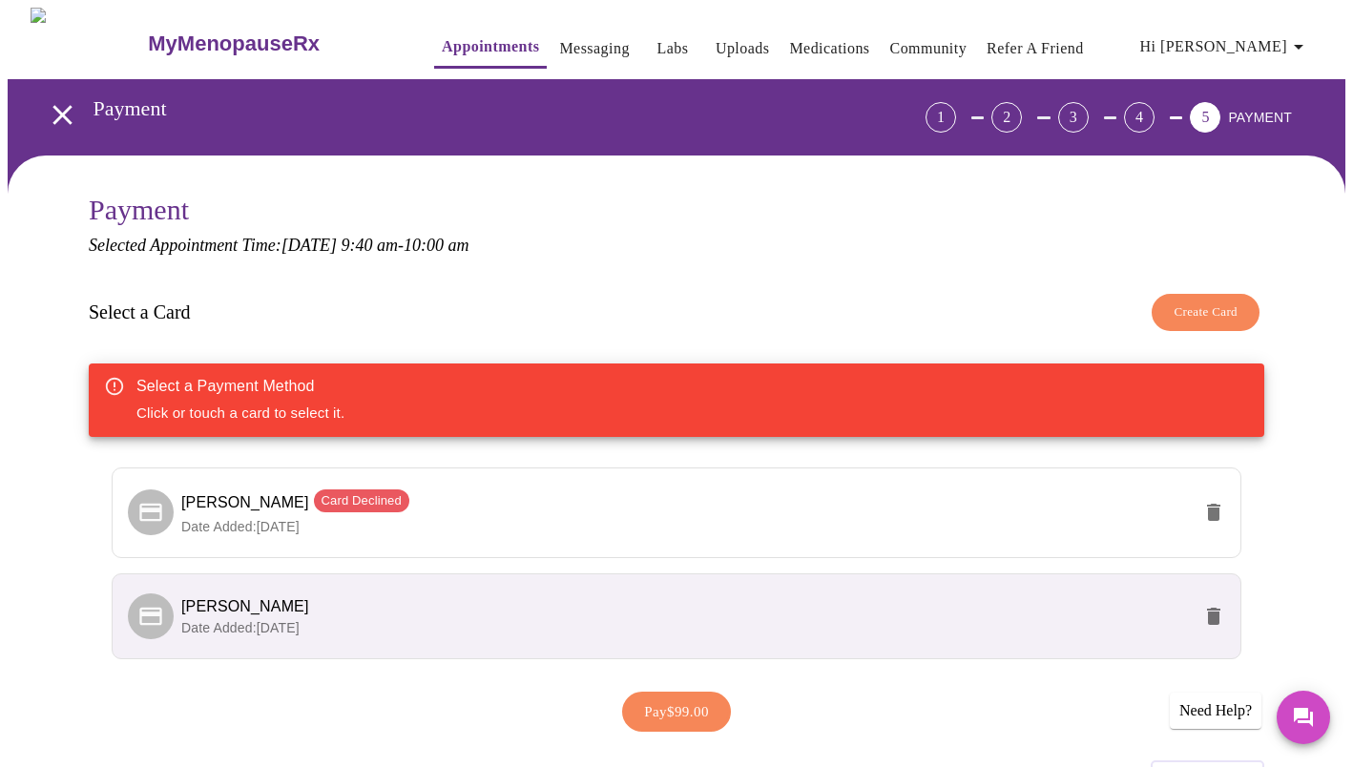
click at [510, 618] on p "Date Added: [DATE]" at bounding box center [686, 627] width 1010 height 19
click at [791, 607] on span "[PERSON_NAME]" at bounding box center [686, 606] width 1010 height 23
click at [670, 706] on span "Pay $99.00" at bounding box center [676, 711] width 65 height 25
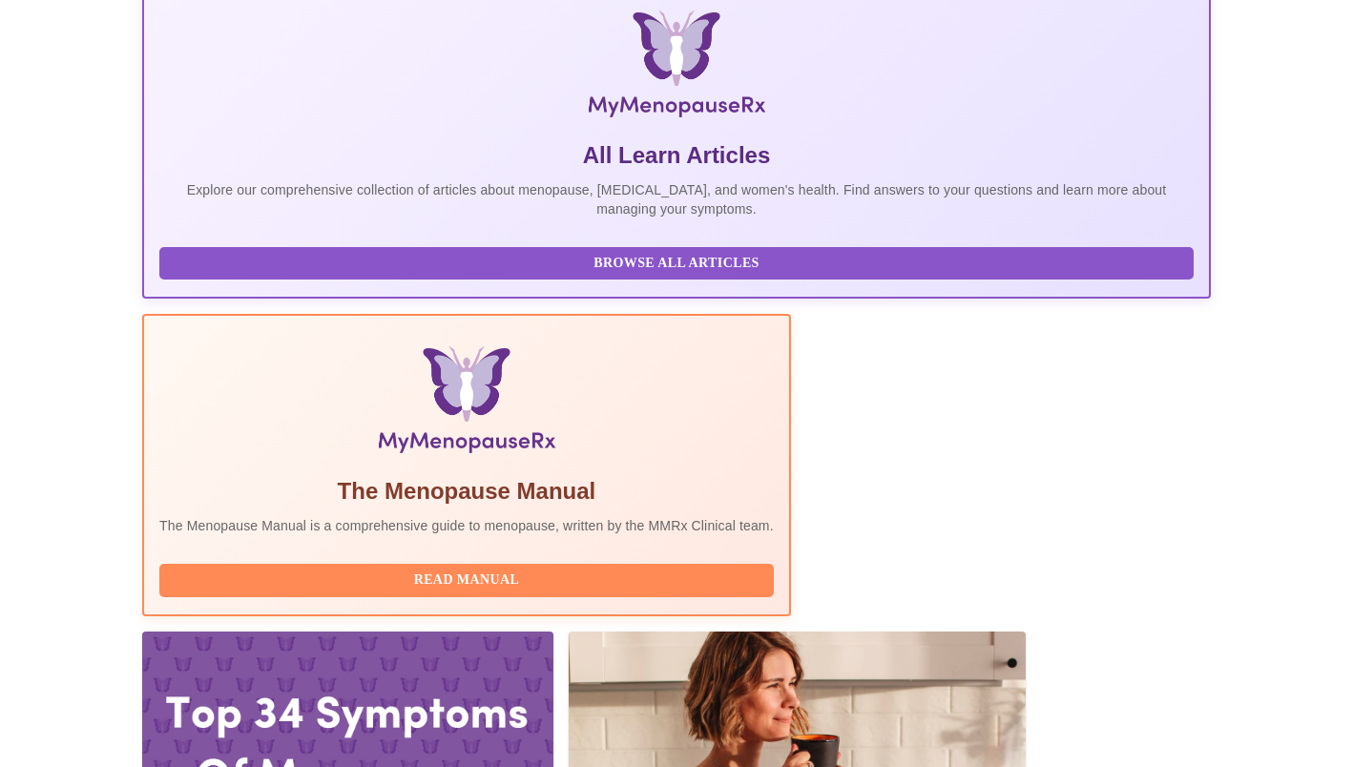
scroll to position [419, 0]
